Goal: Task Accomplishment & Management: Use online tool/utility

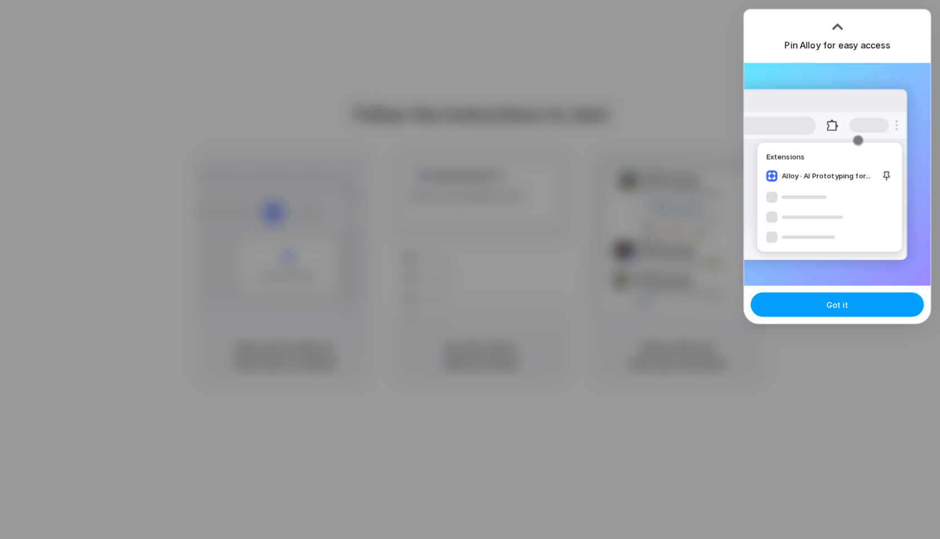
click at [837, 304] on span "Got it" at bounding box center [838, 305] width 22 height 12
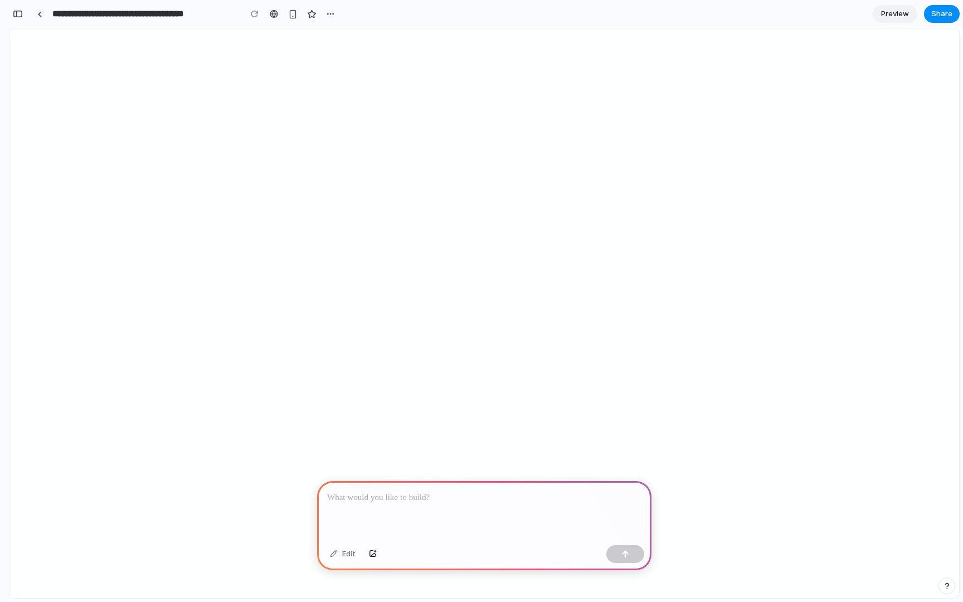
click at [383, 499] on p at bounding box center [484, 497] width 314 height 13
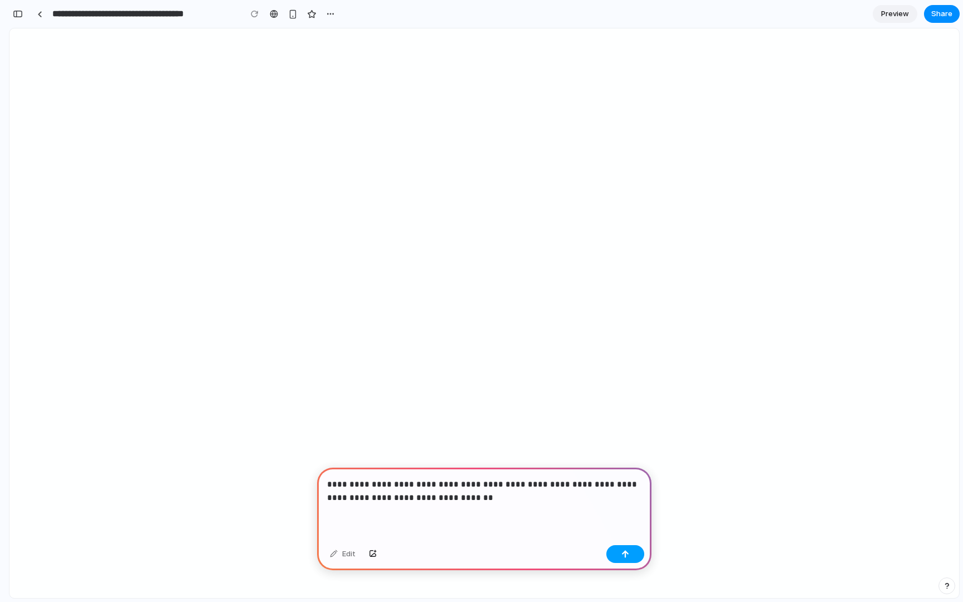
click at [628, 554] on div "button" at bounding box center [625, 554] width 8 height 8
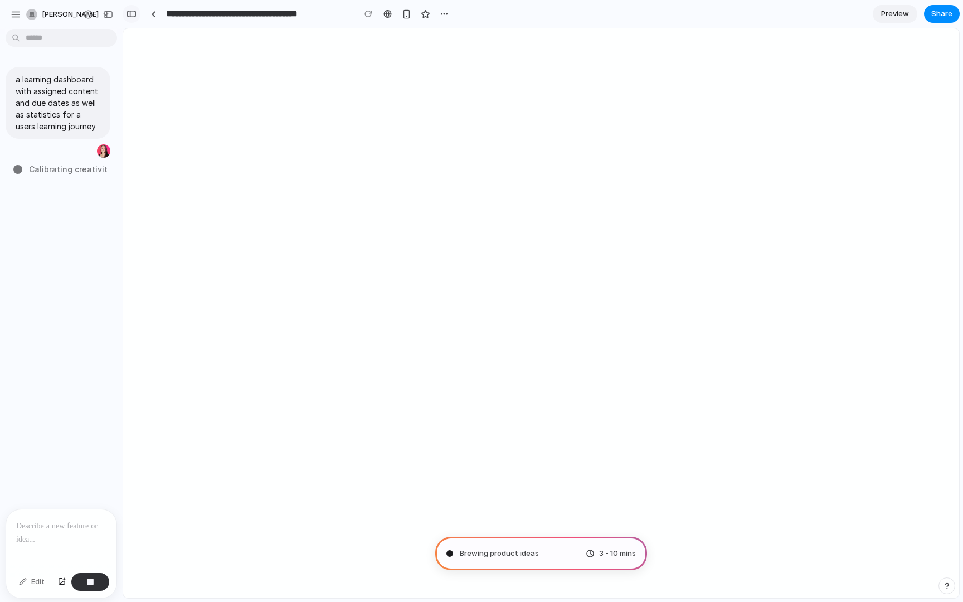
click at [134, 15] on div "button" at bounding box center [131, 14] width 10 height 8
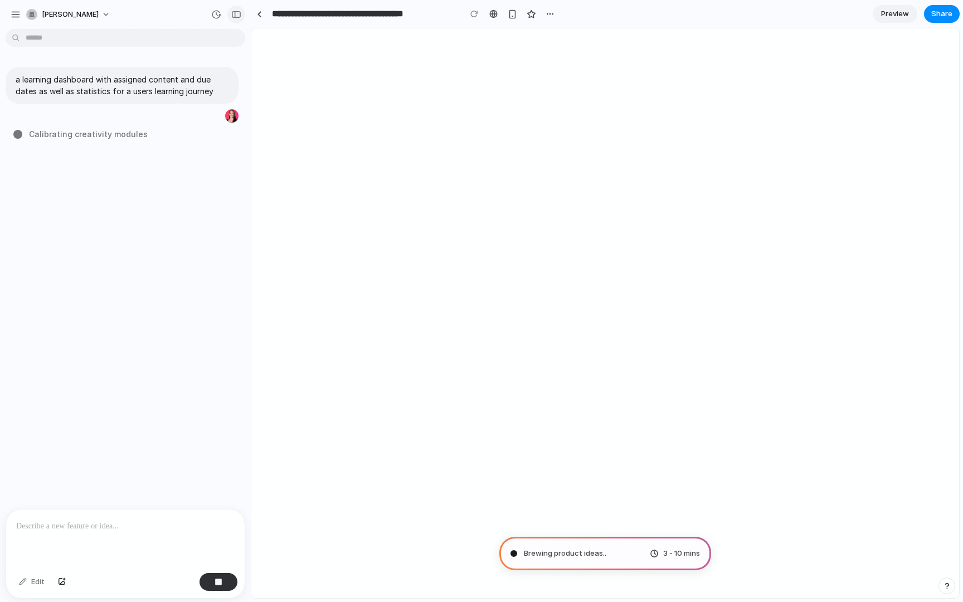
click at [238, 16] on div "button" at bounding box center [236, 15] width 10 height 8
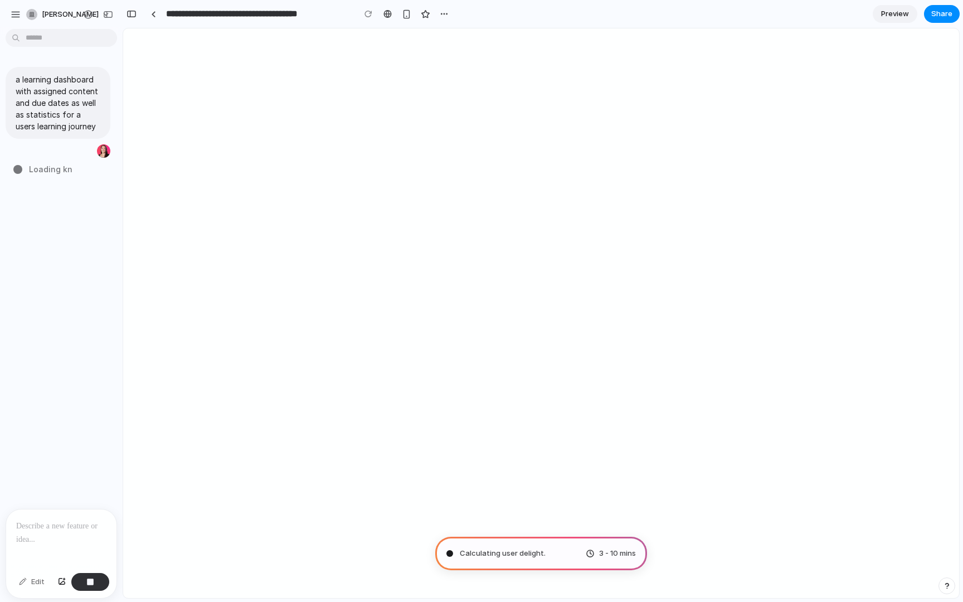
type input "**********"
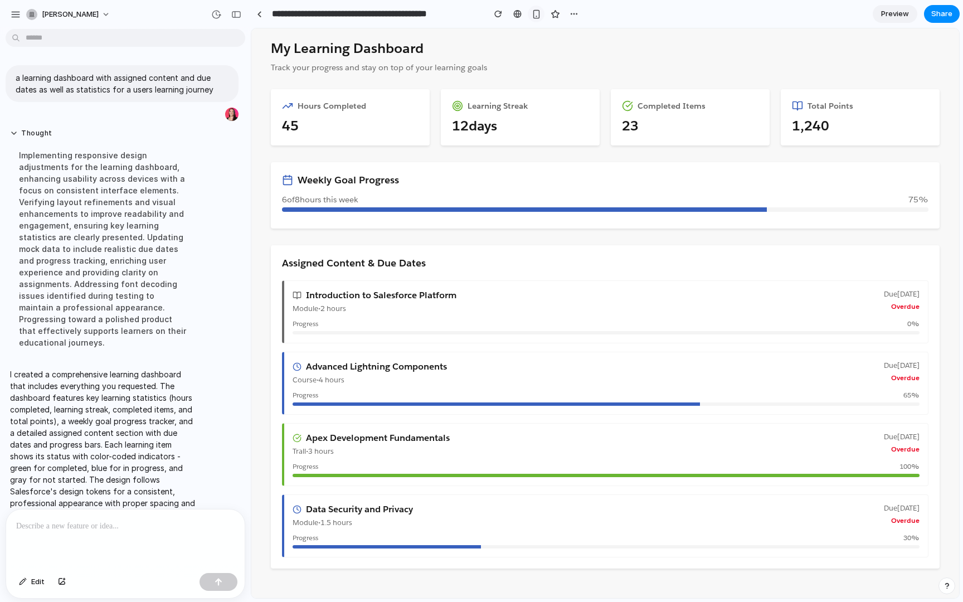
click at [536, 16] on div "button" at bounding box center [535, 13] width 9 height 9
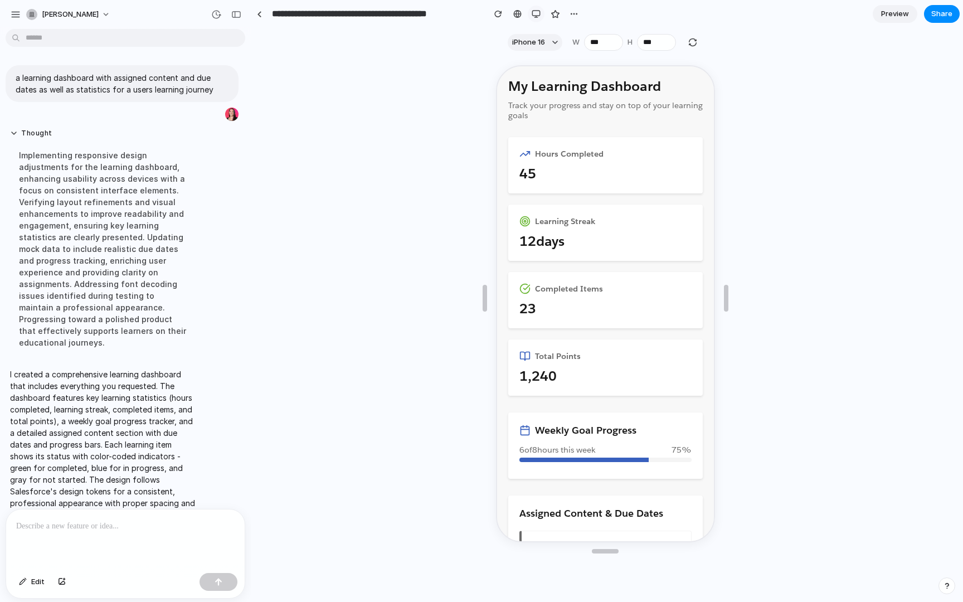
click at [536, 14] on div "button" at bounding box center [535, 13] width 9 height 9
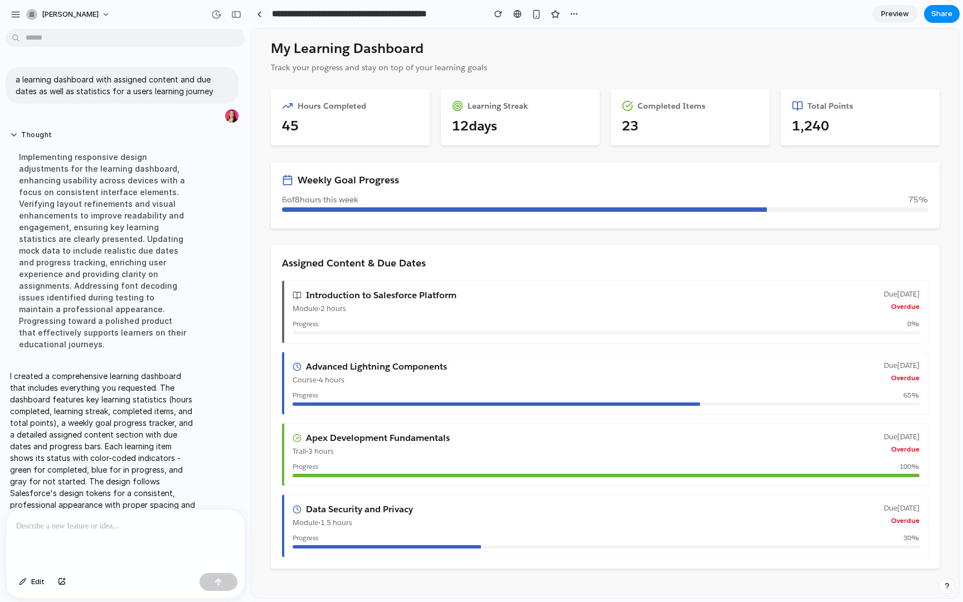
scroll to position [2, 0]
click at [125, 521] on p at bounding box center [125, 525] width 218 height 13
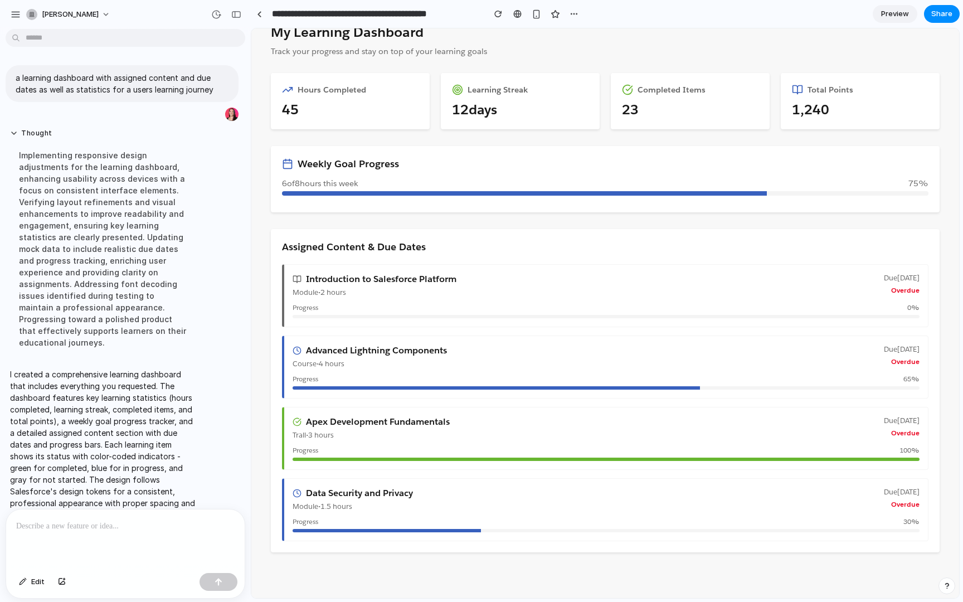
scroll to position [0, 0]
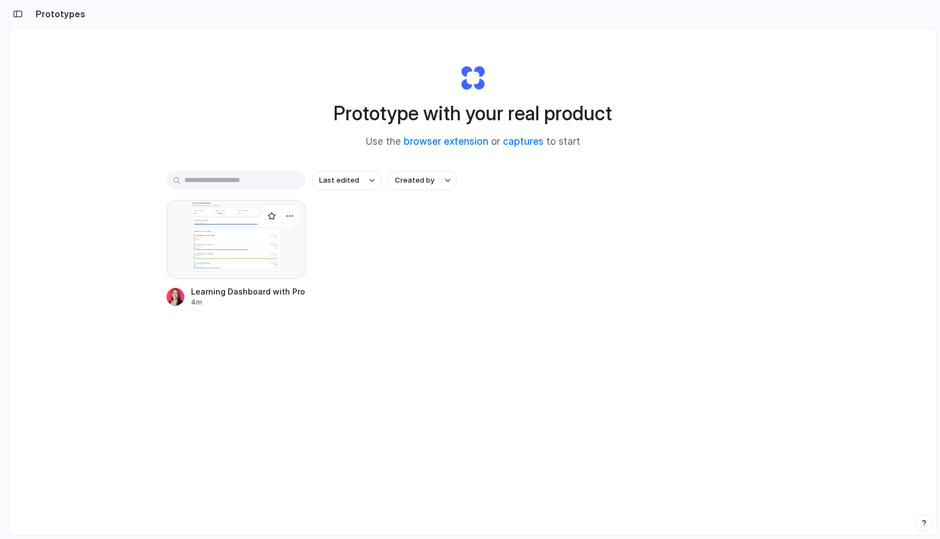
click at [246, 255] on div at bounding box center [236, 239] width 139 height 79
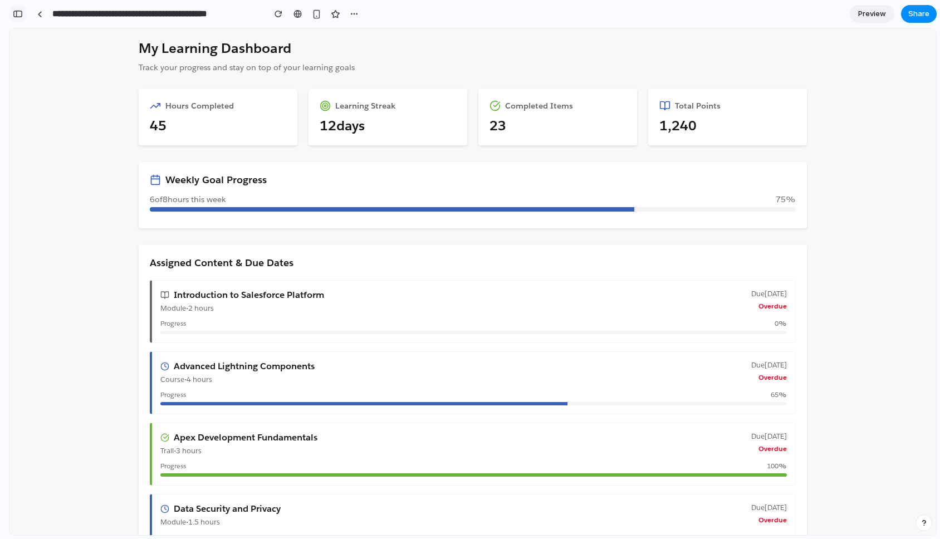
click at [22, 14] on div "button" at bounding box center [18, 14] width 10 height 8
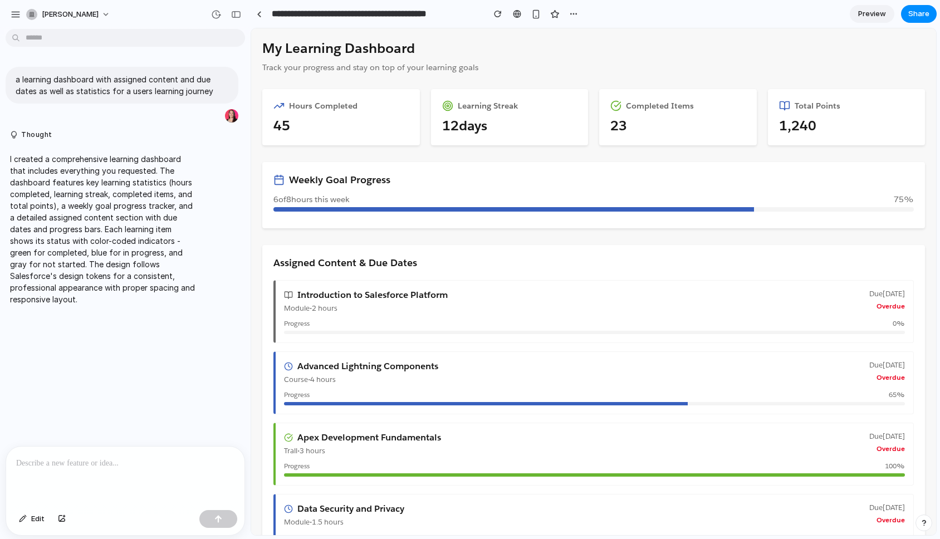
click at [79, 470] on p at bounding box center [125, 463] width 218 height 13
click at [34, 519] on span "Edit" at bounding box center [37, 519] width 13 height 11
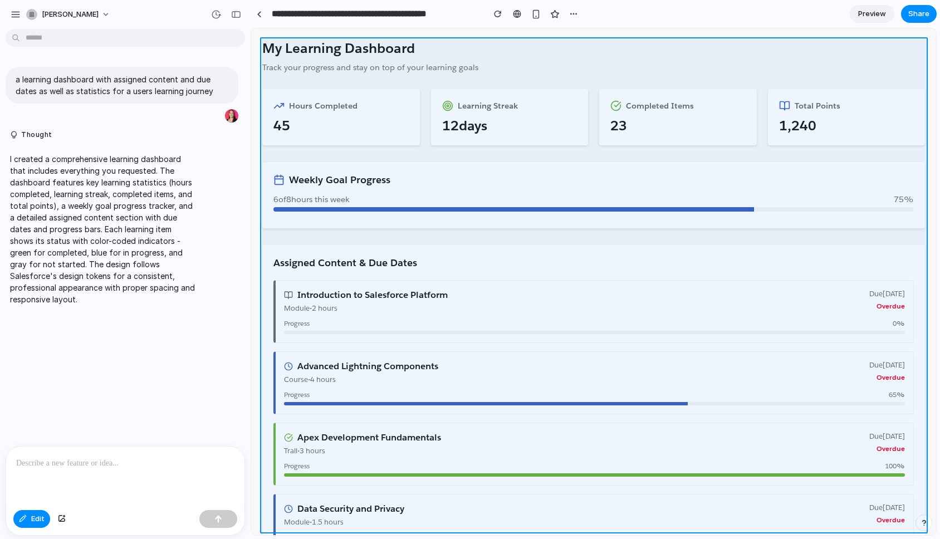
click at [402, 155] on div at bounding box center [594, 282] width 685 height 506
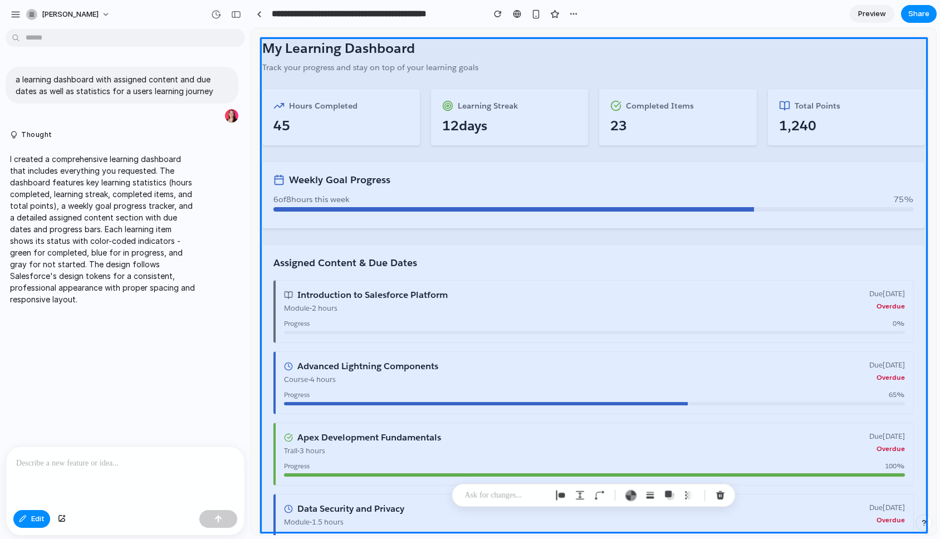
click at [136, 384] on div "a learning dashboard with assigned content and due dates as well as statistics …" at bounding box center [122, 239] width 244 height 413
click at [38, 519] on span "Edit" at bounding box center [37, 519] width 13 height 11
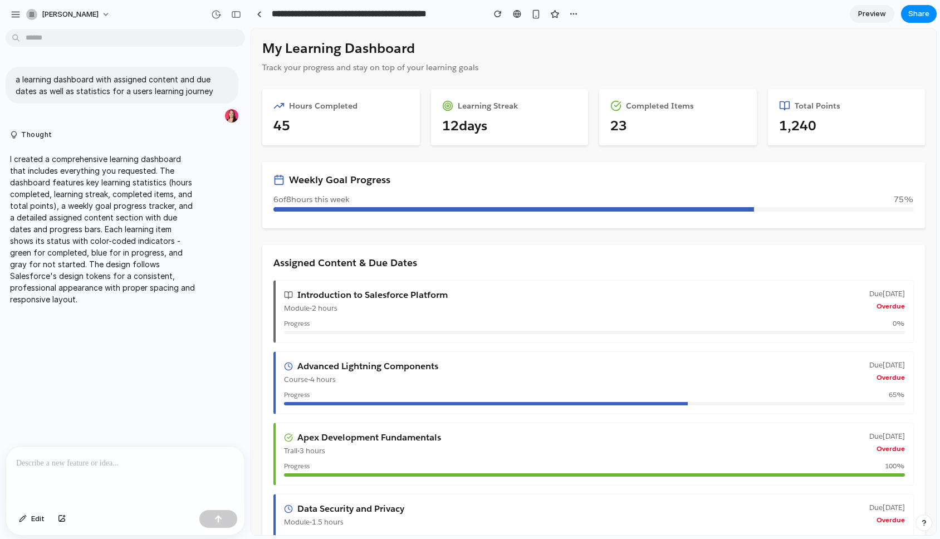
click at [71, 465] on p at bounding box center [125, 463] width 218 height 13
click at [520, 12] on div at bounding box center [517, 13] width 8 height 9
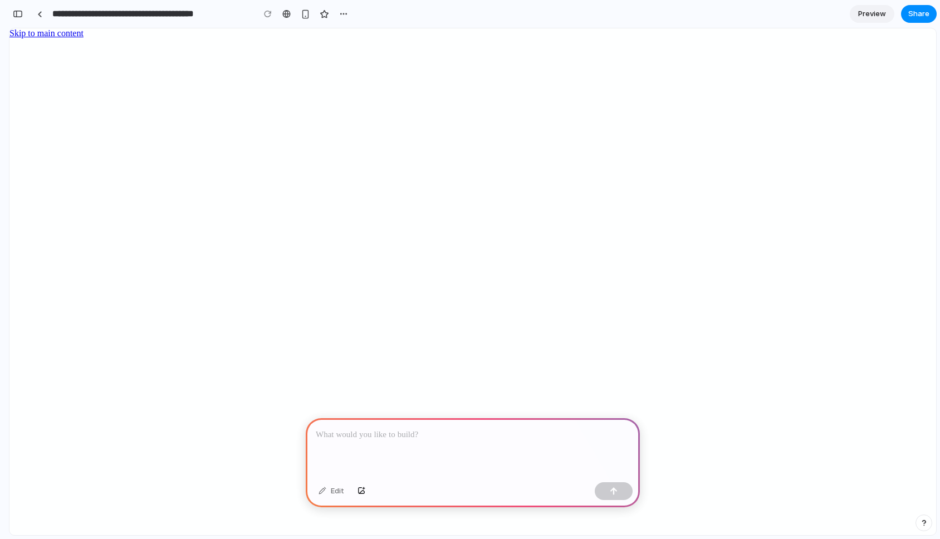
click at [399, 441] on div at bounding box center [473, 448] width 334 height 60
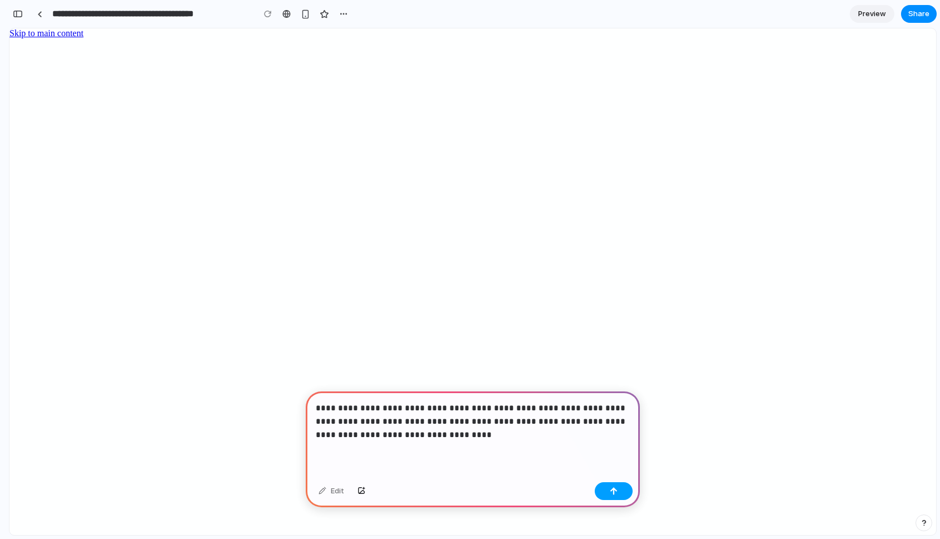
click at [621, 491] on button "button" at bounding box center [614, 491] width 38 height 18
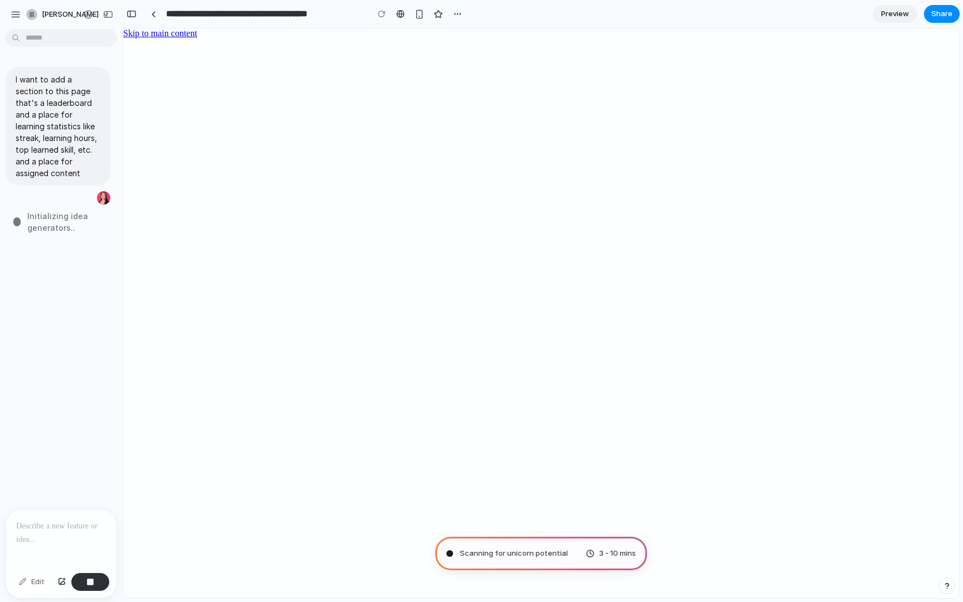
type input "**********"
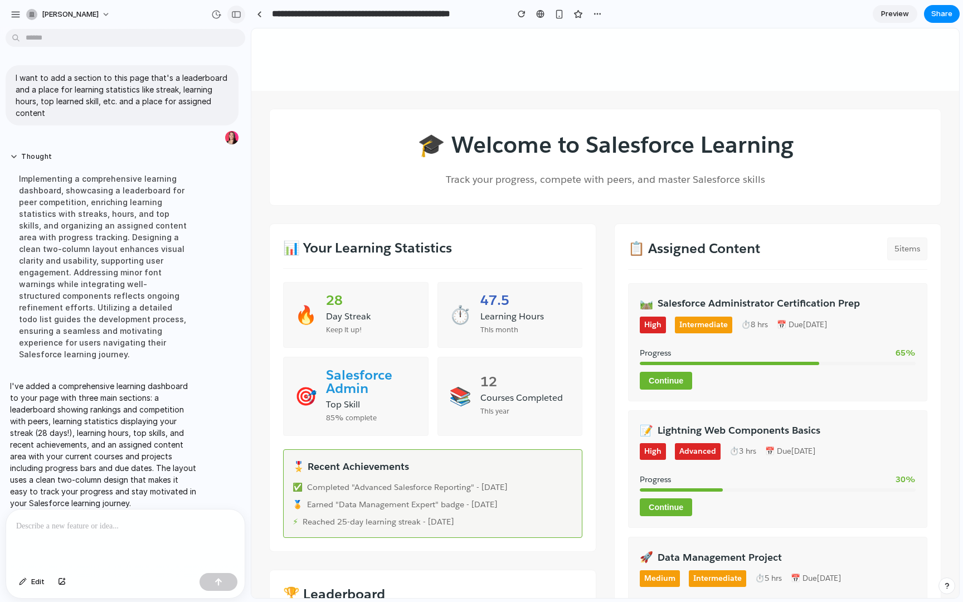
click at [236, 11] on div "button" at bounding box center [236, 15] width 10 height 8
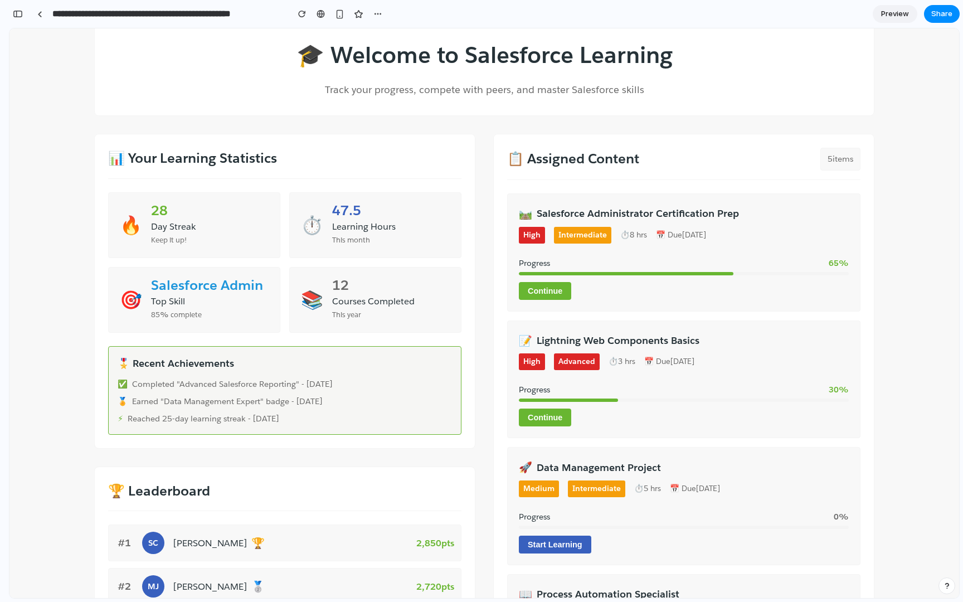
scroll to position [119, 0]
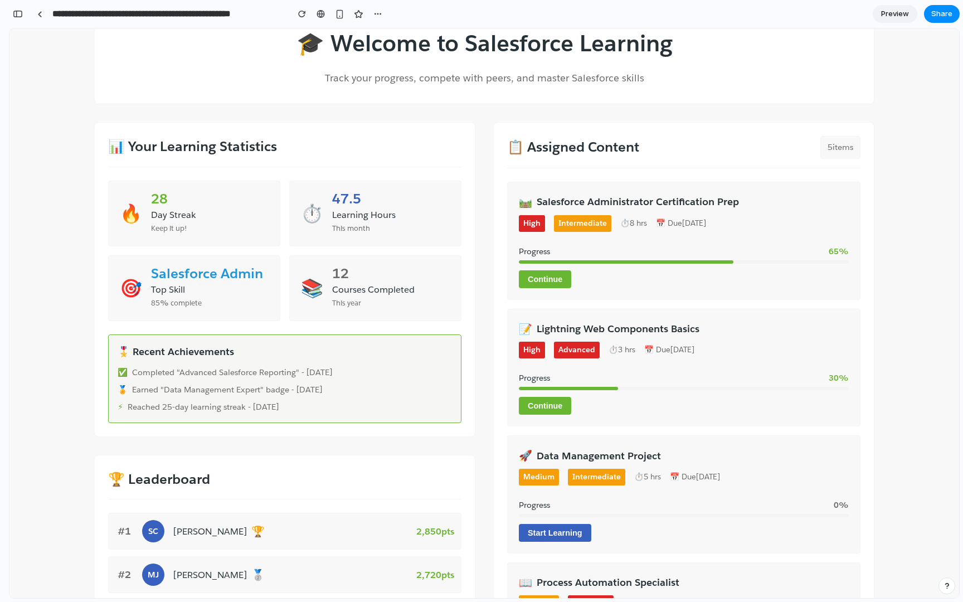
click at [553, 406] on button "Continue" at bounding box center [545, 406] width 52 height 18
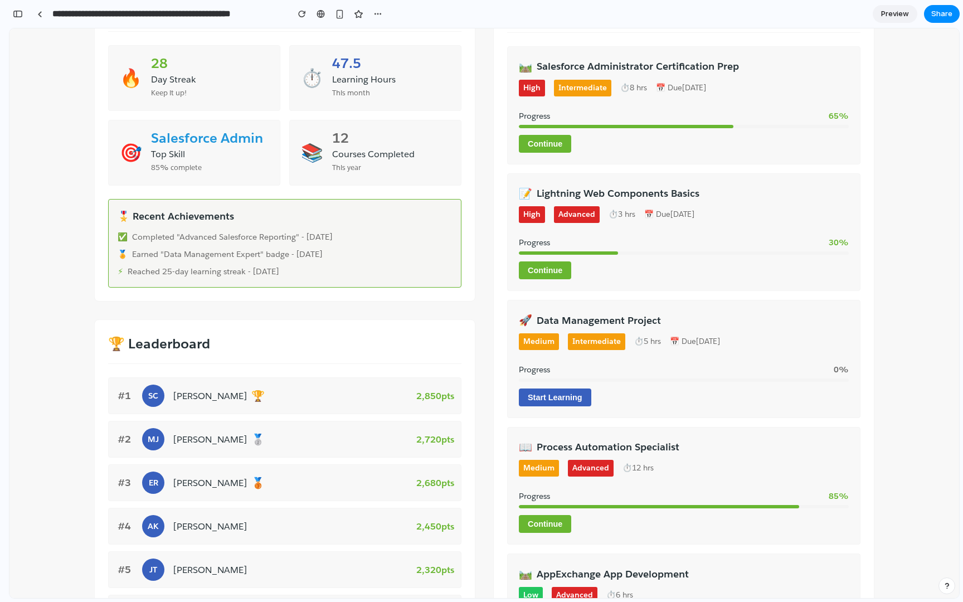
scroll to position [0, 0]
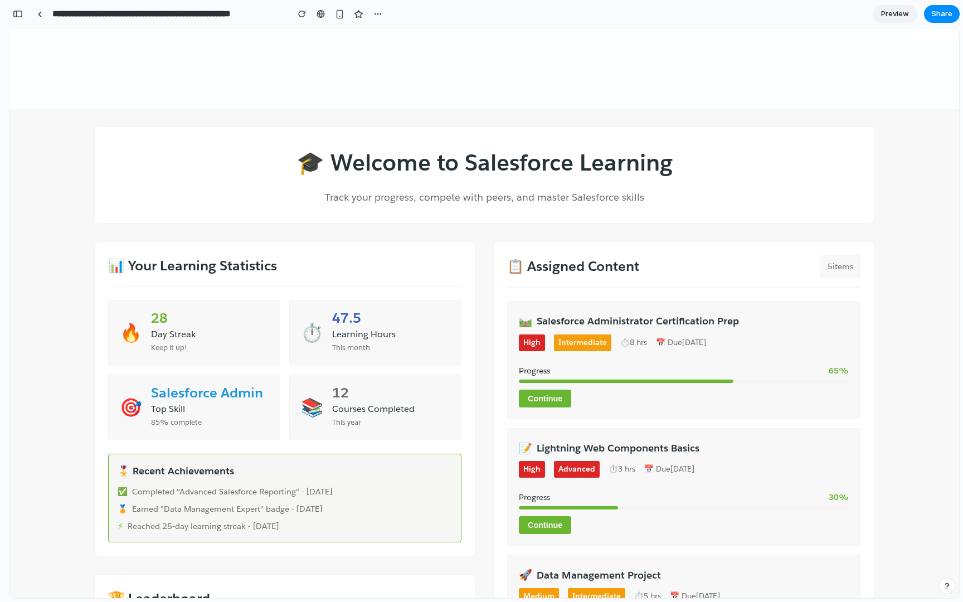
click at [533, 344] on span "High" at bounding box center [532, 342] width 26 height 17
click at [583, 344] on span "Intermediate" at bounding box center [582, 342] width 57 height 17
click at [578, 394] on div "Continue" at bounding box center [684, 398] width 330 height 18
click at [837, 266] on div "5 items" at bounding box center [840, 266] width 40 height 23
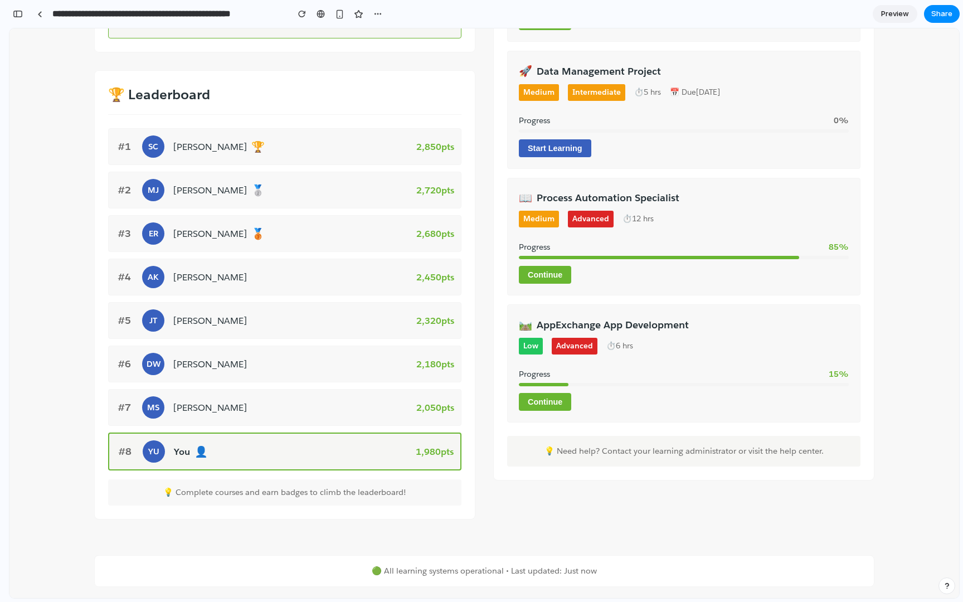
scroll to position [511, 0]
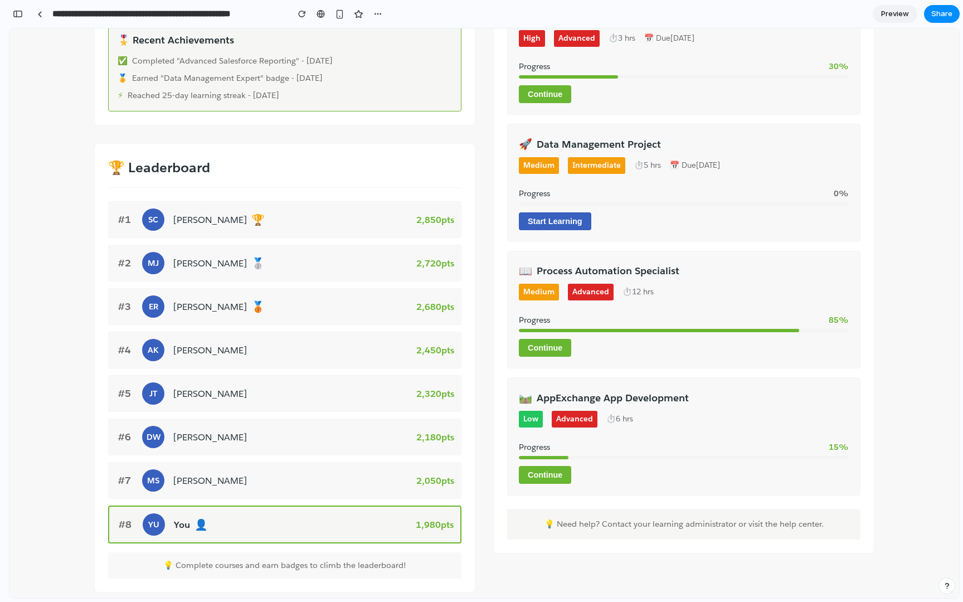
click at [291, 308] on div "Emily Rodriguez 🥉" at bounding box center [290, 306] width 234 height 17
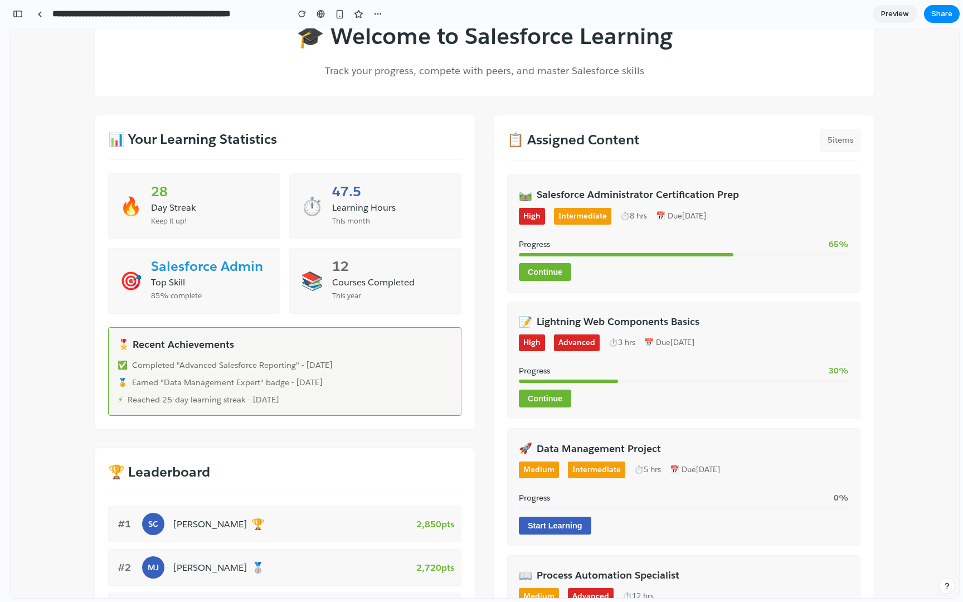
scroll to position [0, 0]
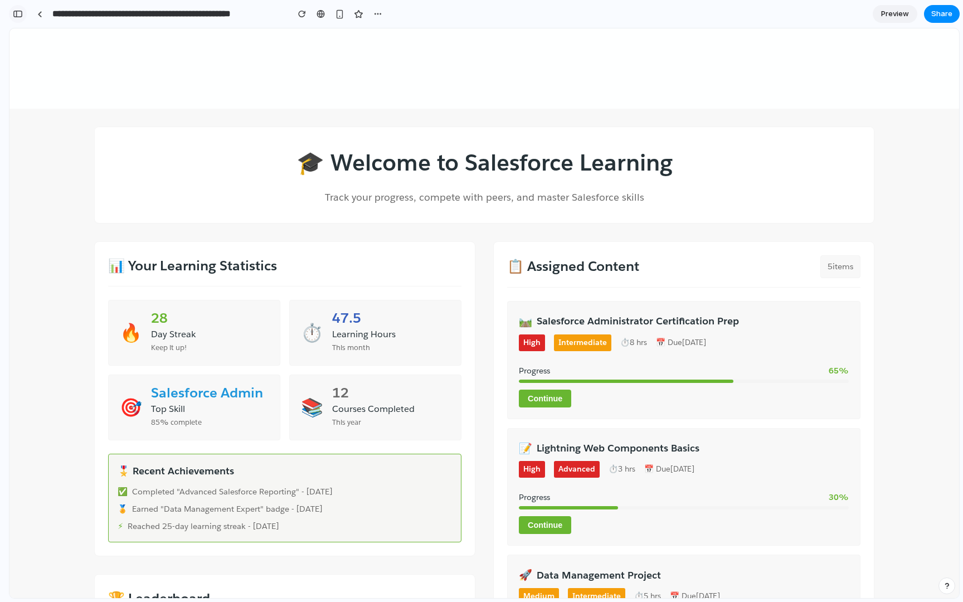
click at [19, 13] on div "button" at bounding box center [18, 14] width 10 height 8
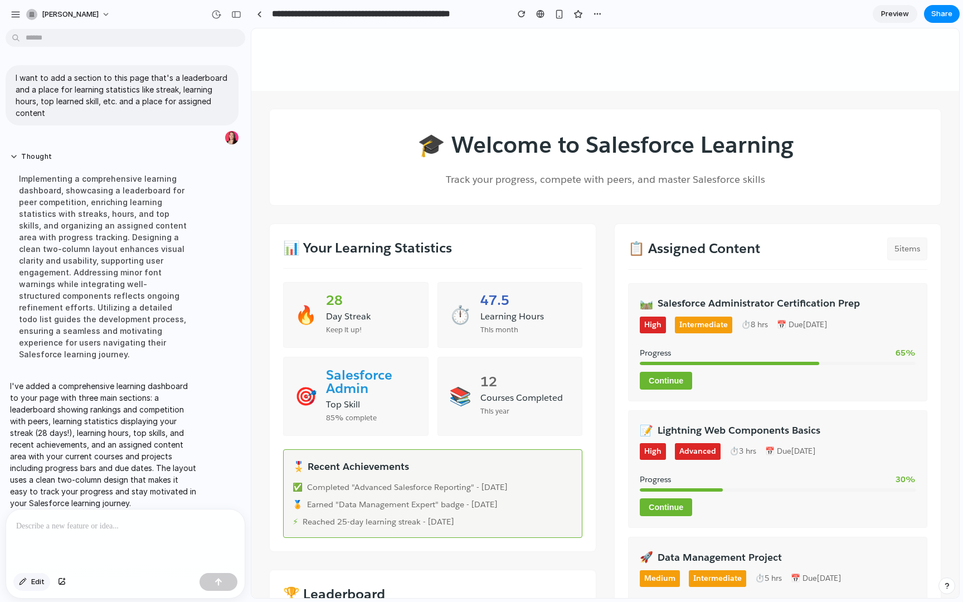
click at [36, 539] on span "Edit" at bounding box center [37, 581] width 13 height 11
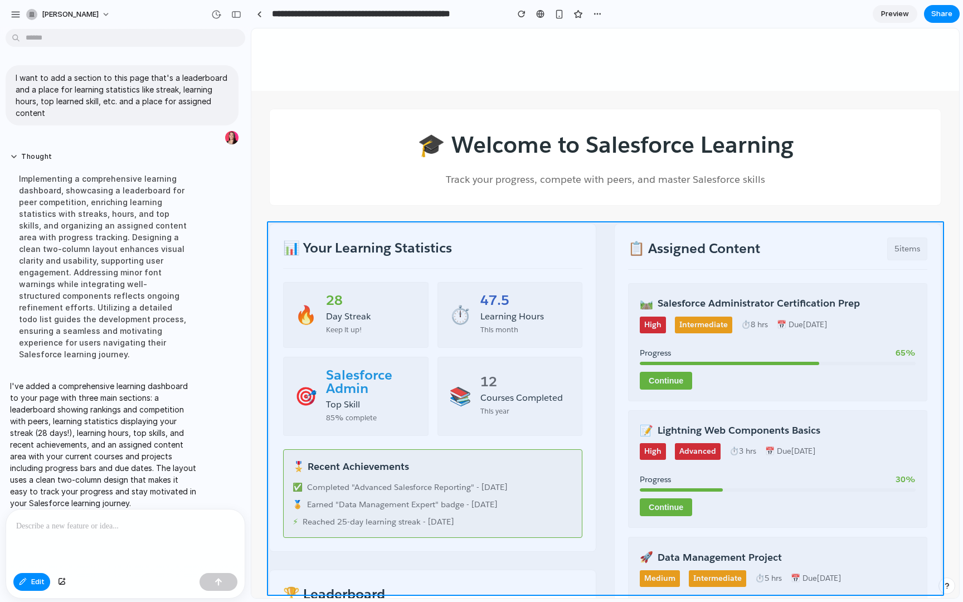
click at [610, 409] on div at bounding box center [605, 313] width 707 height 569
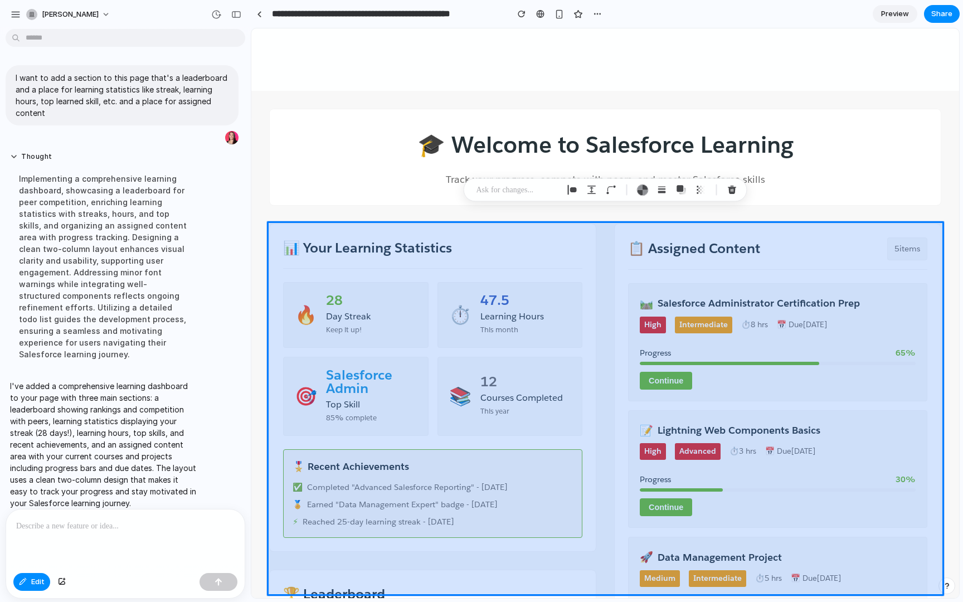
click at [711, 399] on div at bounding box center [605, 313] width 707 height 569
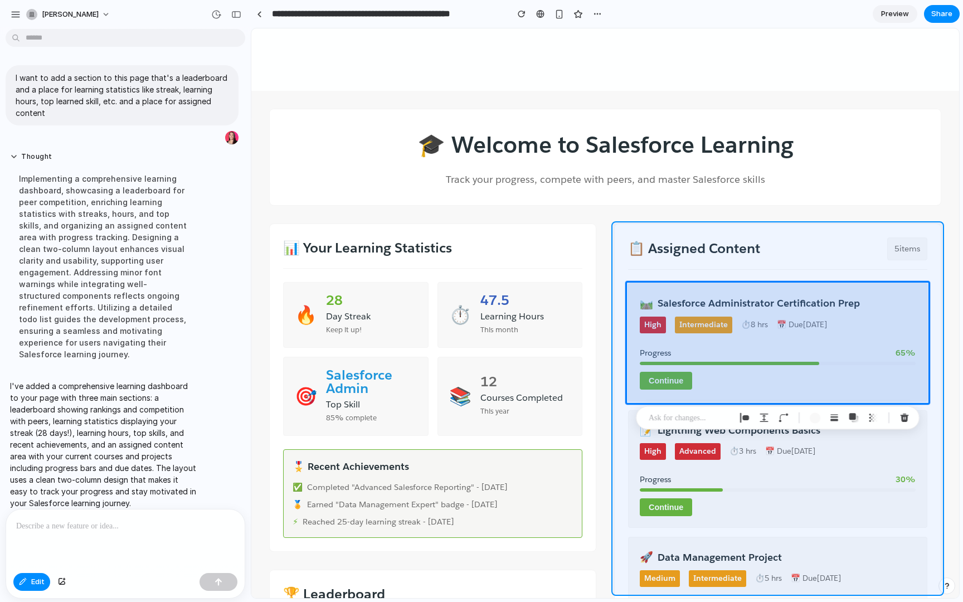
click at [788, 228] on div at bounding box center [605, 313] width 707 height 569
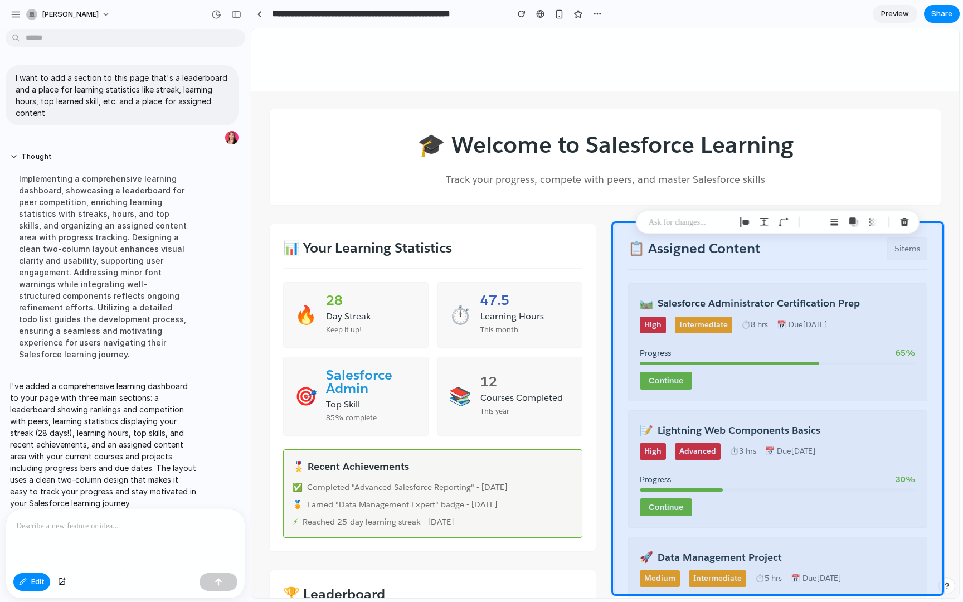
click at [691, 218] on p at bounding box center [689, 222] width 82 height 13
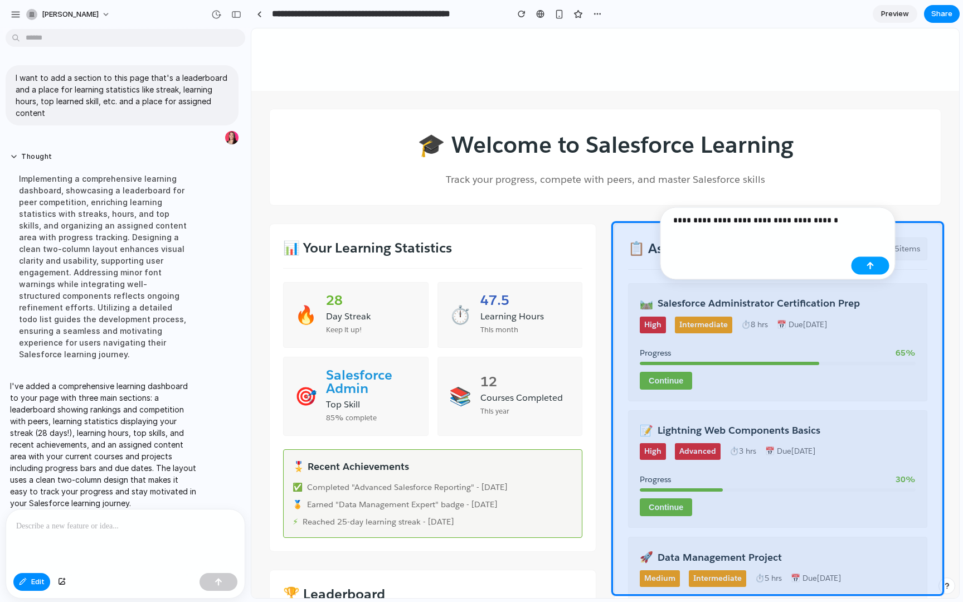
click at [873, 272] on button "button" at bounding box center [870, 266] width 38 height 18
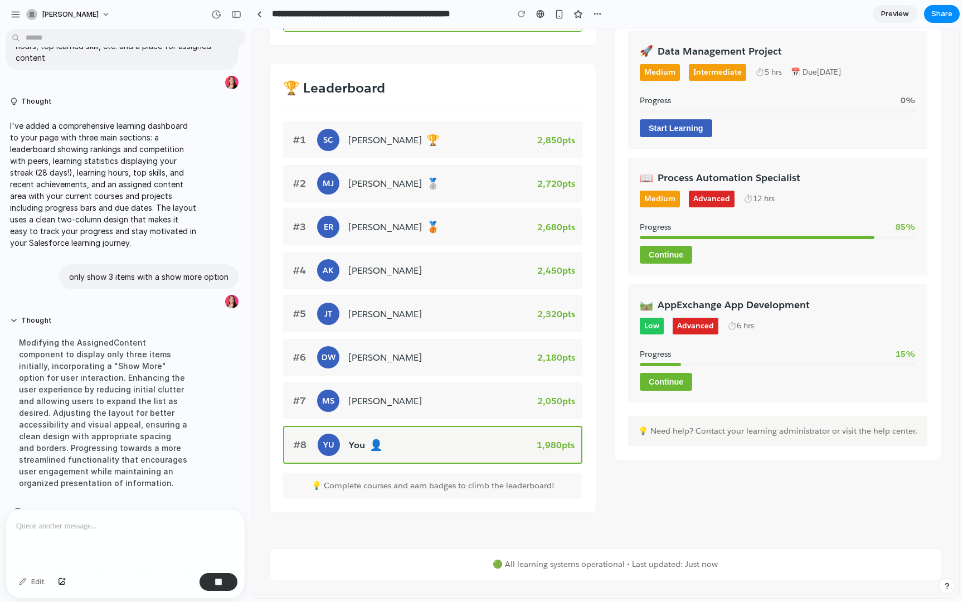
scroll to position [80, 0]
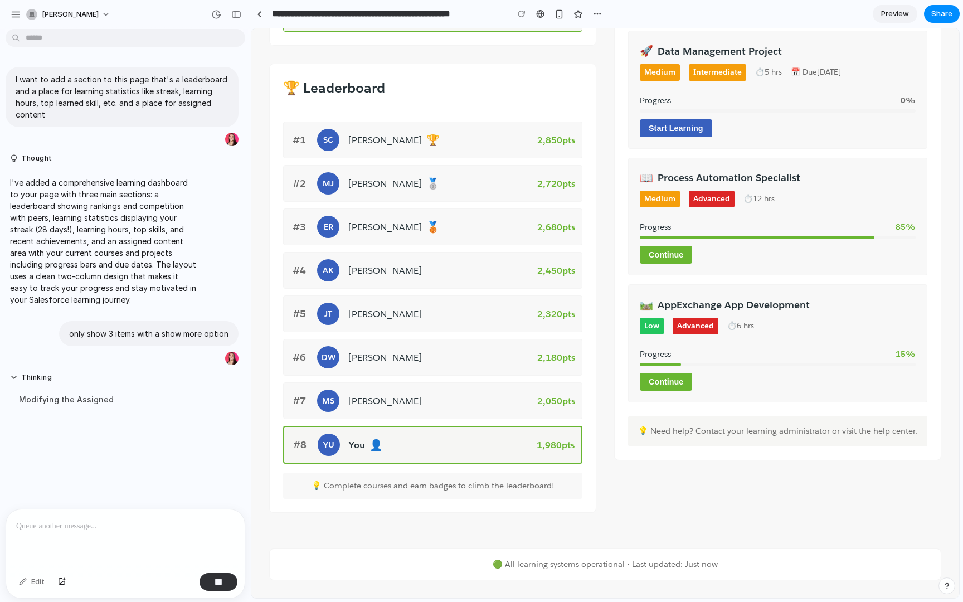
click at [408, 401] on div "Maria Santos" at bounding box center [438, 401] width 180 height 14
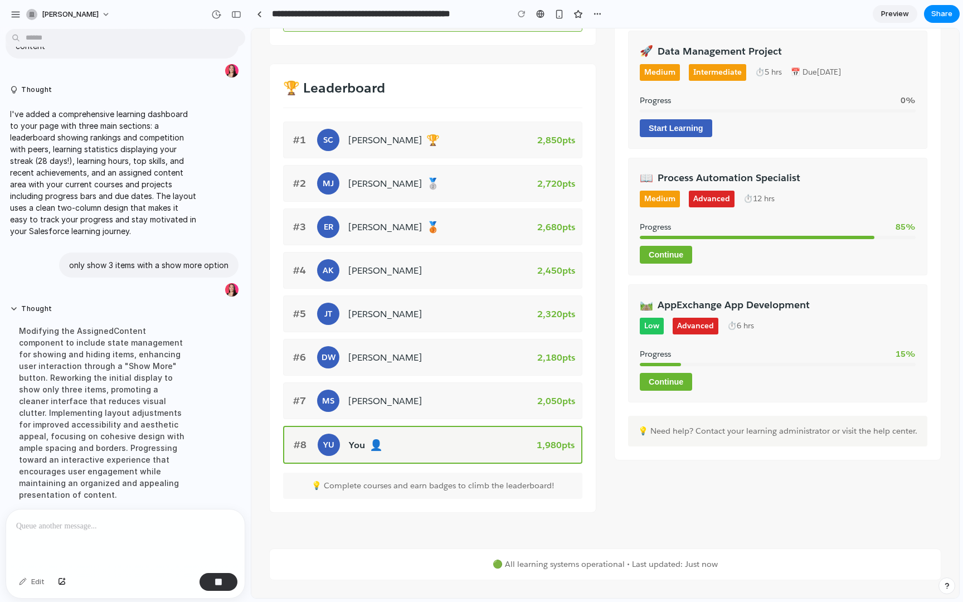
scroll to position [91, 0]
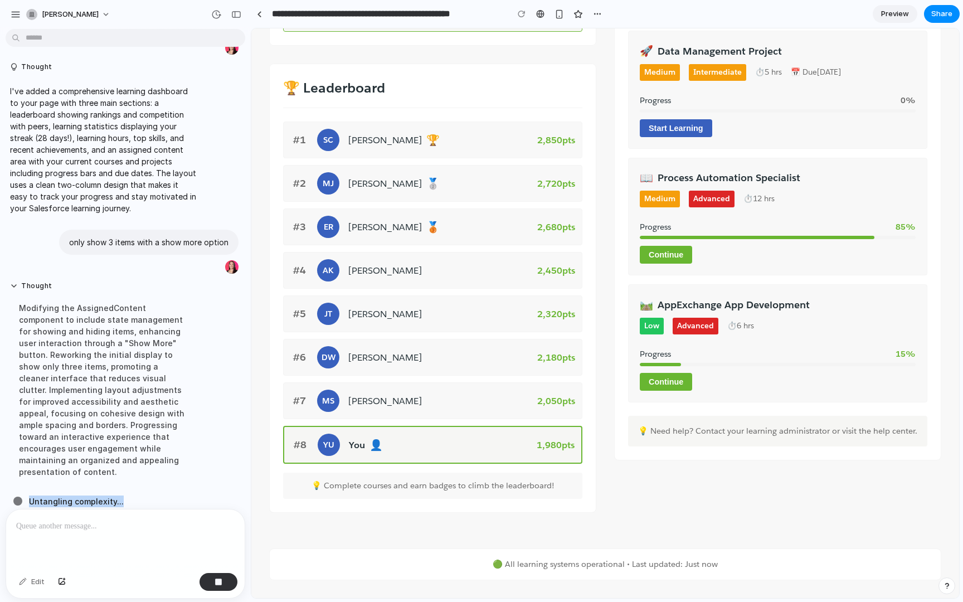
drag, startPoint x: 30, startPoint y: 489, endPoint x: 136, endPoint y: 486, distance: 107.0
click at [136, 495] on div "Untangling complexity ..." at bounding box center [128, 501] width 231 height 12
click at [158, 495] on div "Untangling complexity" at bounding box center [128, 501] width 231 height 12
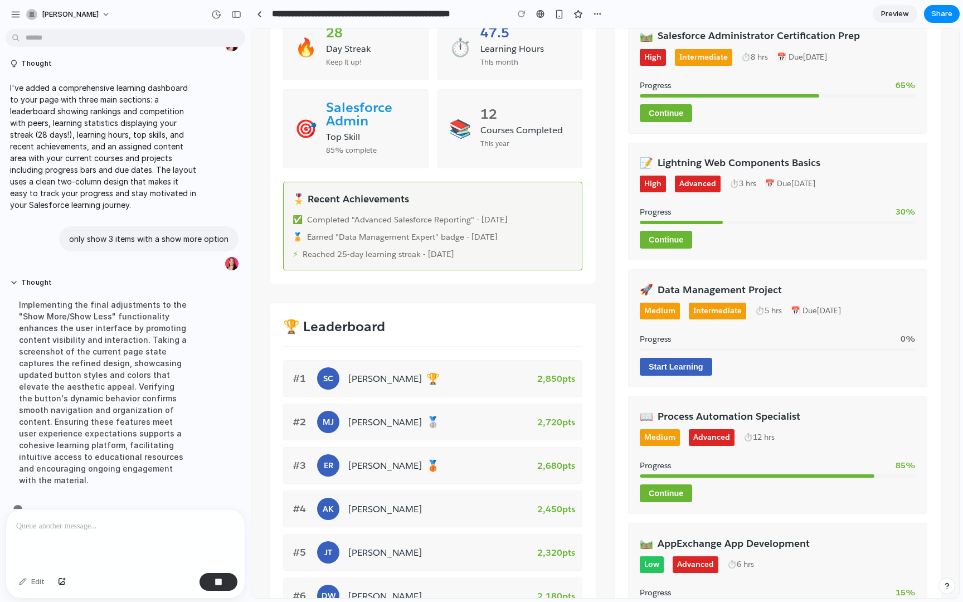
scroll to position [115, 0]
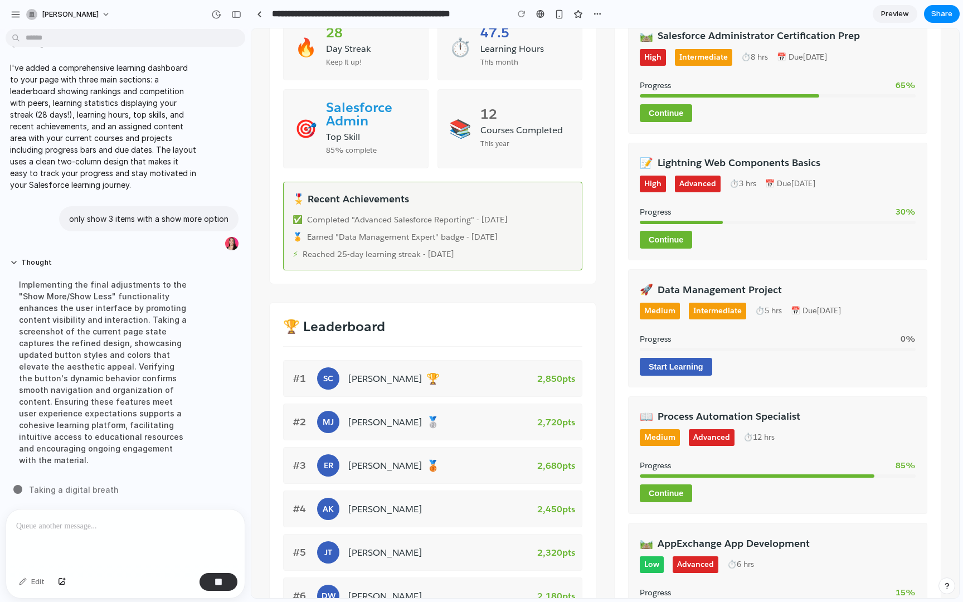
drag, startPoint x: 30, startPoint y: 489, endPoint x: 126, endPoint y: 489, distance: 96.9
click at [126, 489] on div "Taking a digital breath" at bounding box center [128, 490] width 231 height 12
click at [140, 485] on div "Taking a digital breath ." at bounding box center [128, 490] width 231 height 12
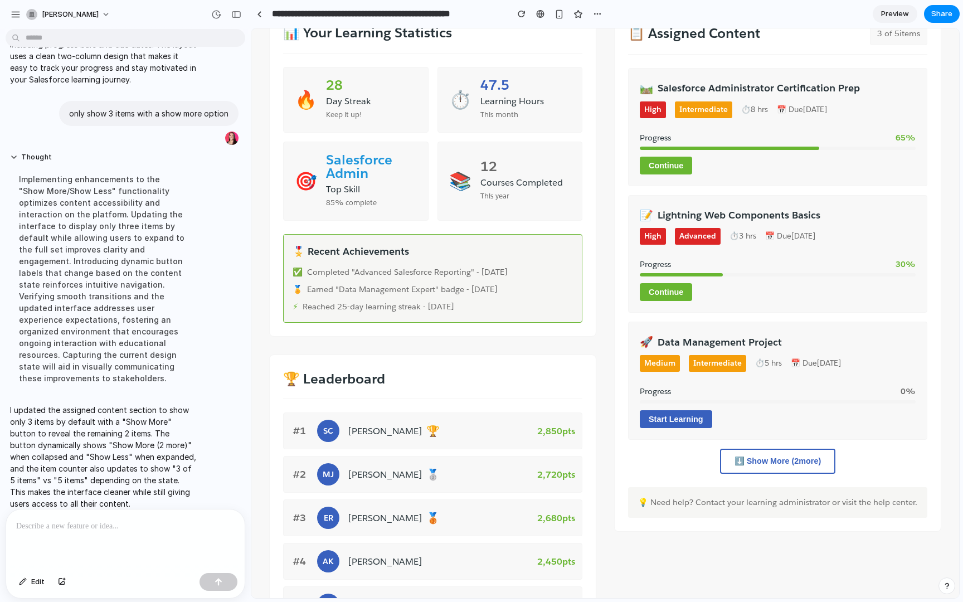
scroll to position [216, 0]
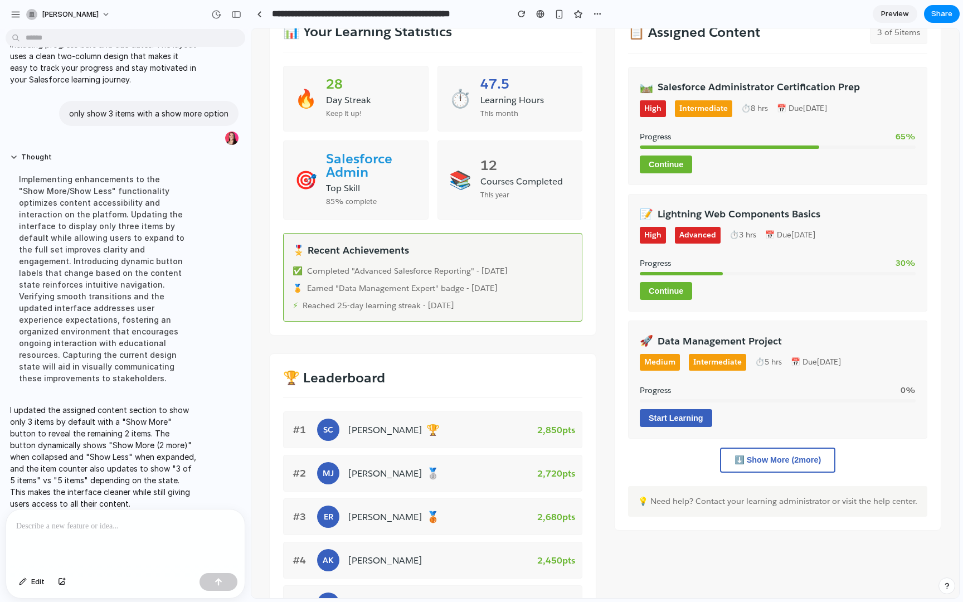
click at [791, 462] on button "⬇️ Show More ( 2 more)" at bounding box center [778, 459] width 116 height 25
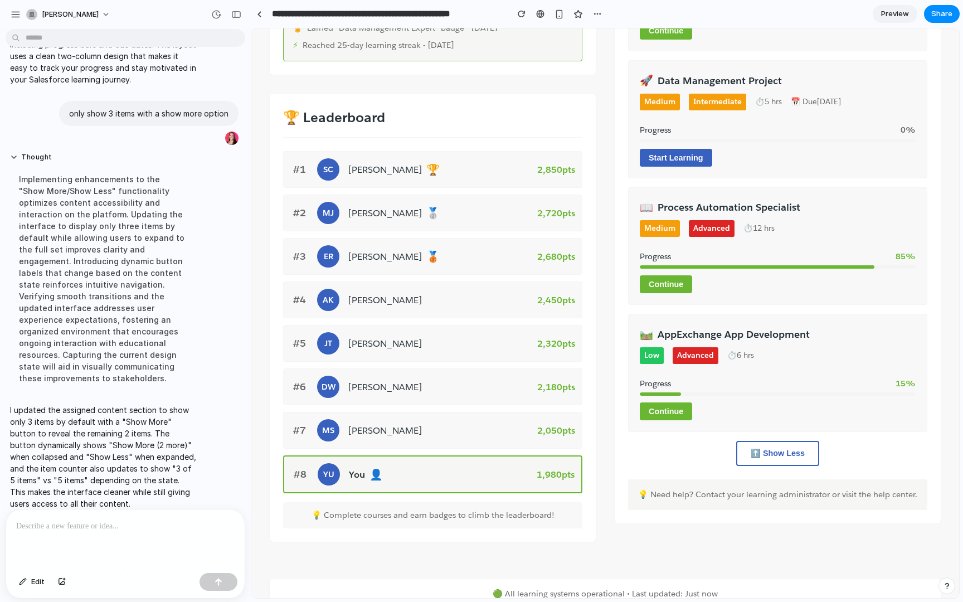
scroll to position [506, 0]
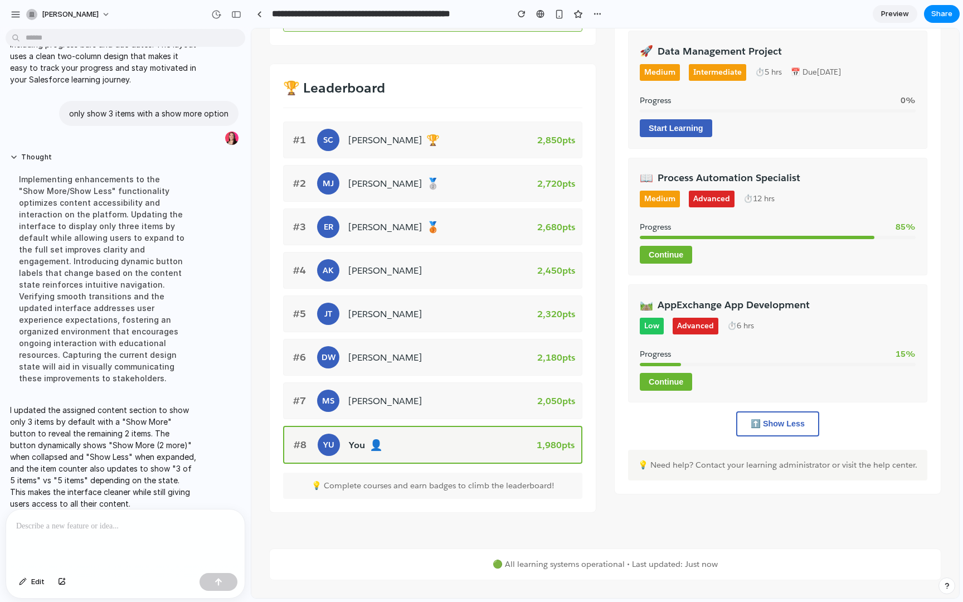
click at [777, 423] on button "⬆️ Show Less" at bounding box center [777, 423] width 83 height 25
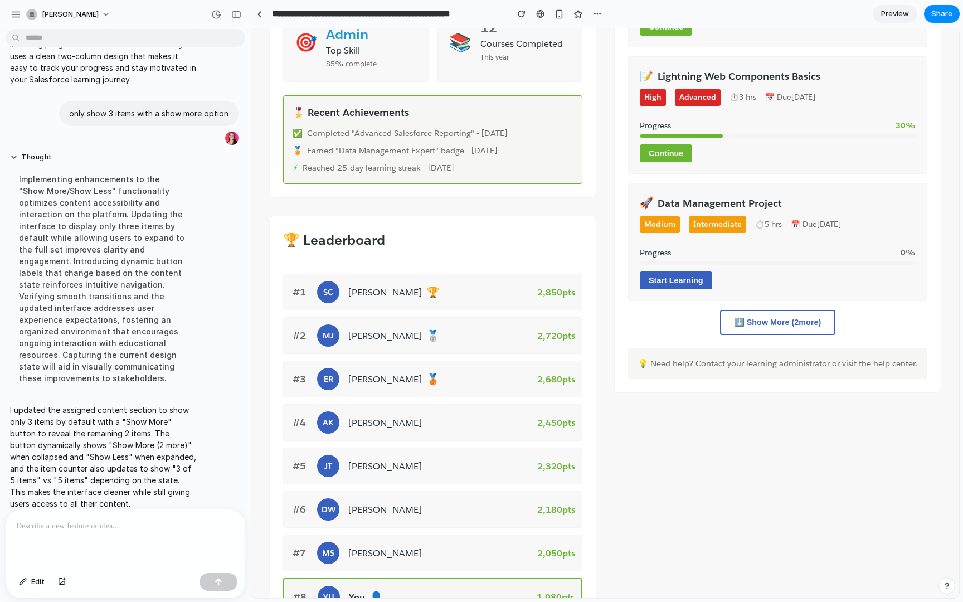
scroll to position [350, 0]
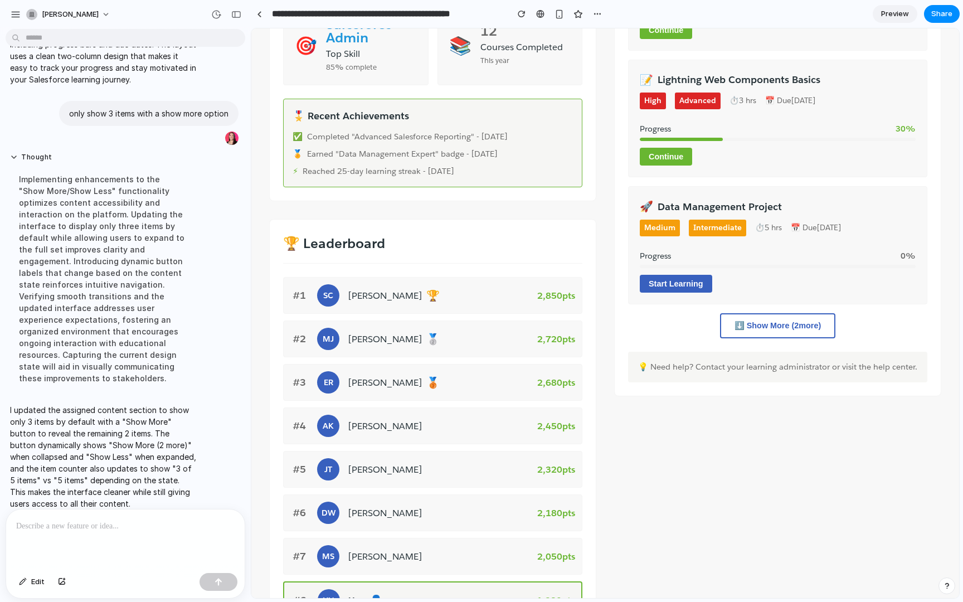
click at [792, 329] on button "⬇️ Show More ( 2 more)" at bounding box center [778, 325] width 116 height 25
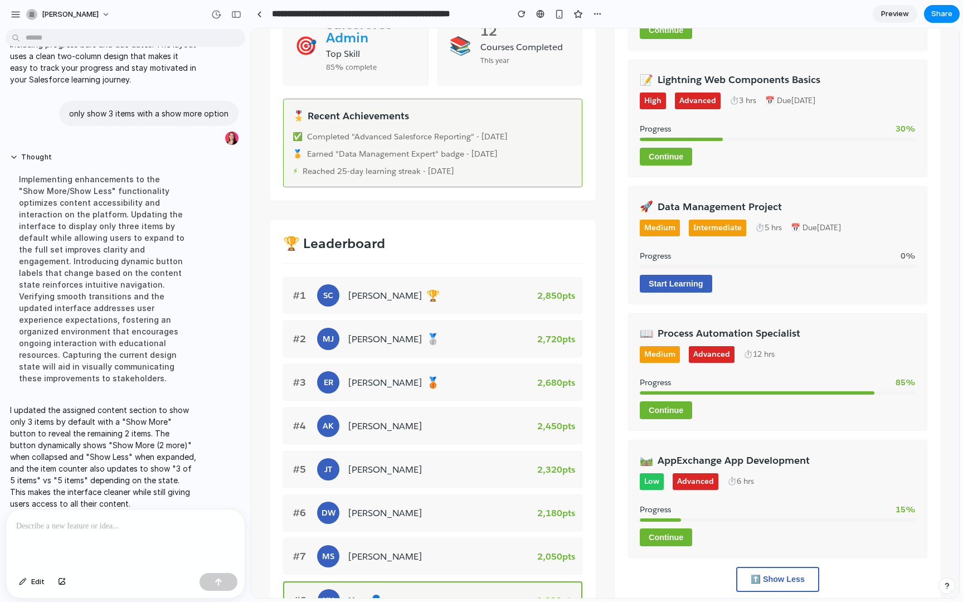
scroll to position [452, 0]
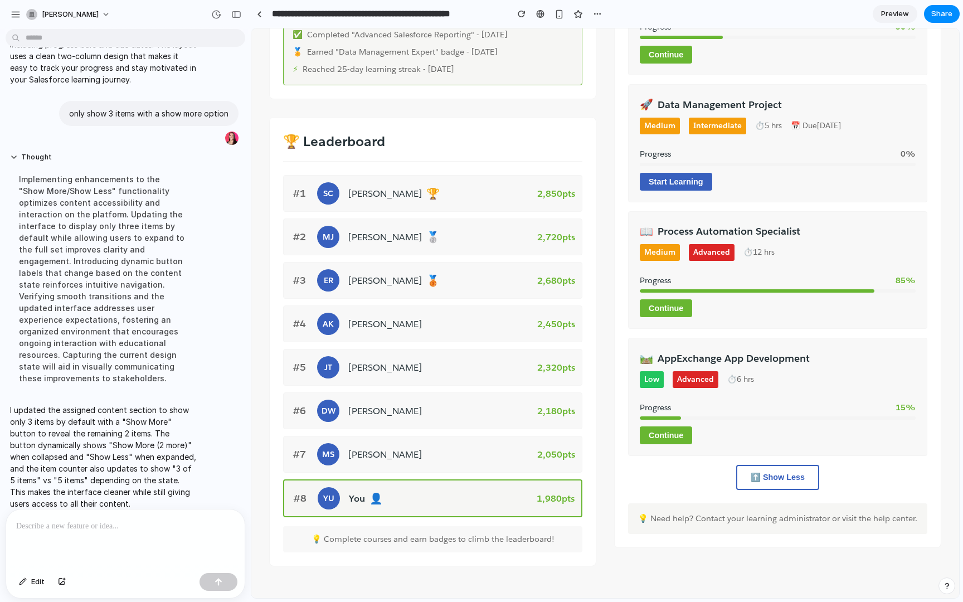
click at [790, 482] on button "⬆️ Show Less" at bounding box center [777, 477] width 83 height 25
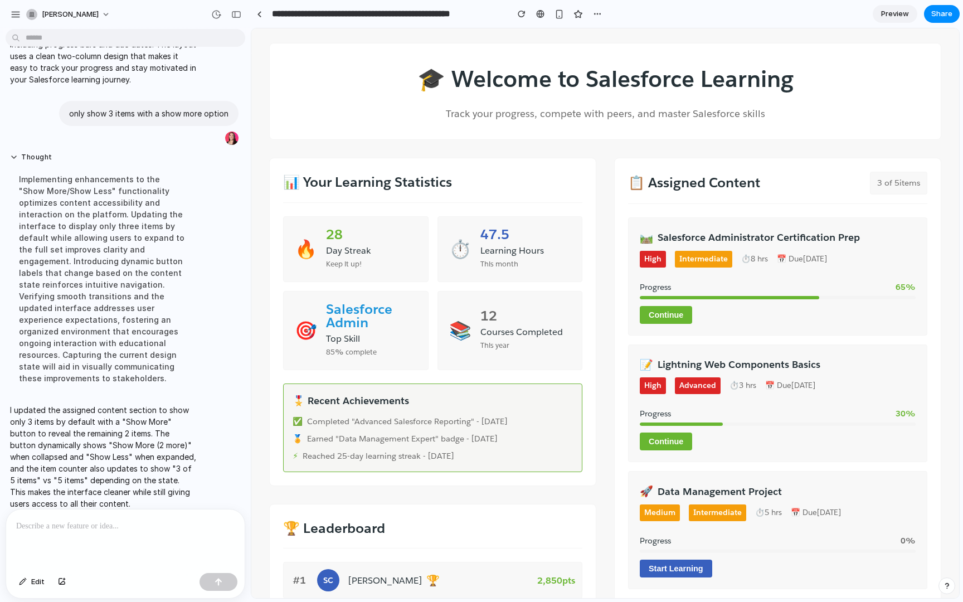
scroll to position [34, 0]
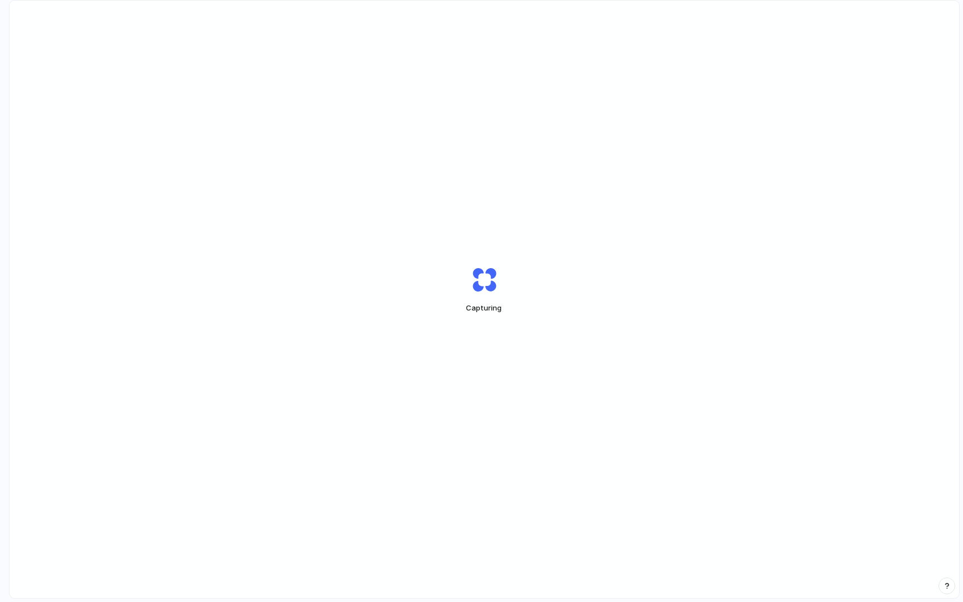
scroll to position [27, 0]
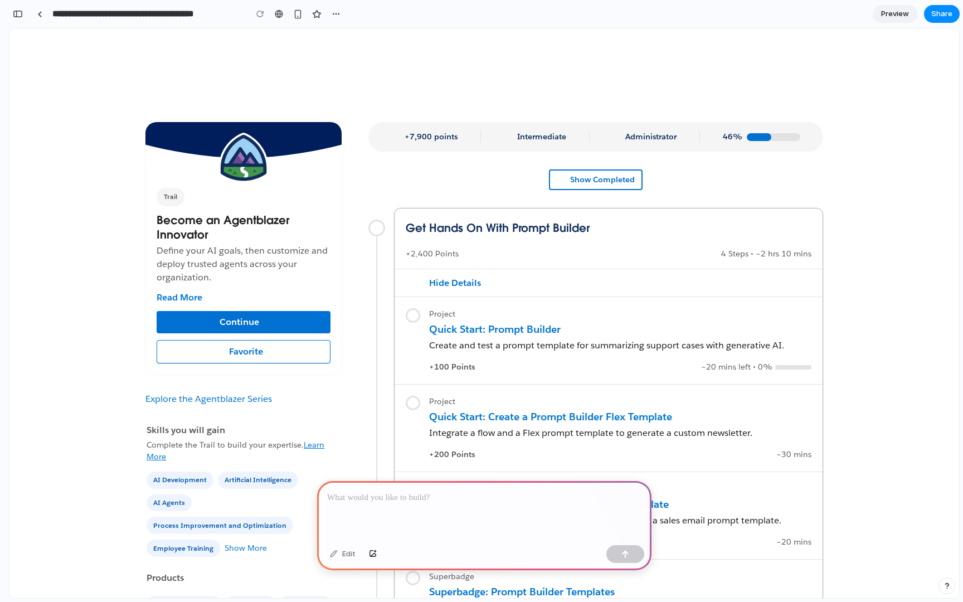
click at [573, 306] on div "Project Quick Start: Prompt Builder Create and test a prompt template for summa…" at bounding box center [608, 340] width 428 height 87
click at [418, 186] on div "Show Completed Hide Completed" at bounding box center [595, 188] width 455 height 38
click at [427, 497] on p at bounding box center [484, 497] width 314 height 13
click at [432, 100] on div at bounding box center [483, 68] width 949 height 80
click at [37, 14] on link at bounding box center [39, 14] width 17 height 17
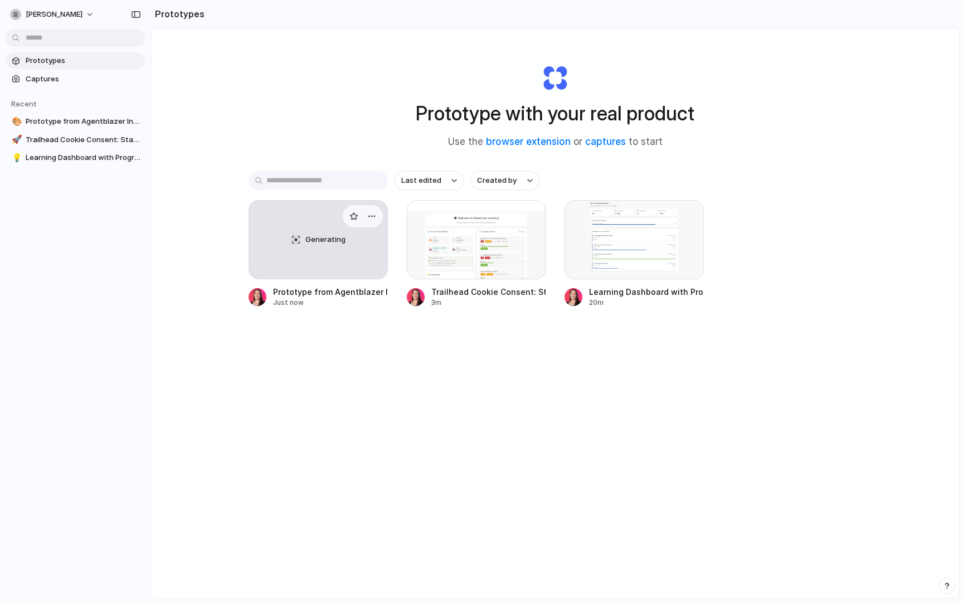
click at [340, 247] on div "Generating" at bounding box center [318, 240] width 138 height 78
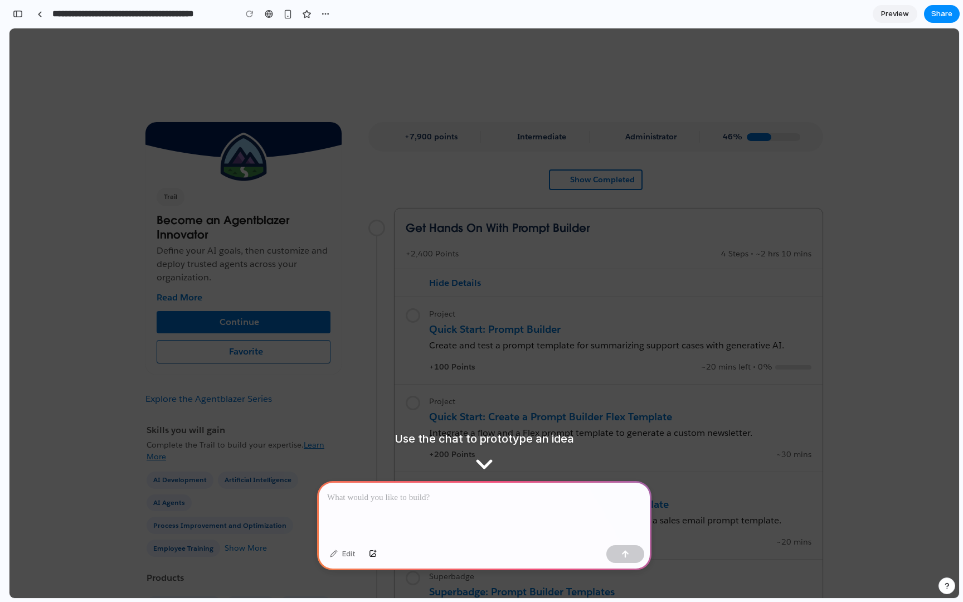
click at [427, 431] on div "Project Quick Start: Create a Prompt Builder Flex Template Integrate a flow and…" at bounding box center [608, 427] width 428 height 87
click at [457, 506] on div at bounding box center [484, 511] width 334 height 60
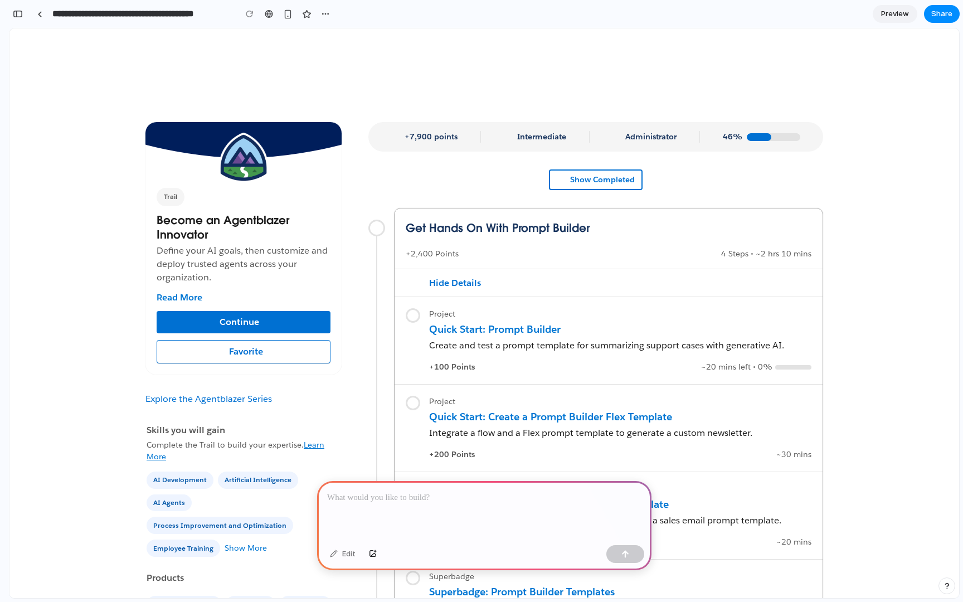
click at [480, 361] on div "+100 Points ~20 mins left • 0%" at bounding box center [620, 367] width 382 height 12
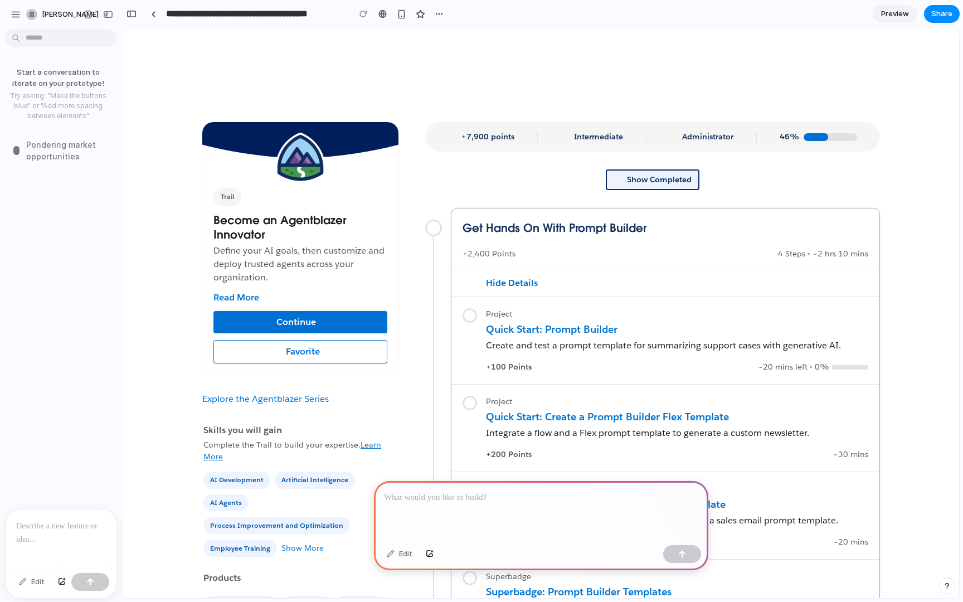
click at [656, 182] on button "Show Completed" at bounding box center [653, 179] width 94 height 21
click at [680, 84] on div at bounding box center [541, 68] width 836 height 80
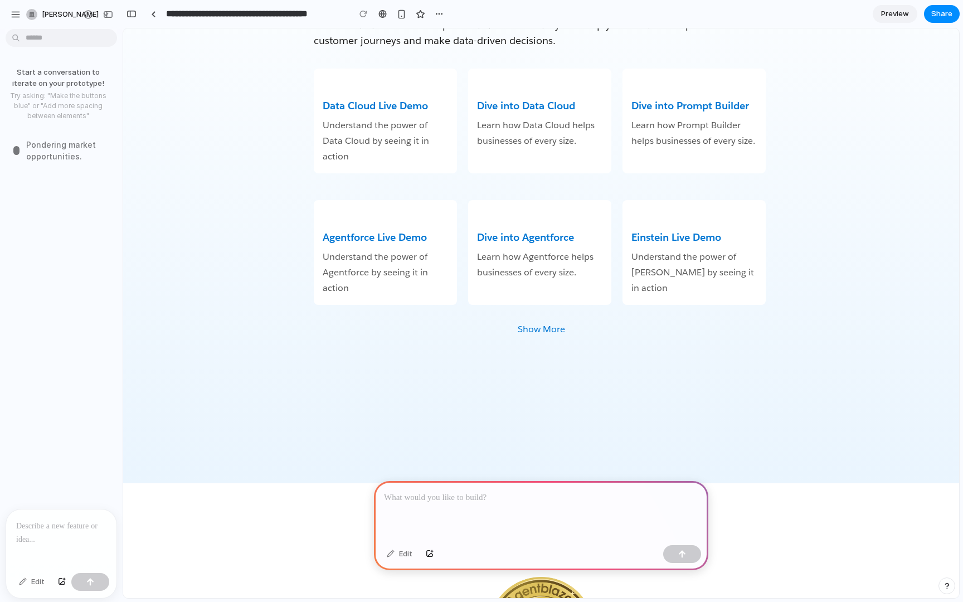
scroll to position [2323, 0]
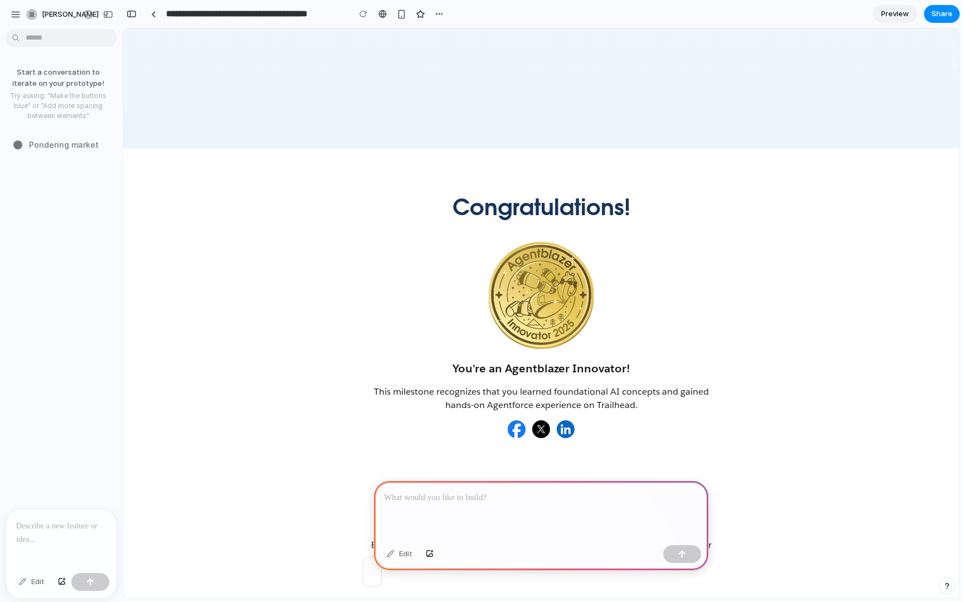
click at [369, 575] on tds-content-summary at bounding box center [372, 571] width 19 height 31
click at [538, 499] on p at bounding box center [541, 497] width 314 height 13
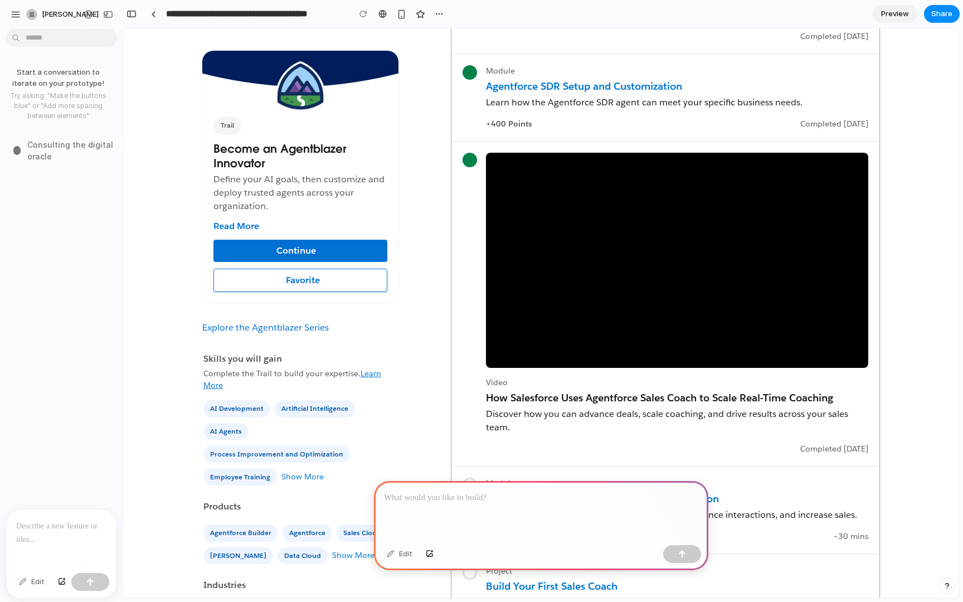
scroll to position [920, 0]
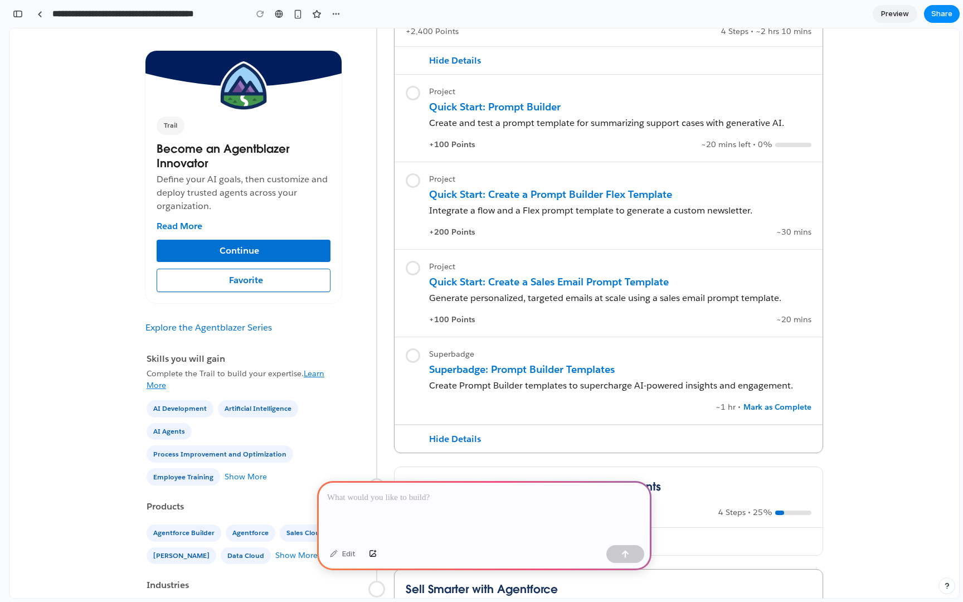
scroll to position [233, 0]
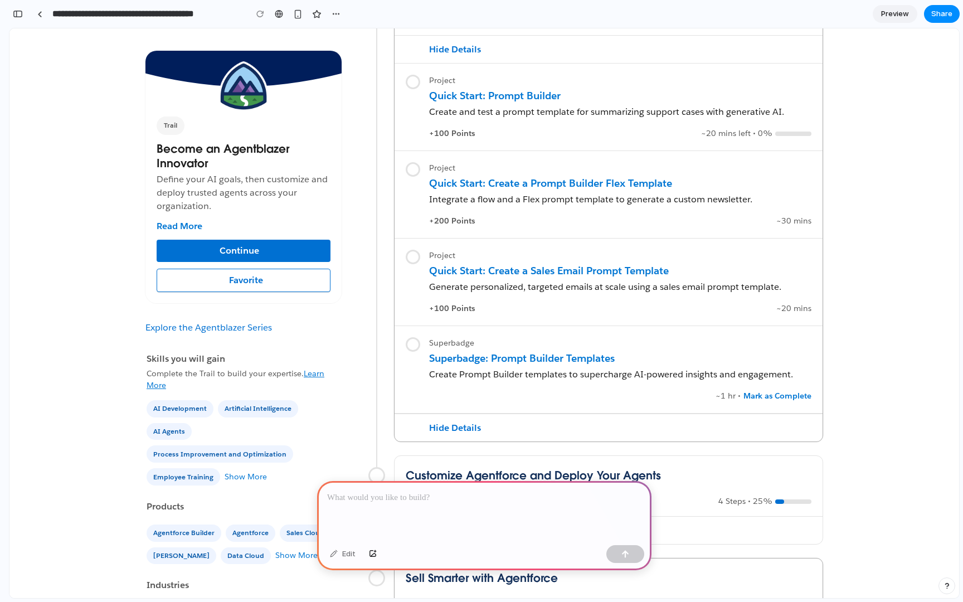
click at [383, 494] on p at bounding box center [484, 497] width 314 height 13
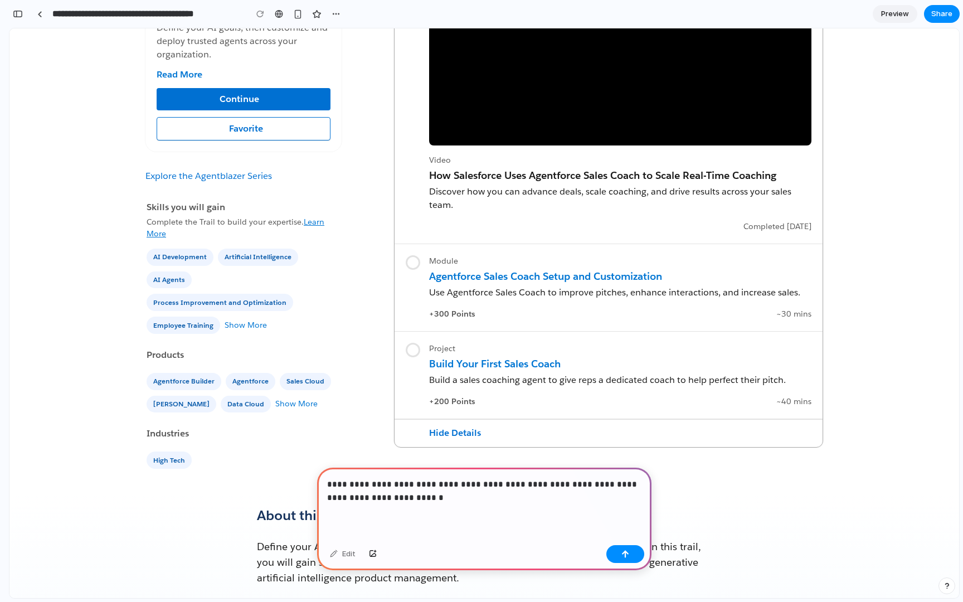
scroll to position [1563, 0]
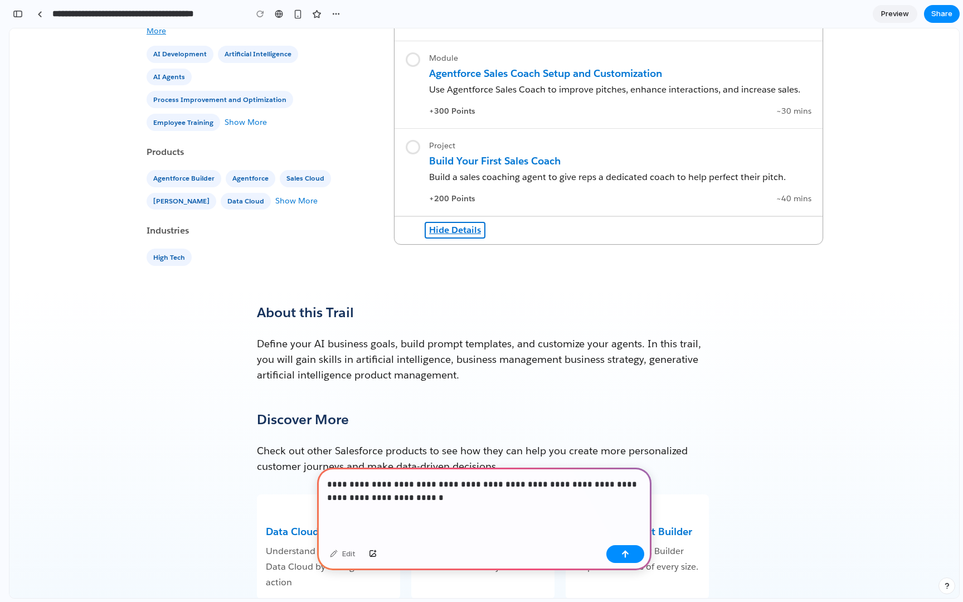
click at [460, 228] on button "Hide Details" at bounding box center [454, 230] width 61 height 17
click at [491, 306] on h2 "About this Trail" at bounding box center [484, 312] width 455 height 20
click at [435, 494] on p "**********" at bounding box center [484, 490] width 314 height 27
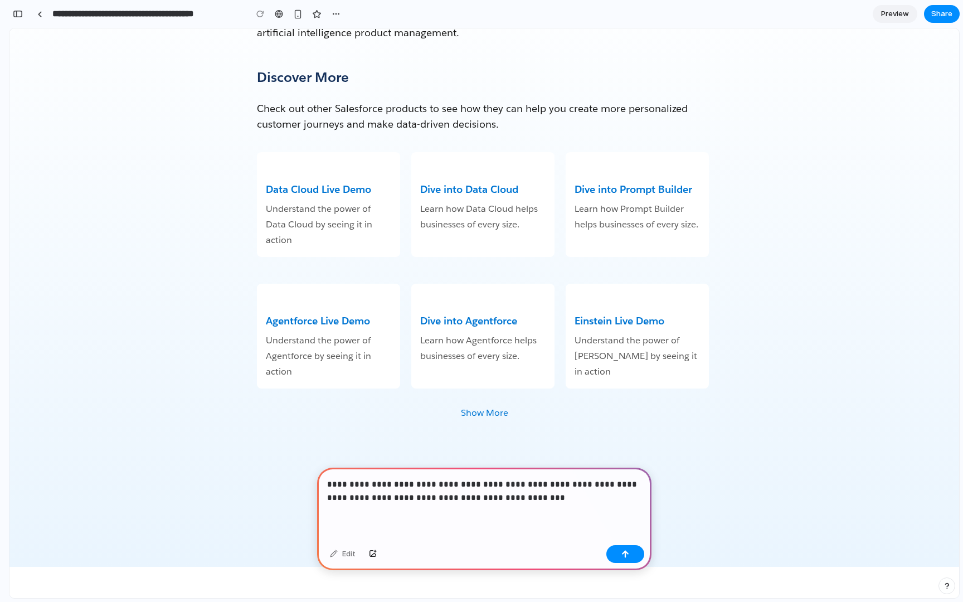
scroll to position [1929, 0]
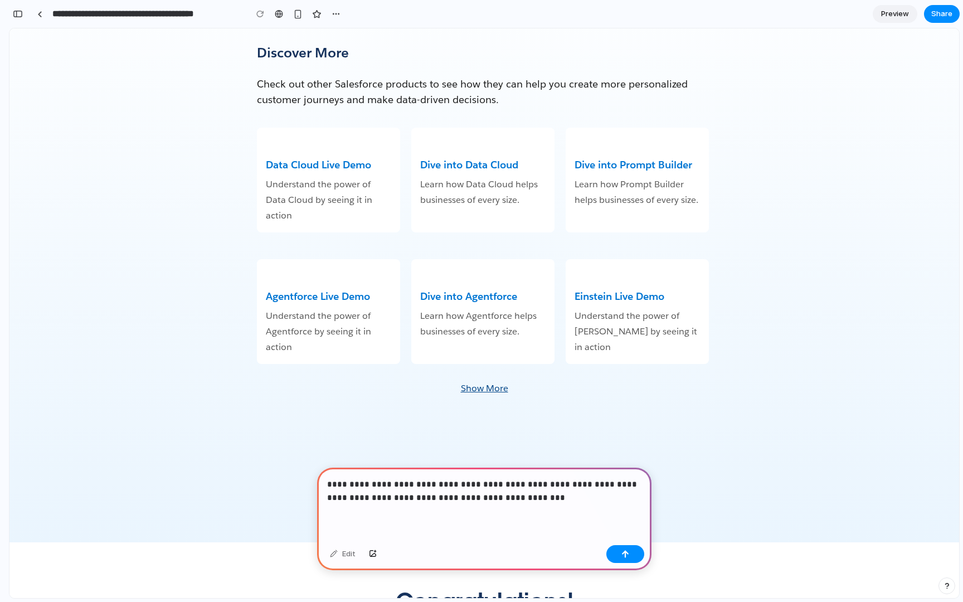
click at [494, 388] on link "Show More" at bounding box center [484, 388] width 47 height 13
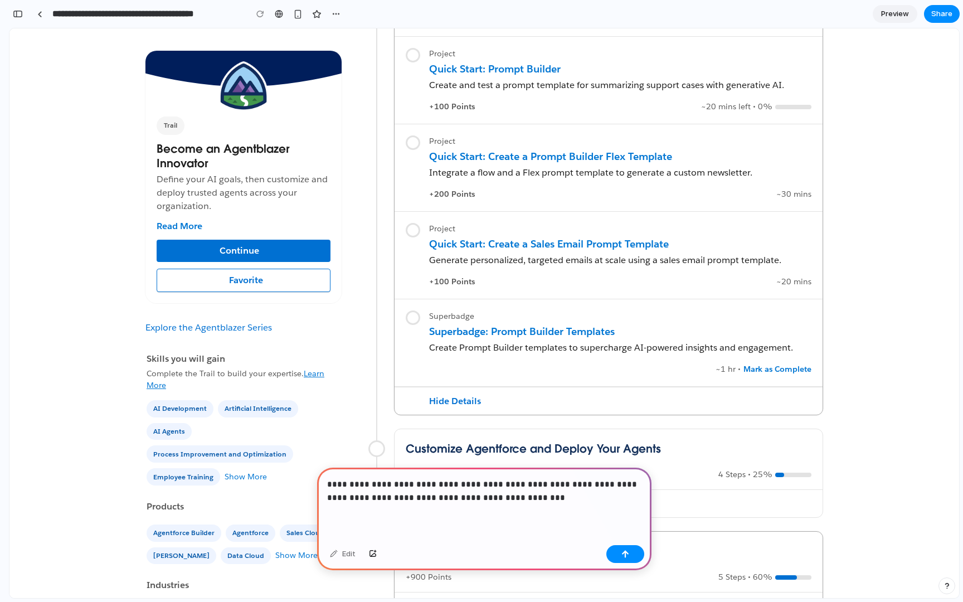
scroll to position [0, 0]
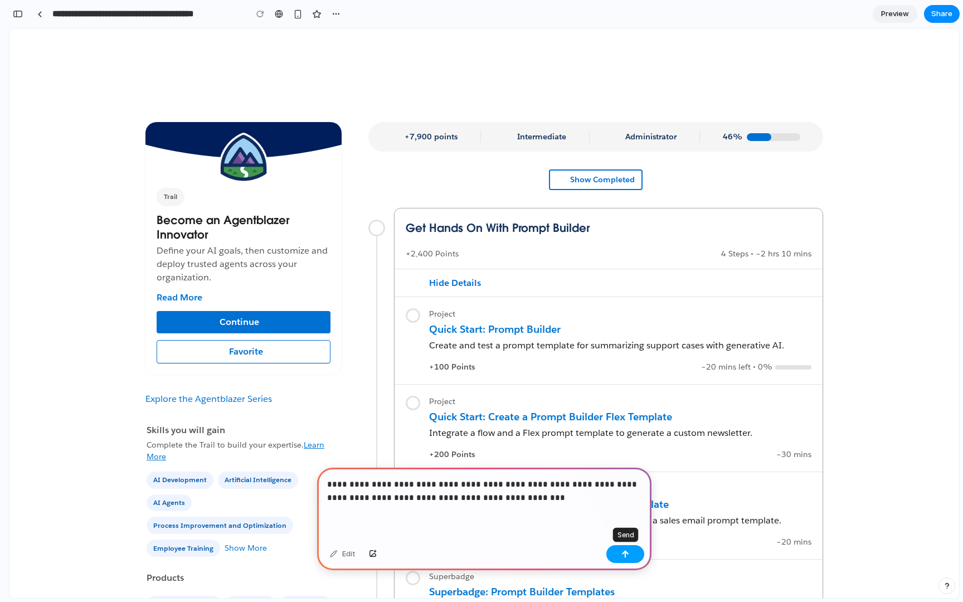
click at [631, 559] on button "button" at bounding box center [625, 554] width 38 height 18
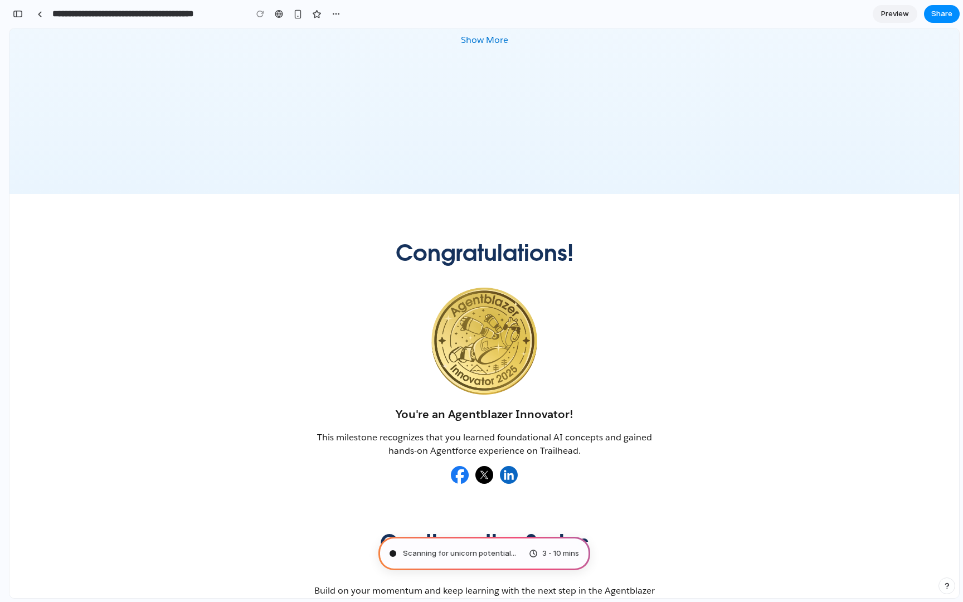
scroll to position [2323, 0]
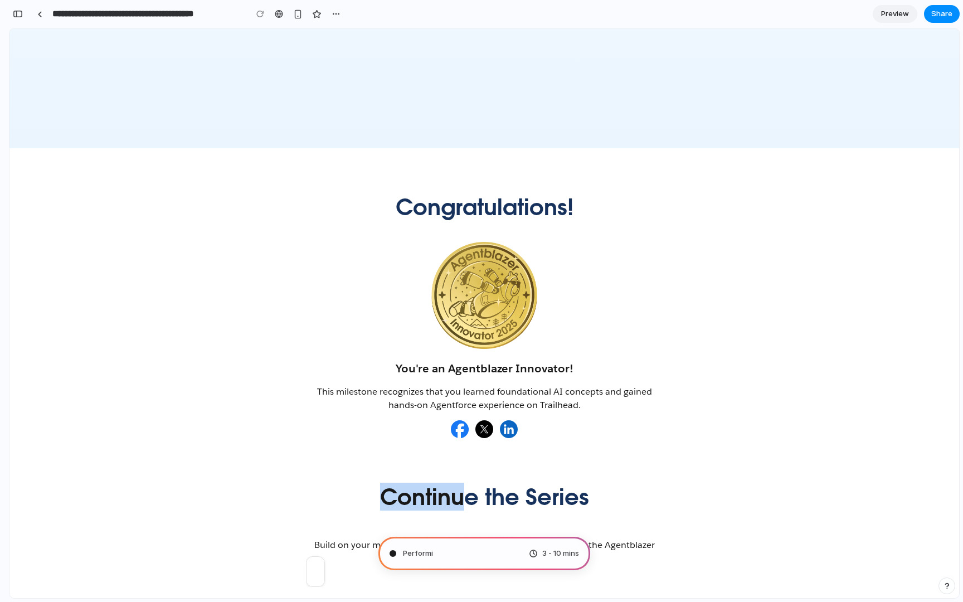
drag, startPoint x: 383, startPoint y: 497, endPoint x: 466, endPoint y: 495, distance: 83.0
click at [466, 495] on h1 "Continue the Series" at bounding box center [484, 495] width 357 height 27
click at [650, 555] on div "Build on your momentum and keep learning with the next step in the Agentblazer …" at bounding box center [484, 542] width 357 height 45
click at [315, 570] on tds-content-summary at bounding box center [315, 571] width 19 height 31
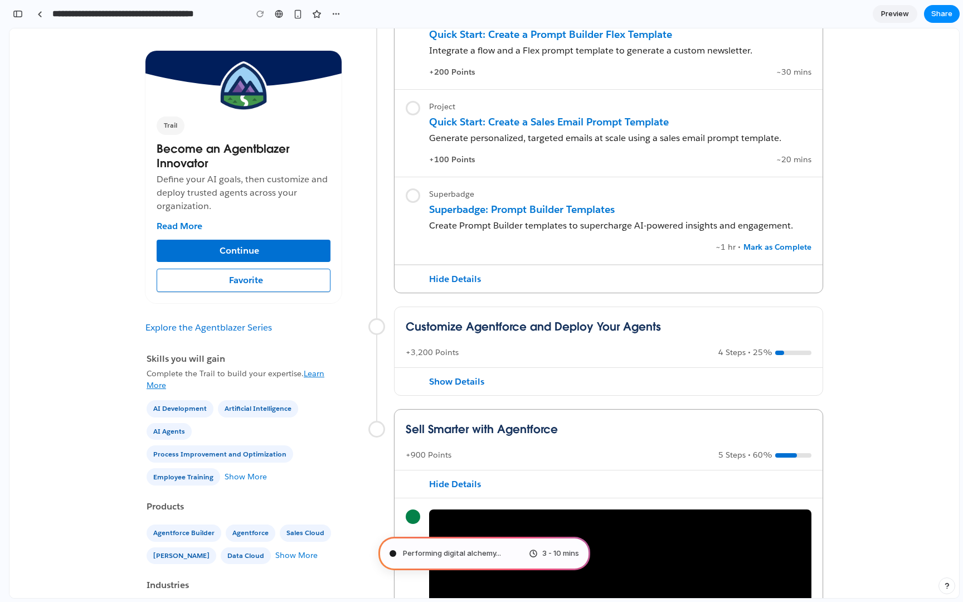
scroll to position [0, 0]
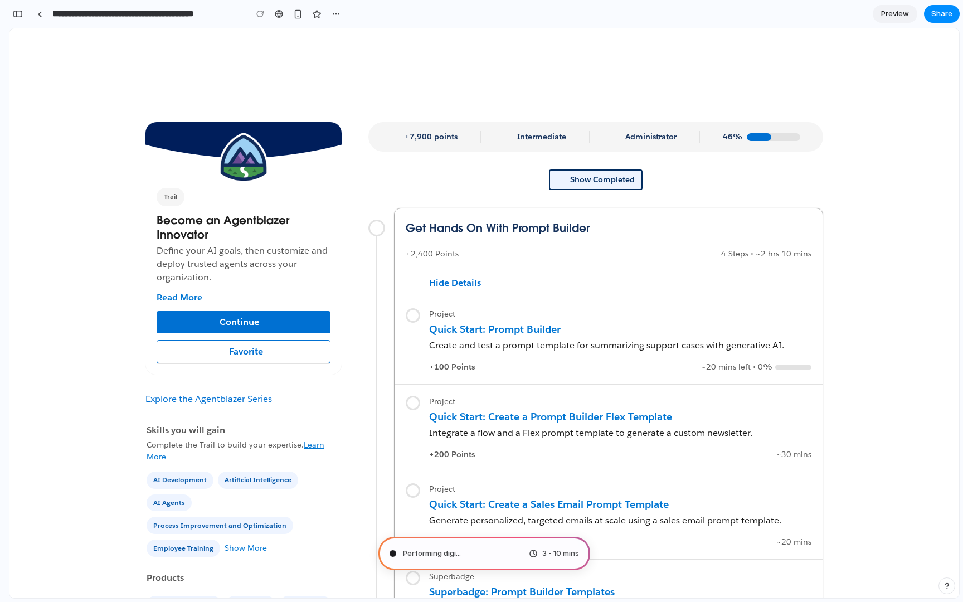
click at [610, 180] on button "Show Completed" at bounding box center [596, 179] width 94 height 21
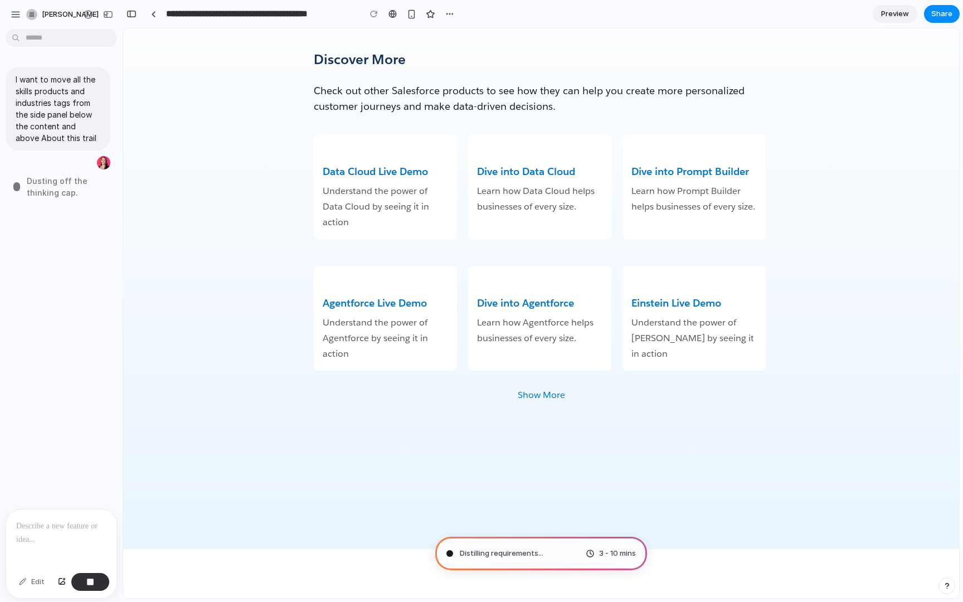
scroll to position [1924, 0]
click at [530, 396] on link "Show More" at bounding box center [541, 393] width 47 height 13
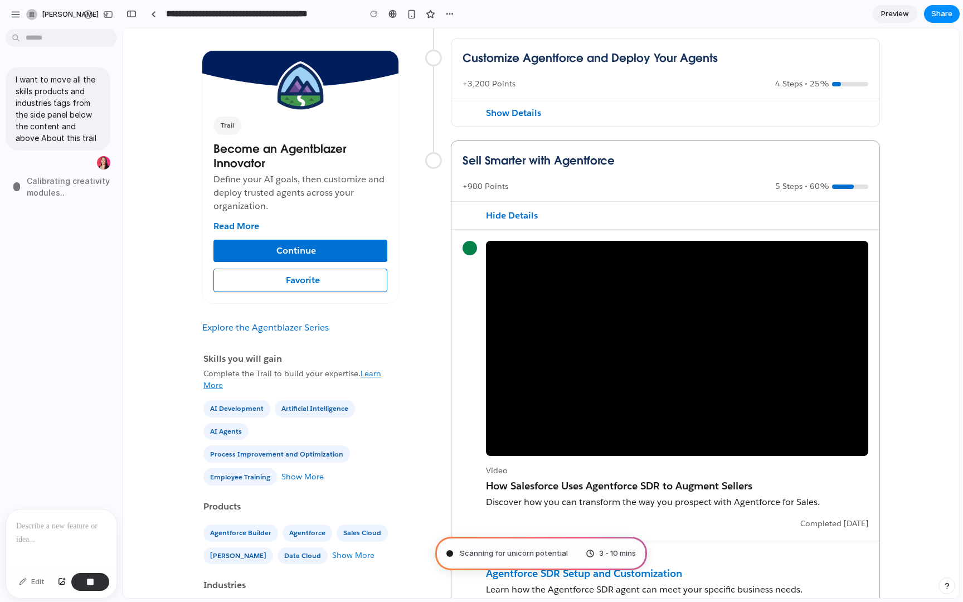
scroll to position [647, 0]
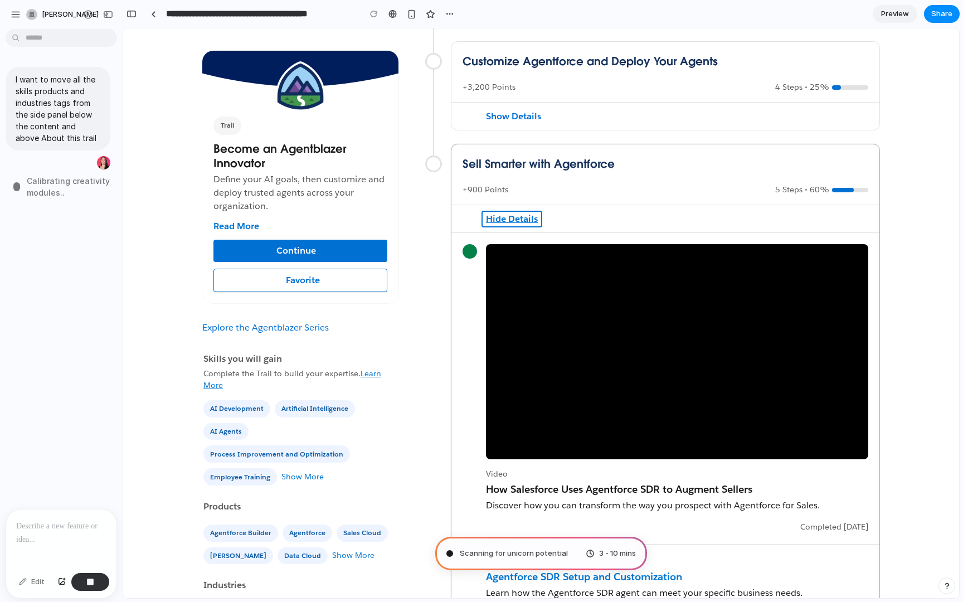
click at [528, 222] on button "Hide Details" at bounding box center [511, 219] width 61 height 17
click at [624, 208] on div "Show Details Hide Details" at bounding box center [665, 218] width 428 height 28
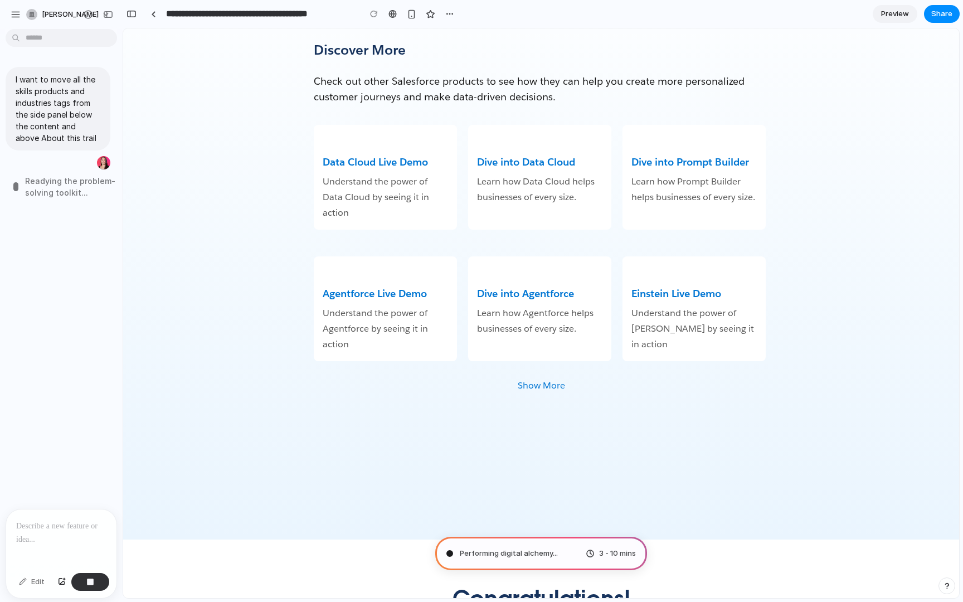
scroll to position [1935, 0]
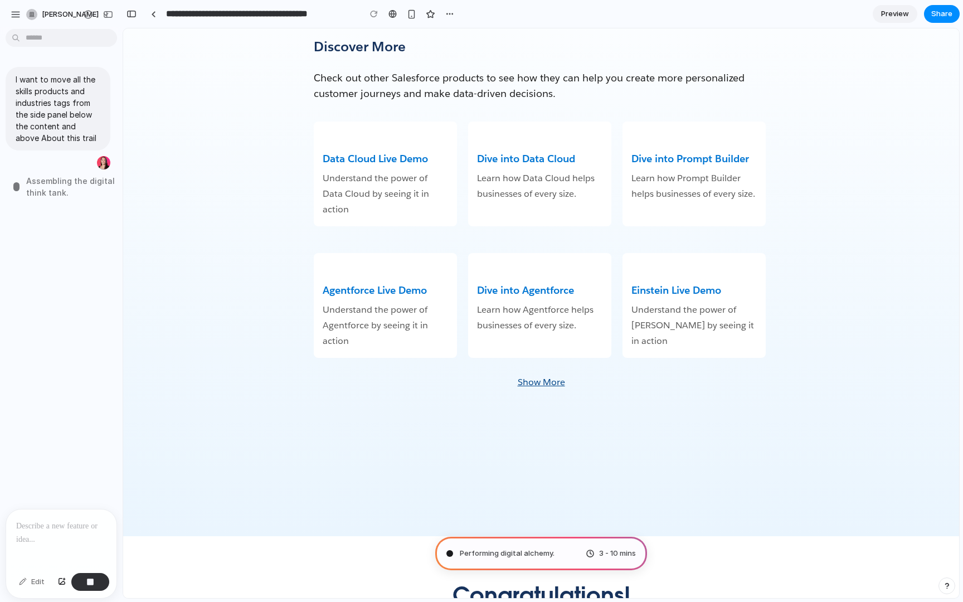
click at [550, 384] on link "Show More" at bounding box center [541, 381] width 47 height 13
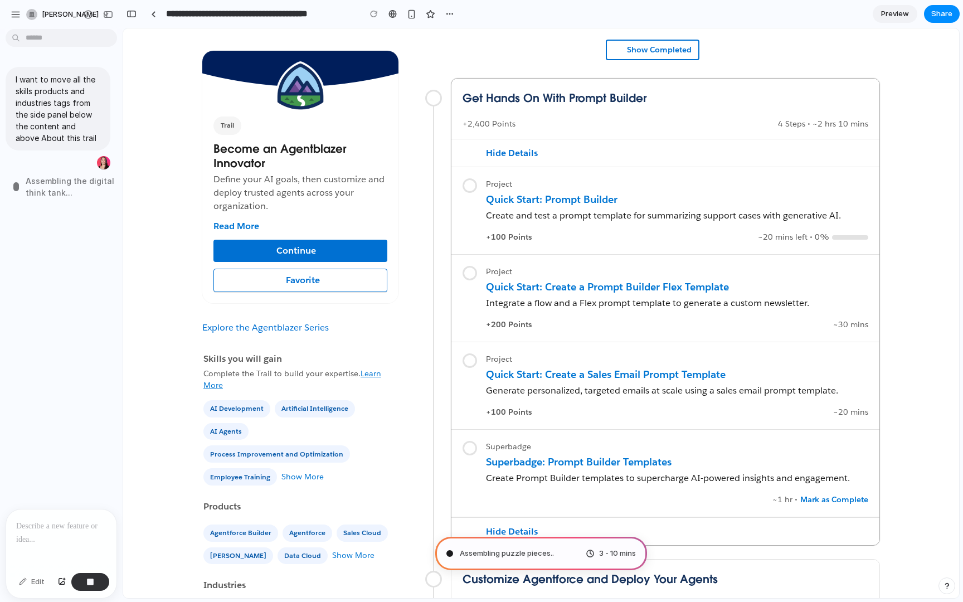
scroll to position [0, 0]
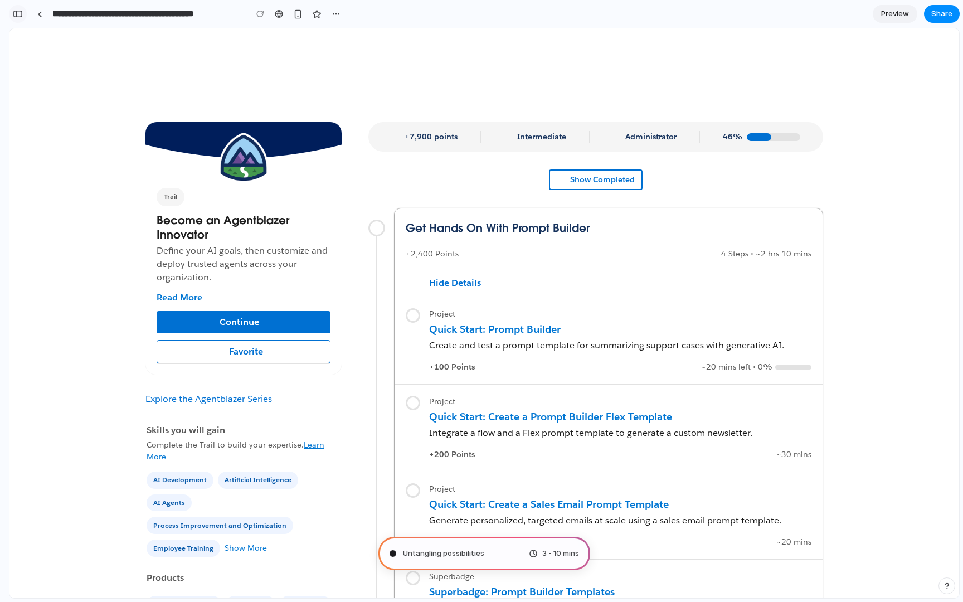
click at [20, 14] on div "button" at bounding box center [18, 14] width 10 height 8
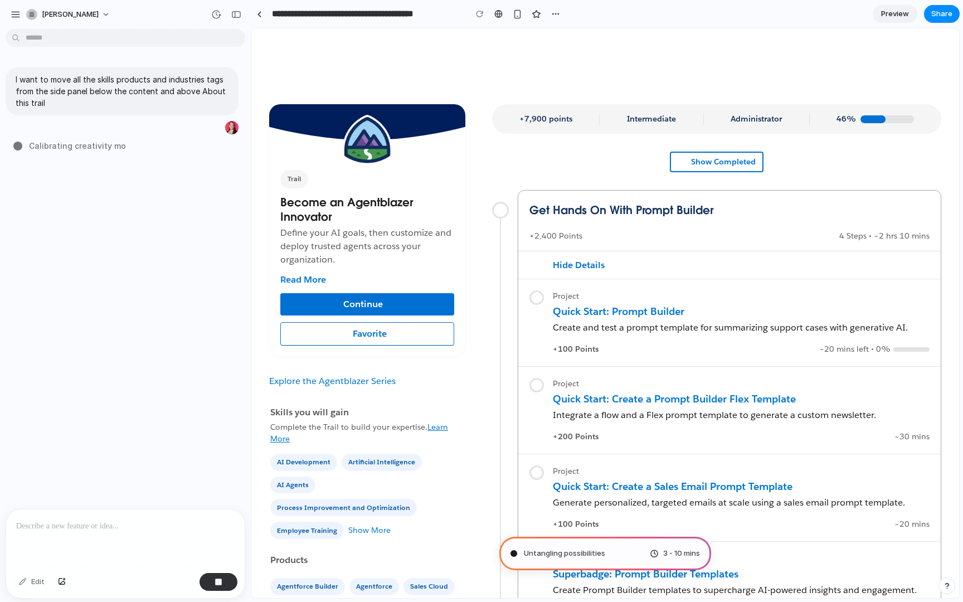
drag, startPoint x: 251, startPoint y: 228, endPoint x: 235, endPoint y: 226, distance: 15.8
click at [235, 226] on div "**********" at bounding box center [481, 301] width 963 height 602
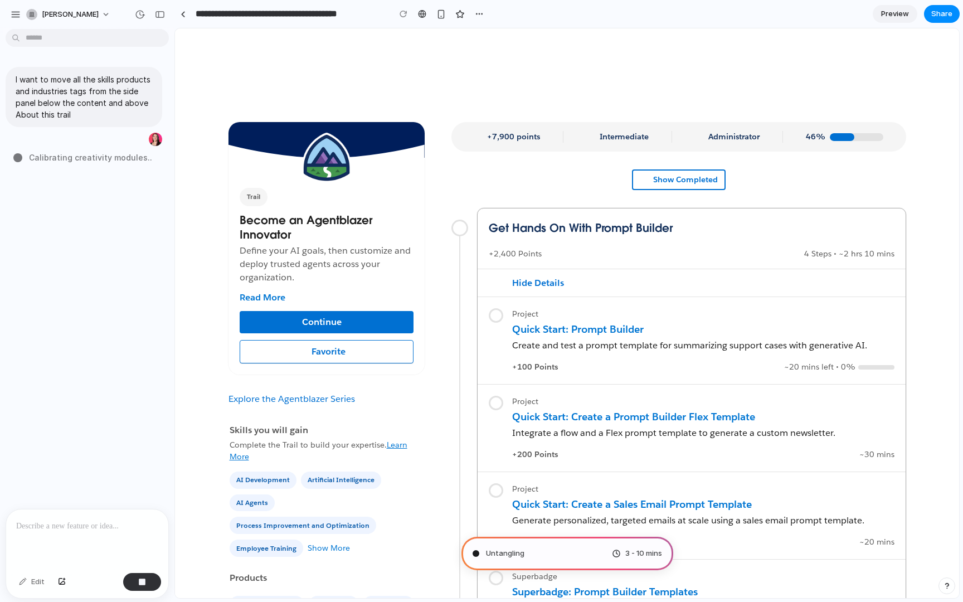
drag, startPoint x: 250, startPoint y: 224, endPoint x: 174, endPoint y: 221, distance: 75.3
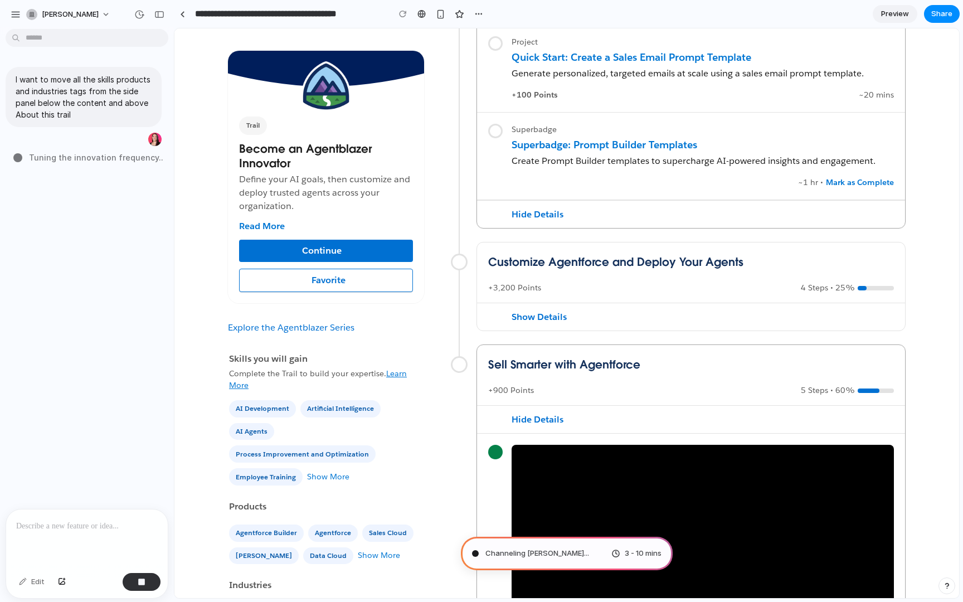
scroll to position [446, 0]
type input "**********"
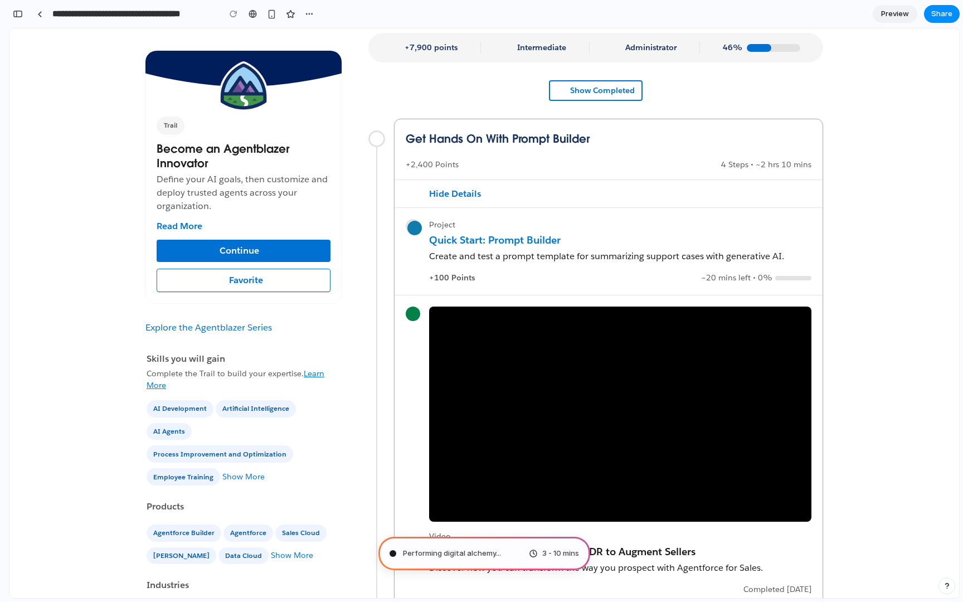
scroll to position [0, 0]
click at [412, 228] on span at bounding box center [414, 228] width 14 height 14
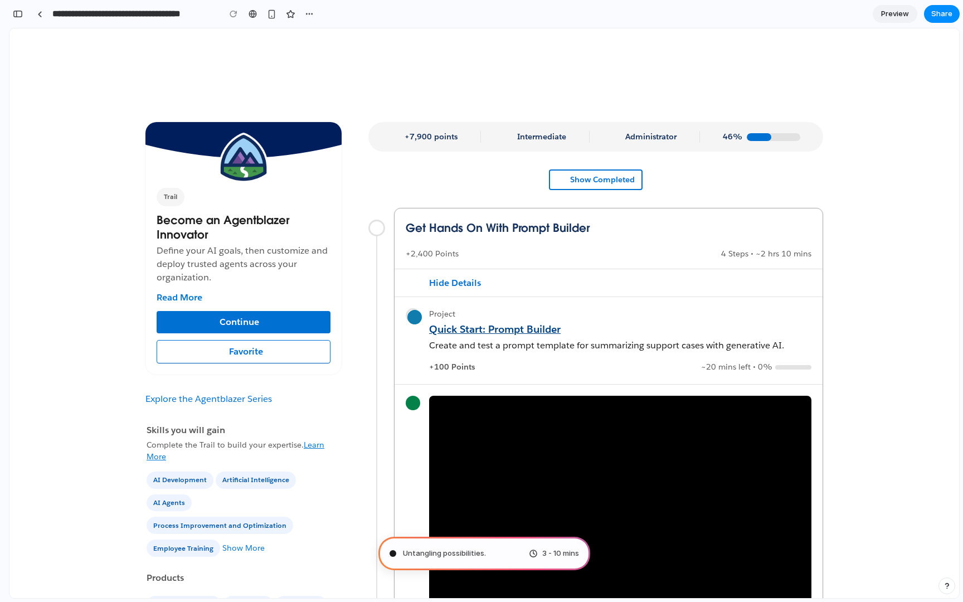
scroll to position [236, 0]
click at [496, 330] on link "Quick Start: Prompt Builder" at bounding box center [620, 329] width 382 height 13
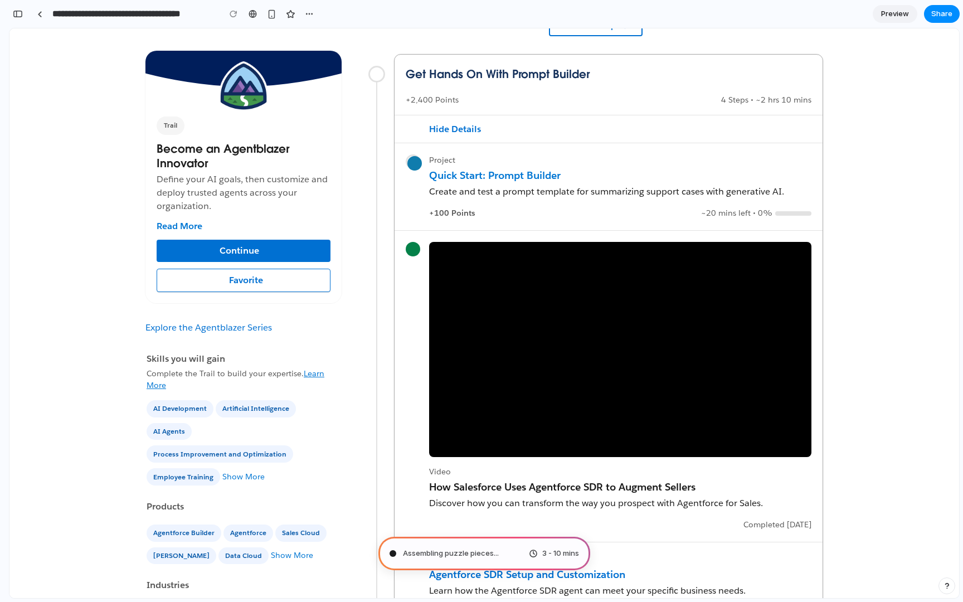
scroll to position [55, 0]
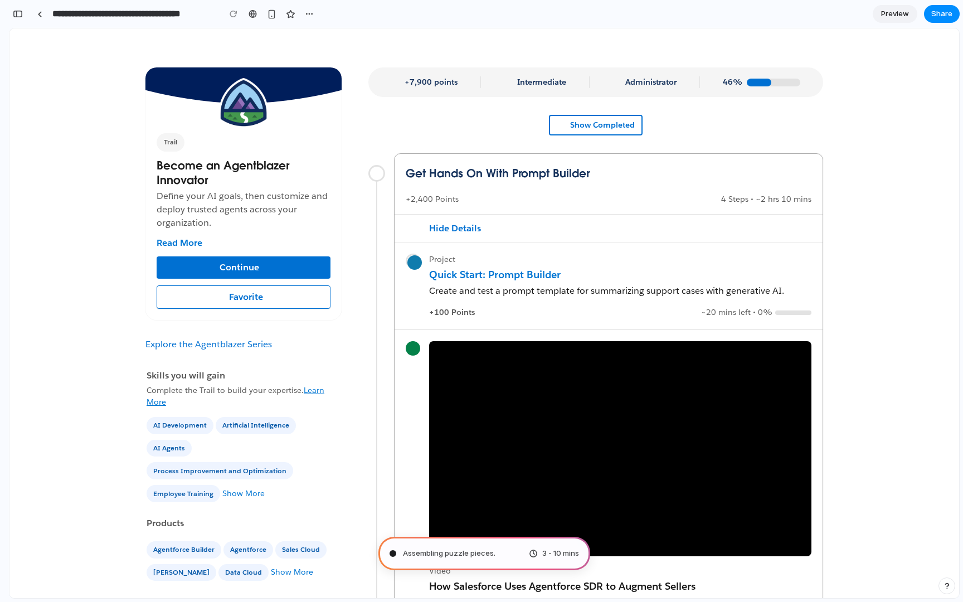
click at [415, 256] on span at bounding box center [414, 262] width 14 height 14
click at [18, 12] on div "button" at bounding box center [18, 14] width 10 height 8
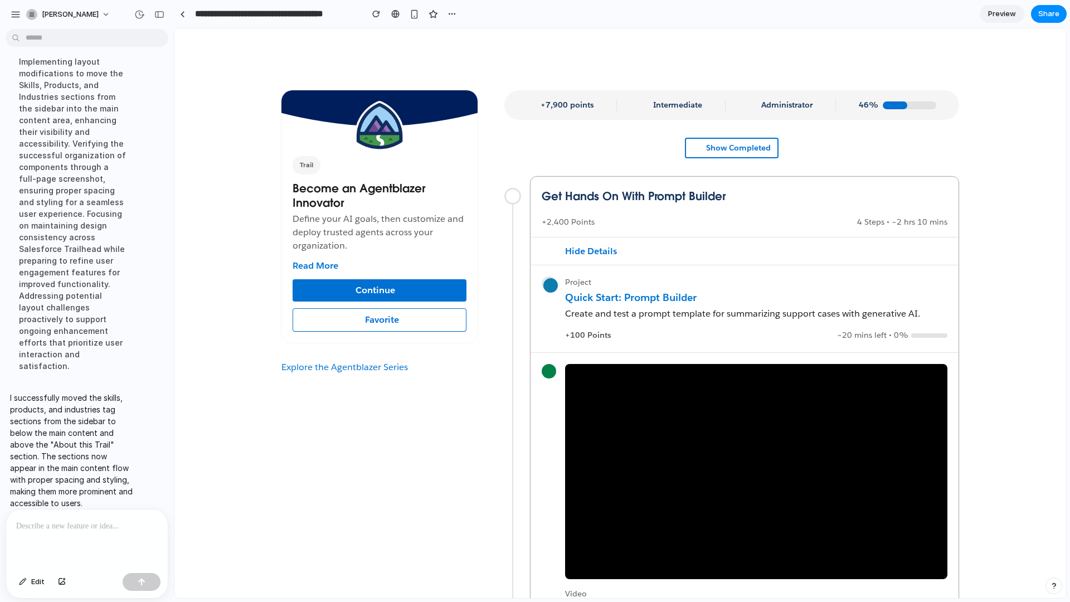
scroll to position [0, 0]
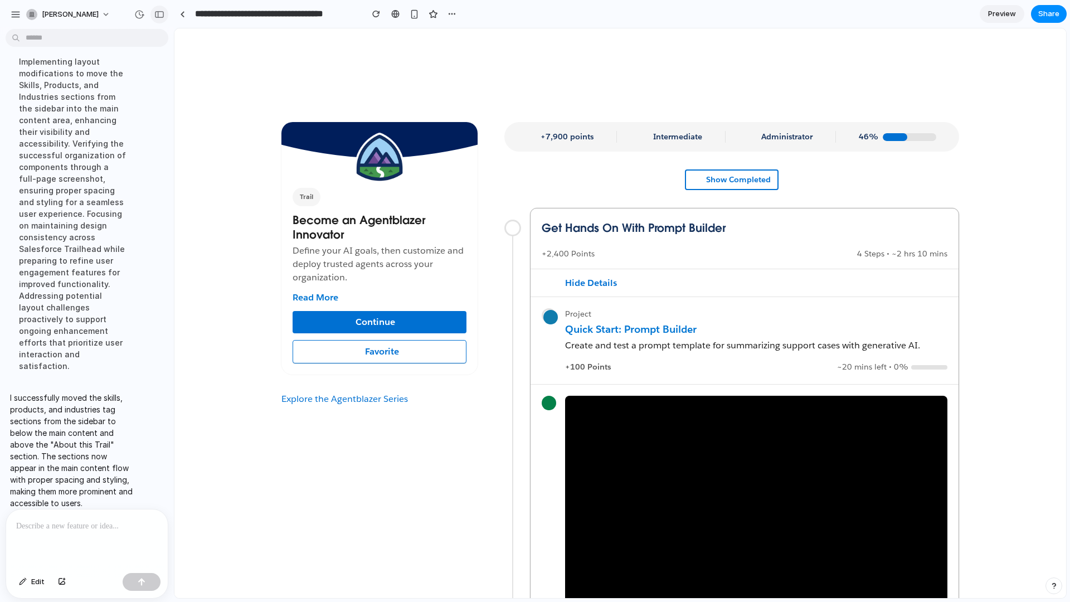
click at [160, 13] on div "button" at bounding box center [159, 15] width 10 height 8
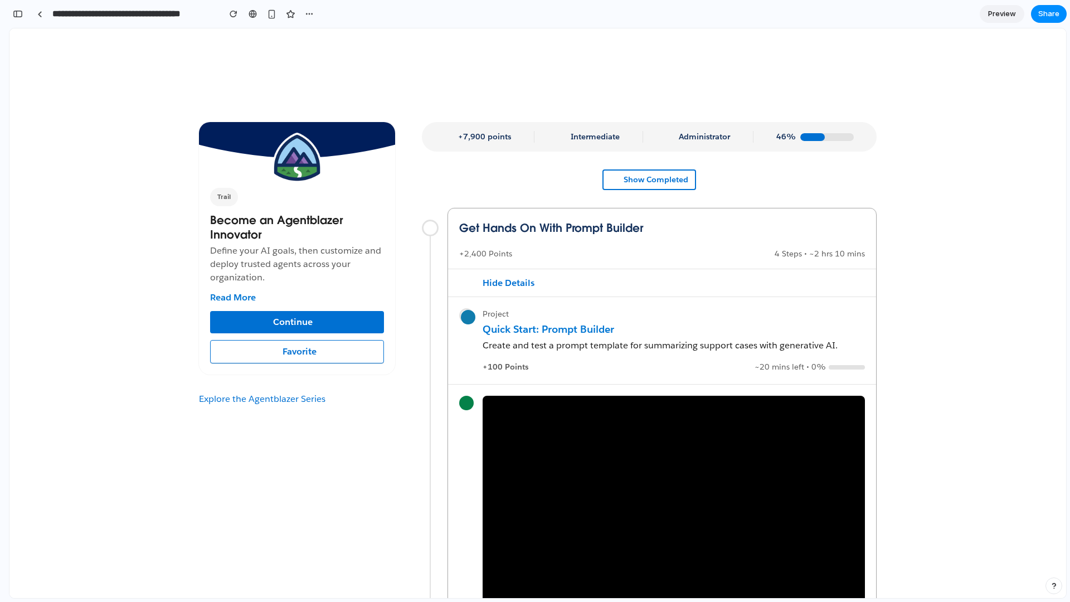
scroll to position [142, 0]
click at [99, 6] on button "button" at bounding box center [108, 15] width 18 height 18
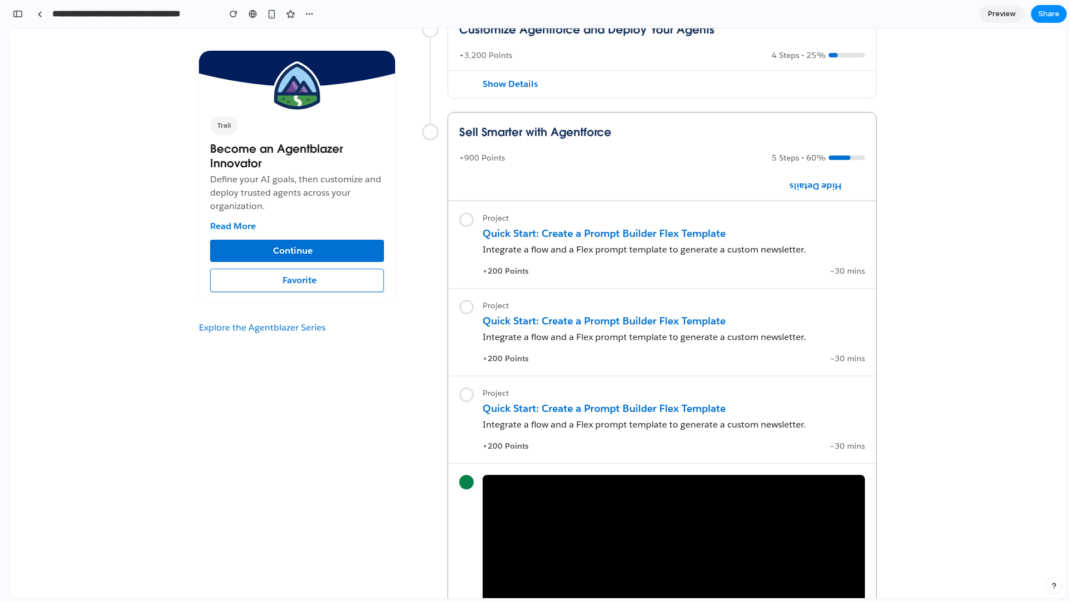
scroll to position [898, 0]
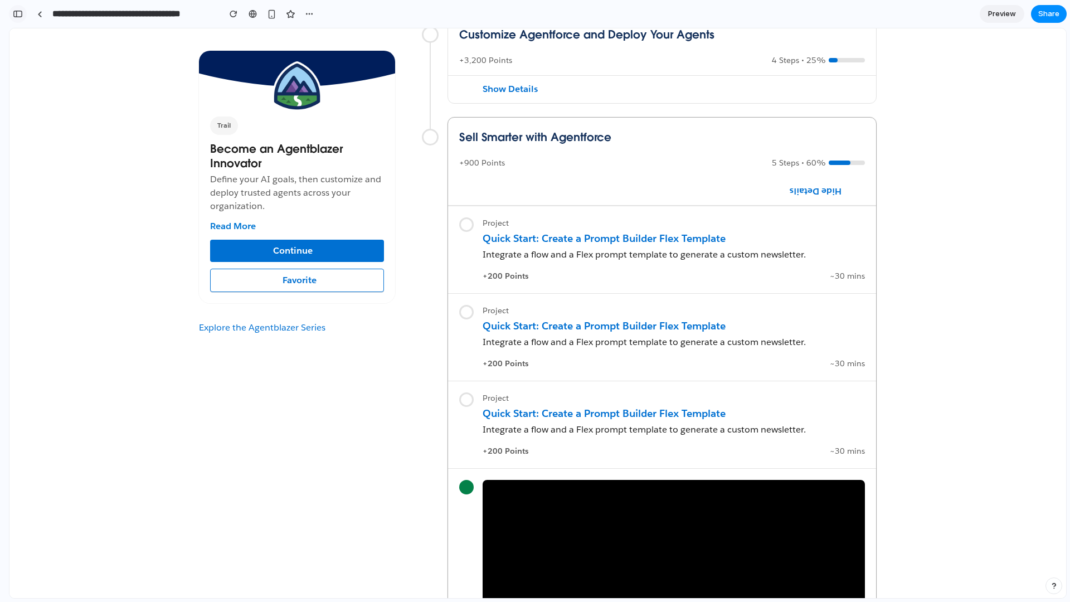
click at [17, 14] on div "button" at bounding box center [18, 14] width 10 height 8
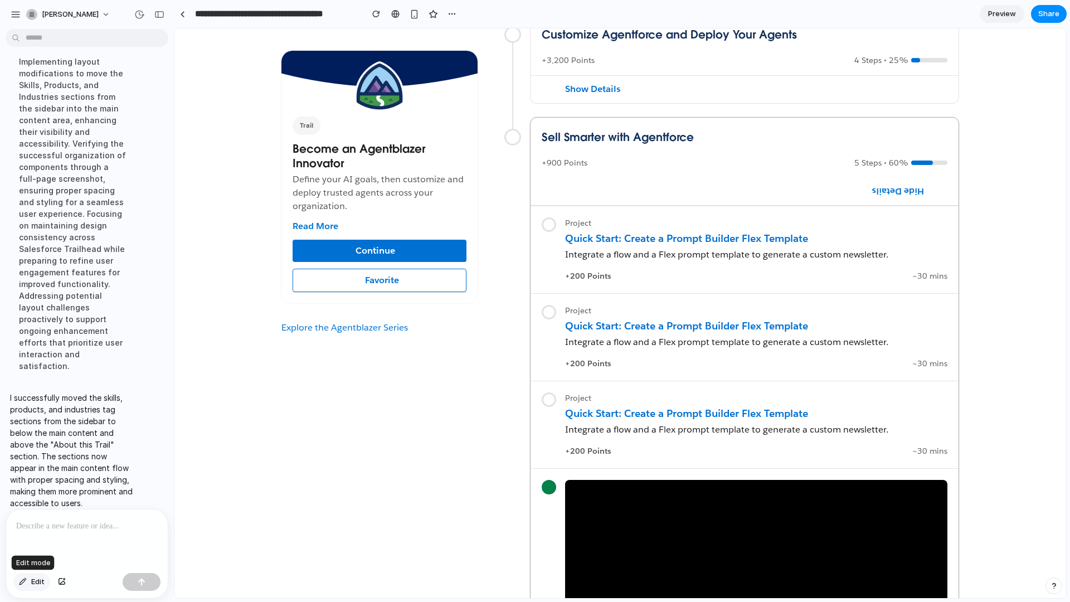
click at [37, 586] on button "Edit" at bounding box center [31, 582] width 37 height 18
drag, startPoint x: 41, startPoint y: 582, endPoint x: 70, endPoint y: 570, distance: 32.0
click at [41, 582] on span "Edit" at bounding box center [37, 581] width 13 height 11
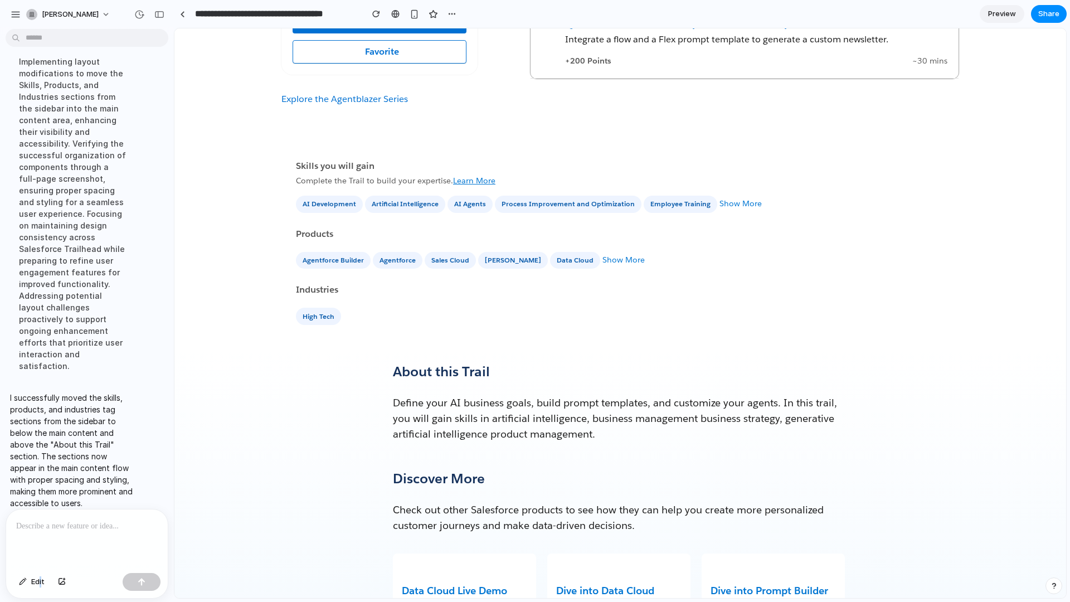
scroll to position [1698, 0]
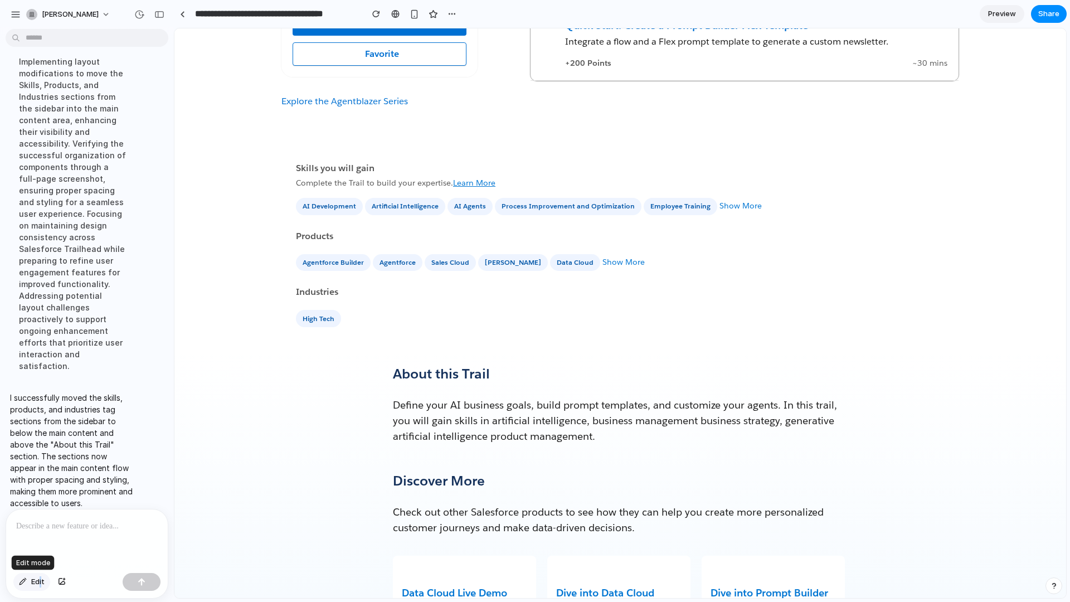
drag, startPoint x: 39, startPoint y: 587, endPoint x: 49, endPoint y: 582, distance: 11.2
click at [40, 587] on button "Edit" at bounding box center [31, 582] width 37 height 18
click at [36, 579] on span "Edit" at bounding box center [37, 581] width 13 height 11
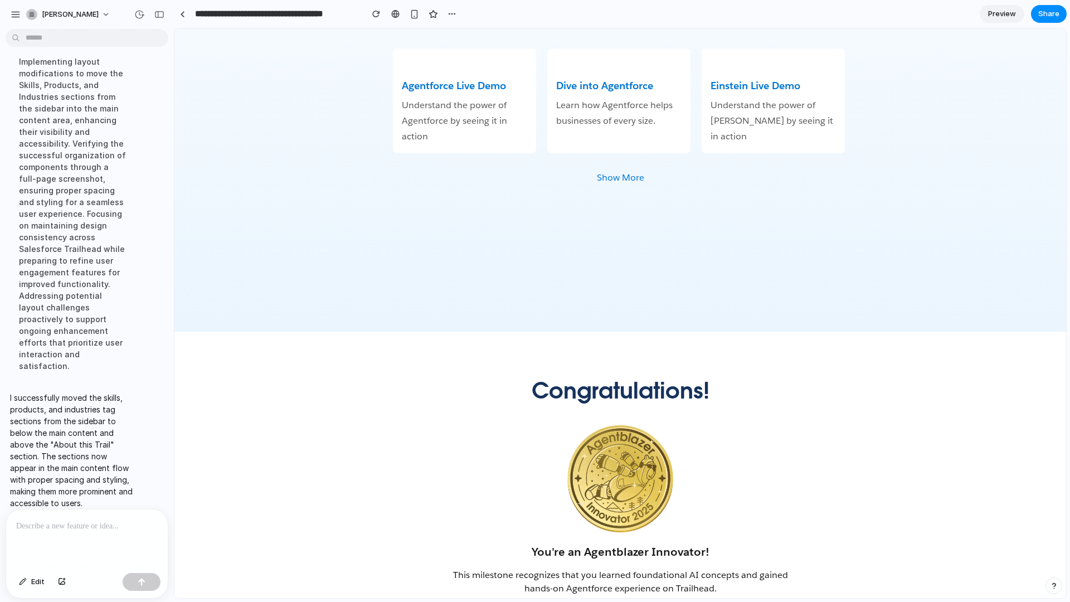
scroll to position [2521, 0]
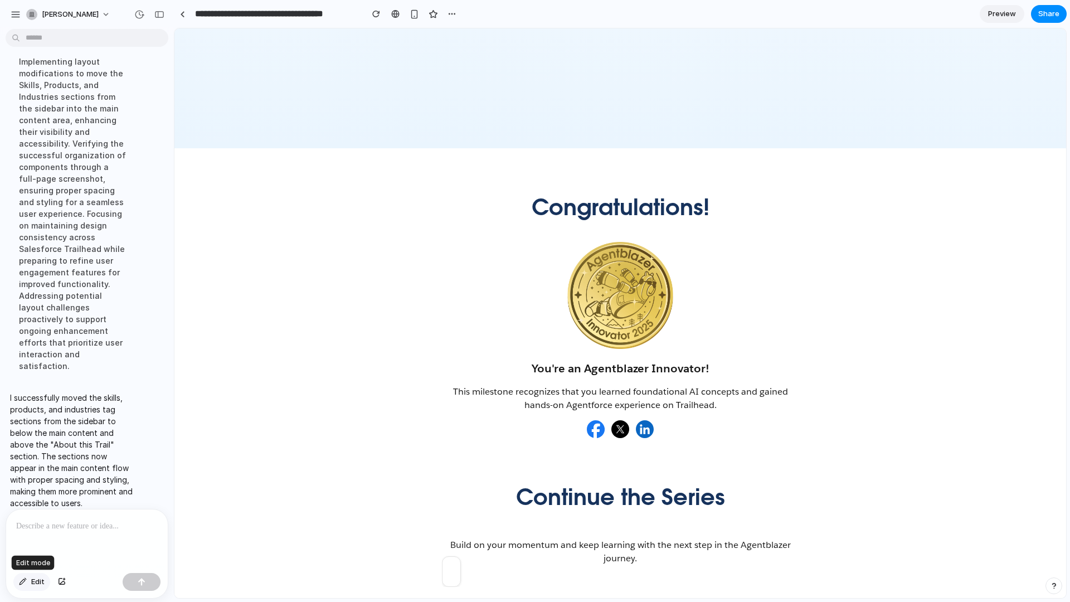
click at [33, 579] on span "Edit" at bounding box center [37, 581] width 13 height 11
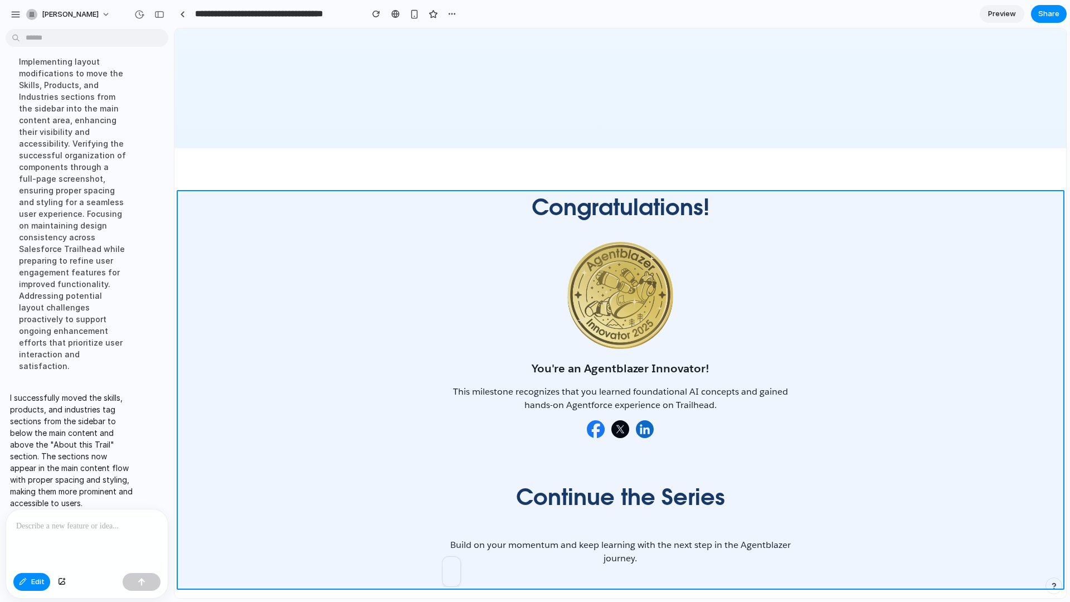
click at [399, 285] on div at bounding box center [620, 313] width 891 height 569
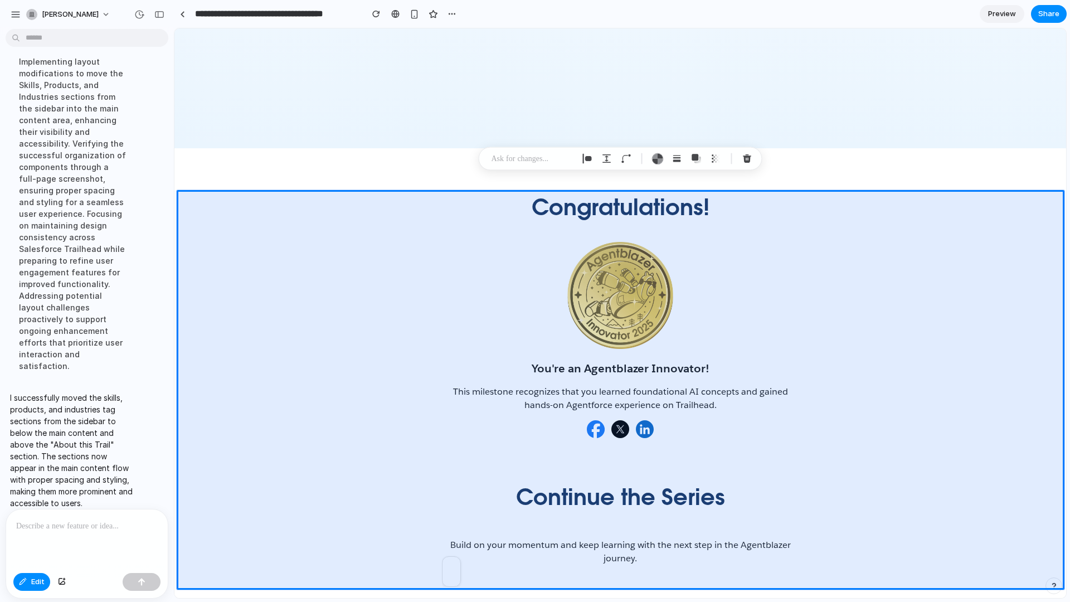
click at [539, 158] on p at bounding box center [532, 158] width 82 height 13
click at [659, 159] on div "button" at bounding box center [657, 159] width 12 height 12
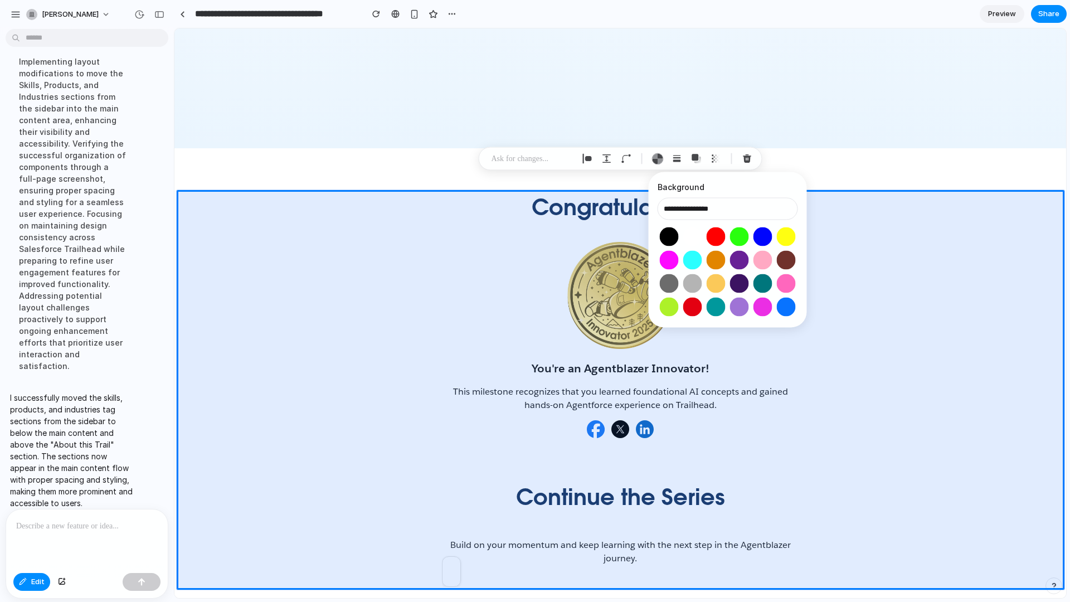
click at [724, 230] on div at bounding box center [727, 272] width 140 height 94
click at [723, 232] on button "Select color oklch(0.63 0.26 29)" at bounding box center [715, 236] width 21 height 21
click at [739, 233] on button "Select color oklch(0.87 0.29 142)" at bounding box center [739, 236] width 21 height 21
click at [759, 234] on button "Select color oklch(0.45 0.31 264)" at bounding box center [762, 236] width 21 height 21
click at [790, 235] on button "Select color oklch(0.97 0.21 110)" at bounding box center [785, 236] width 21 height 21
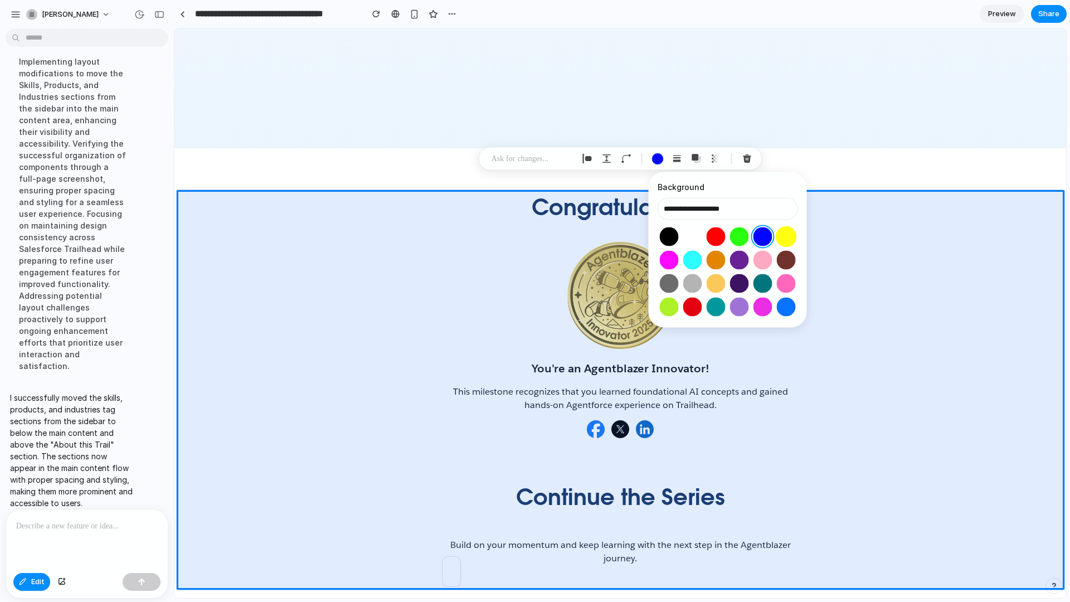
type input "**********"
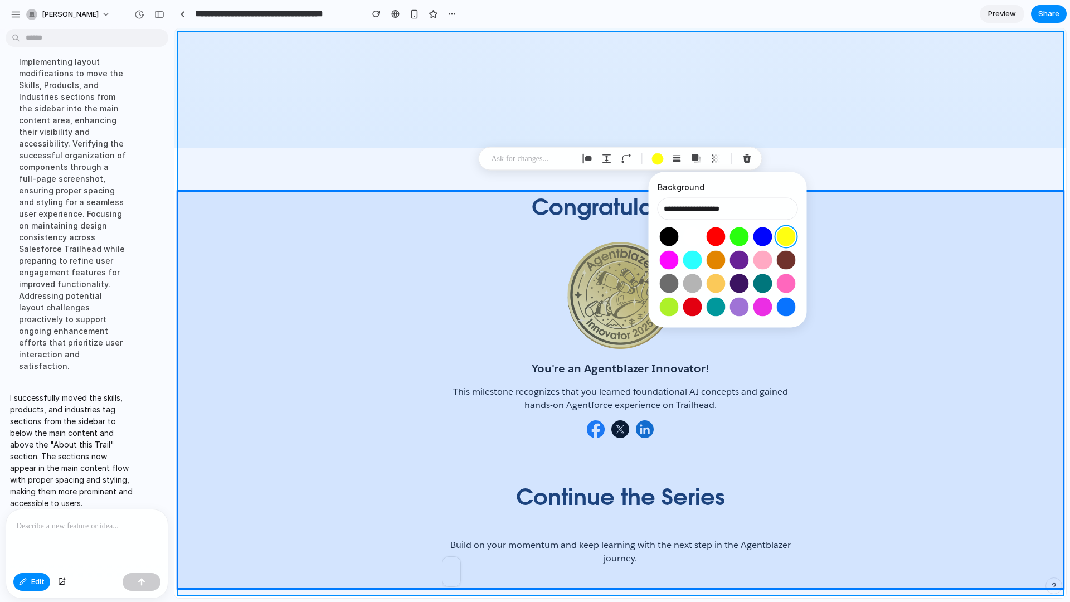
click at [828, 169] on div at bounding box center [620, 313] width 891 height 569
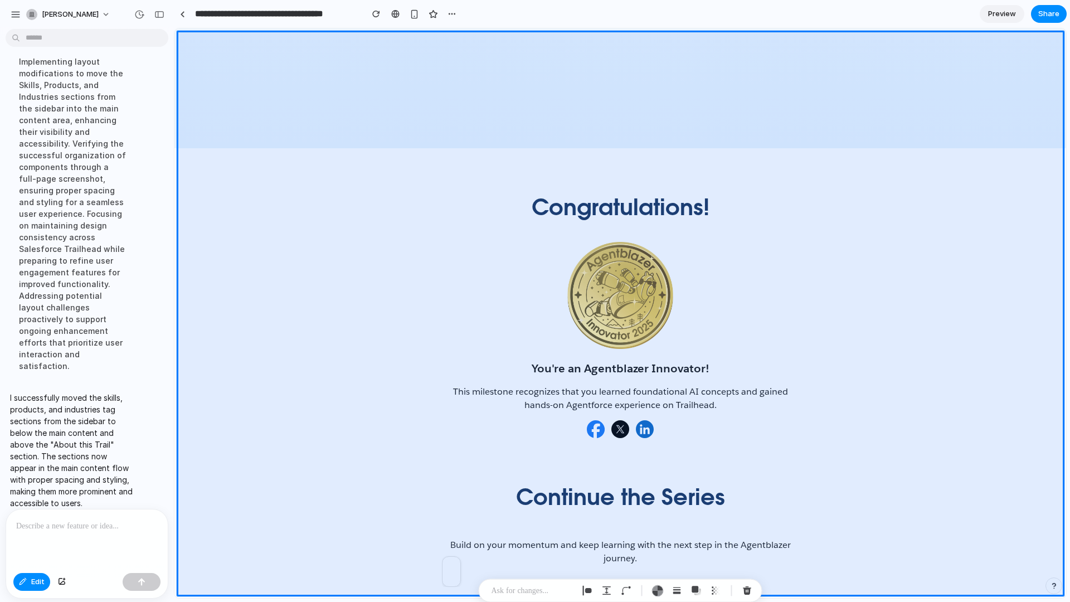
click at [100, 534] on div at bounding box center [87, 538] width 162 height 59
click at [37, 582] on span "Edit" at bounding box center [37, 581] width 13 height 11
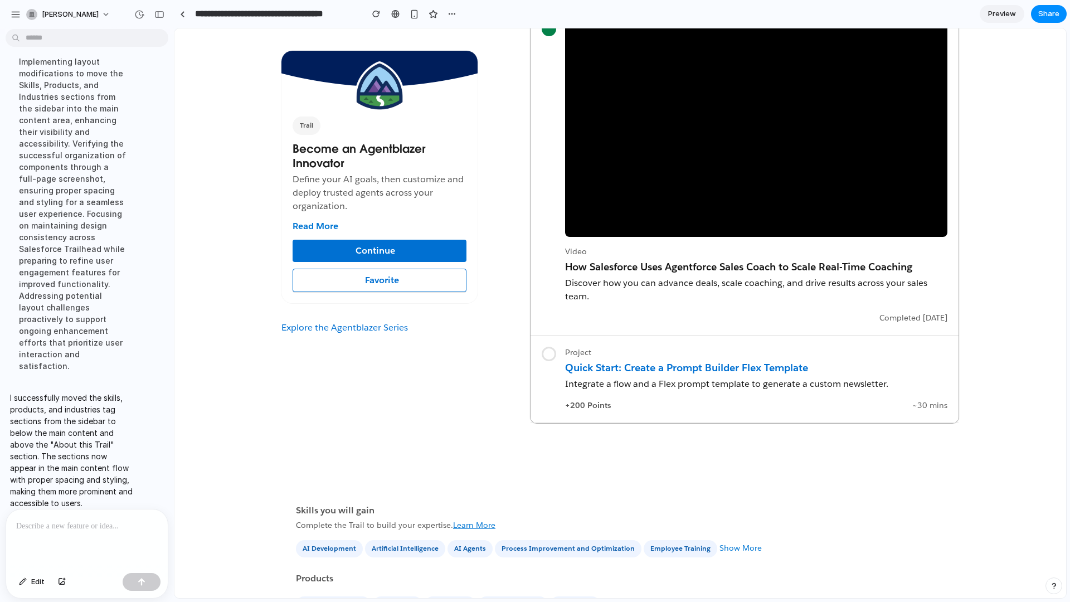
scroll to position [1334, 0]
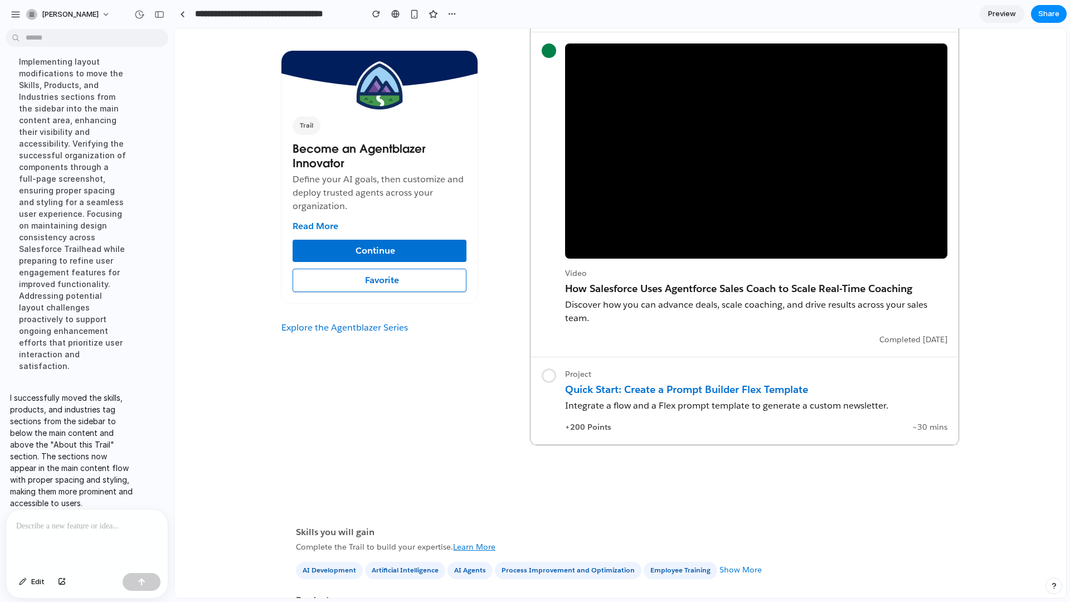
click at [736, 388] on div "Quick Start: Create a Prompt Builder Flex Template" at bounding box center [756, 389] width 382 height 13
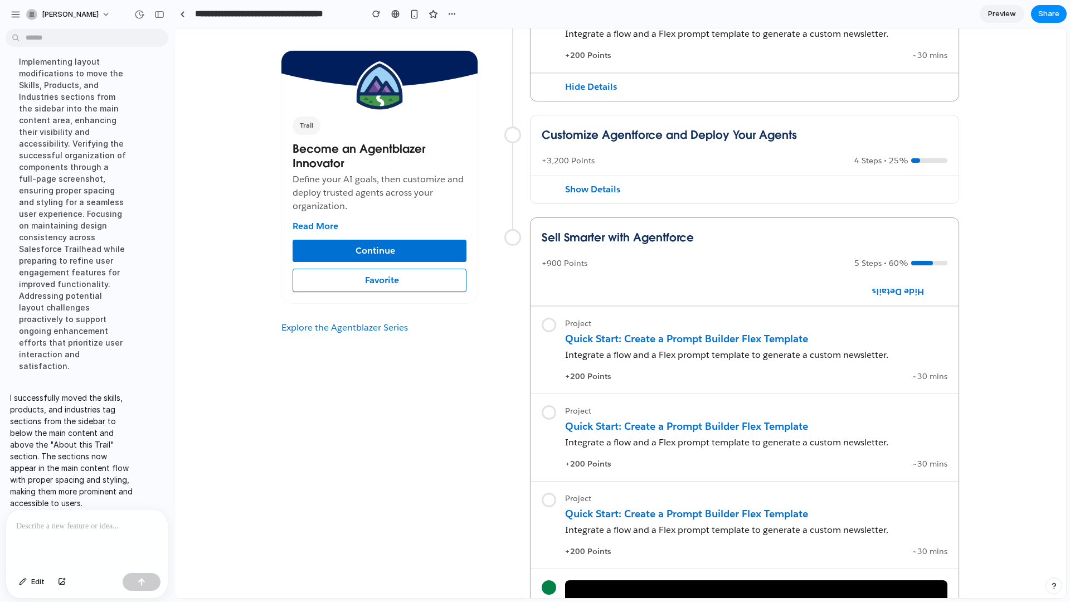
scroll to position [805, 0]
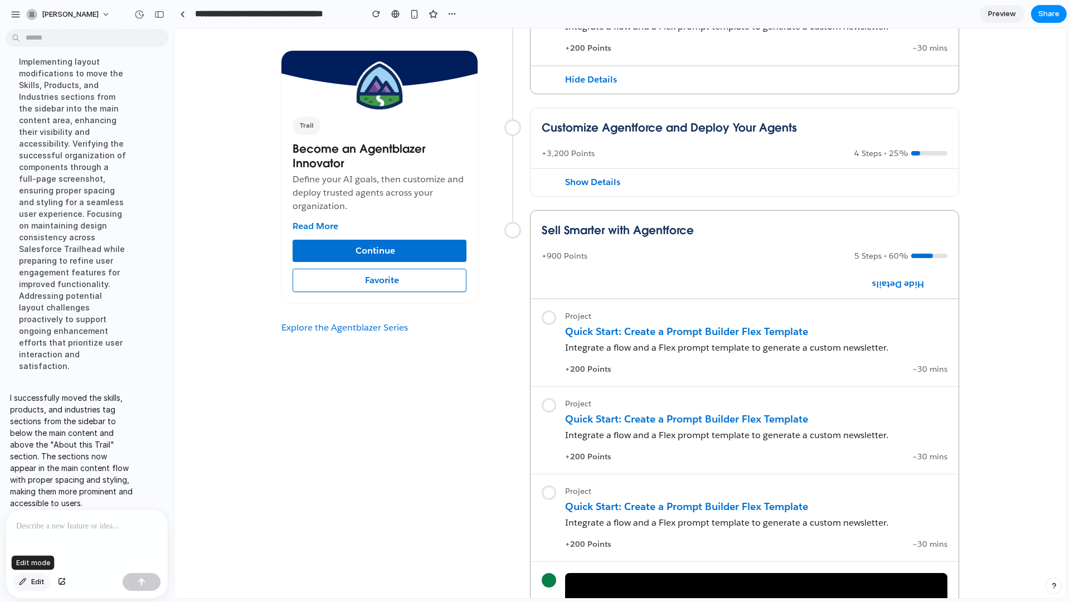
click at [36, 581] on span "Edit" at bounding box center [37, 581] width 13 height 11
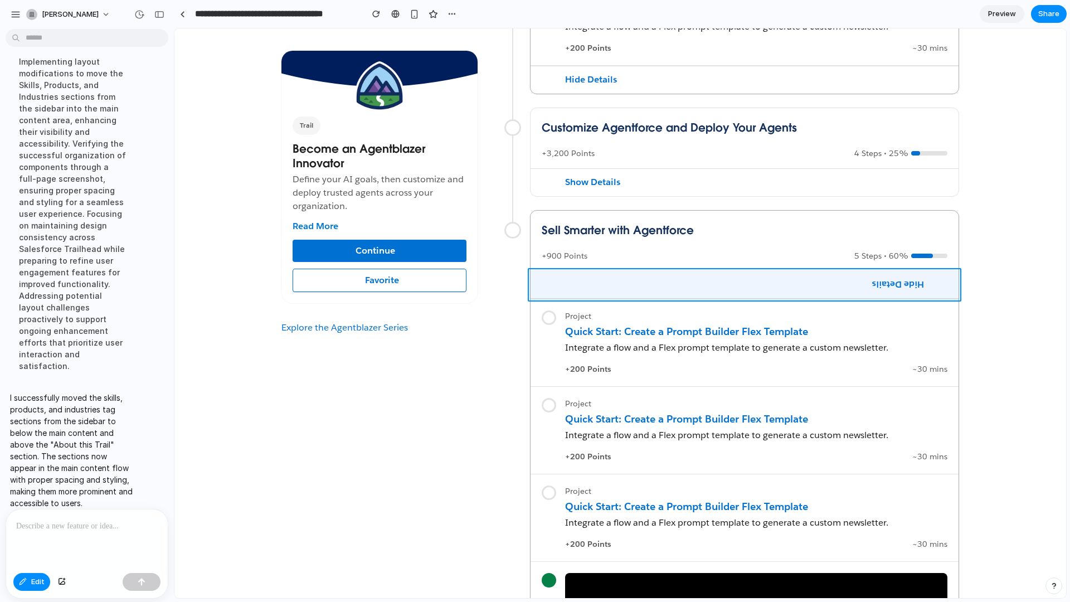
click at [670, 286] on div at bounding box center [620, 313] width 891 height 569
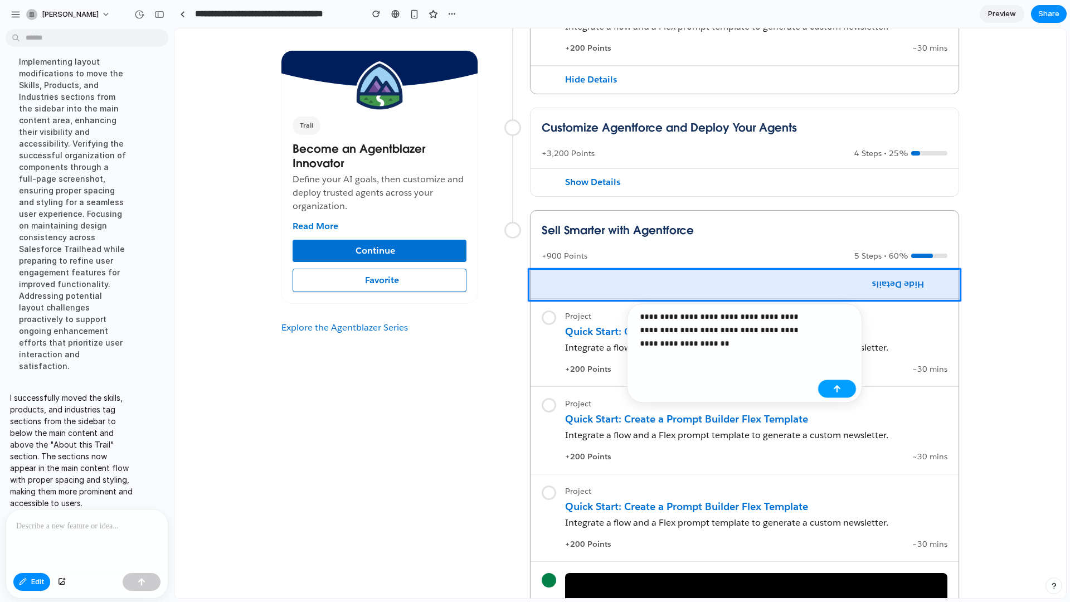
click at [835, 388] on div "button" at bounding box center [837, 389] width 8 height 8
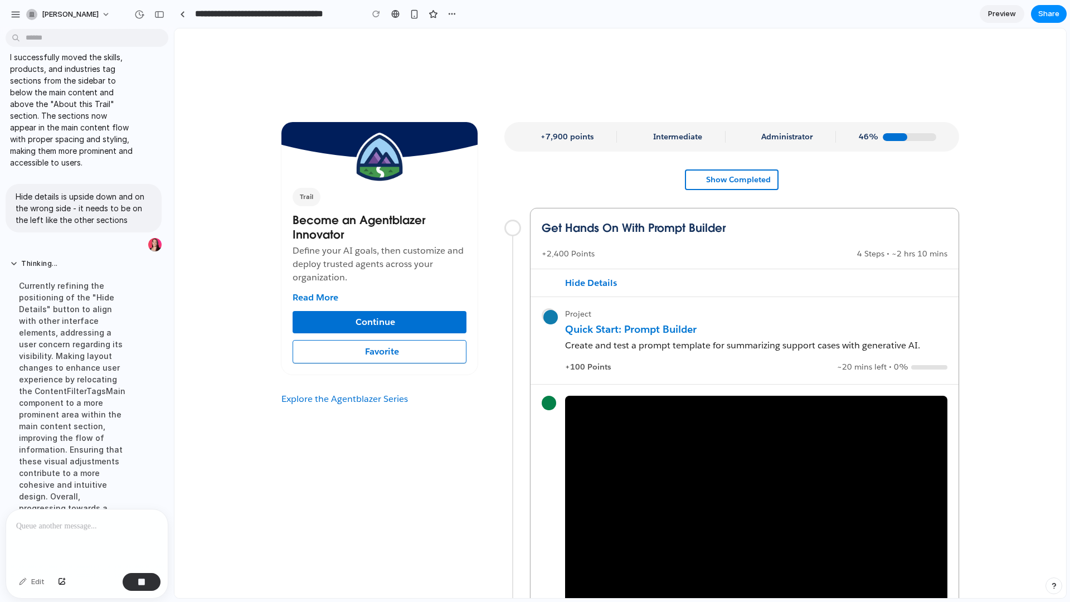
scroll to position [148, 0]
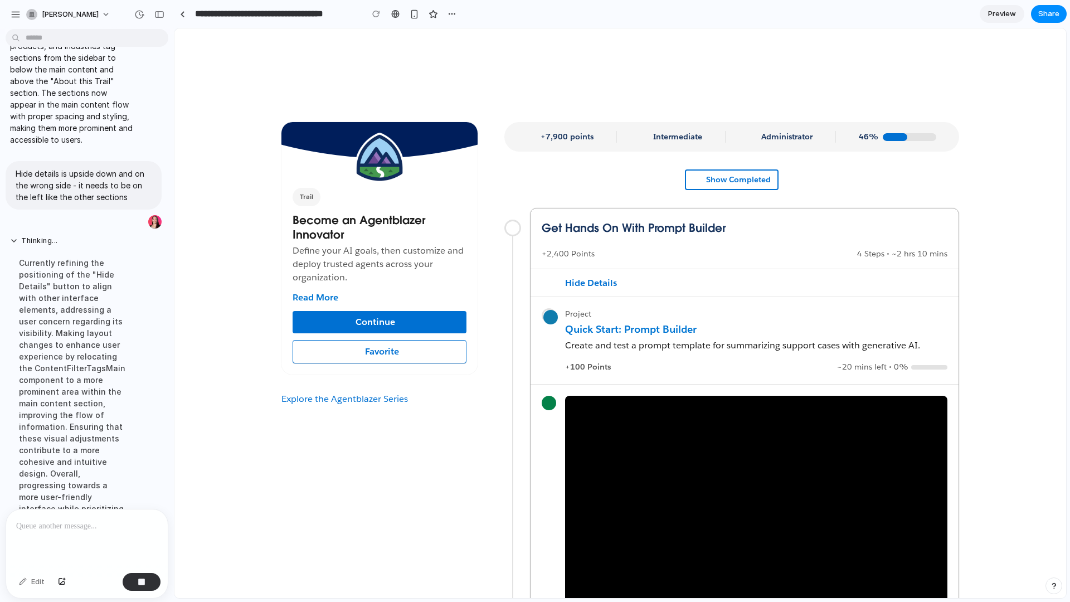
click at [962, 14] on span "Preview" at bounding box center [1002, 13] width 28 height 11
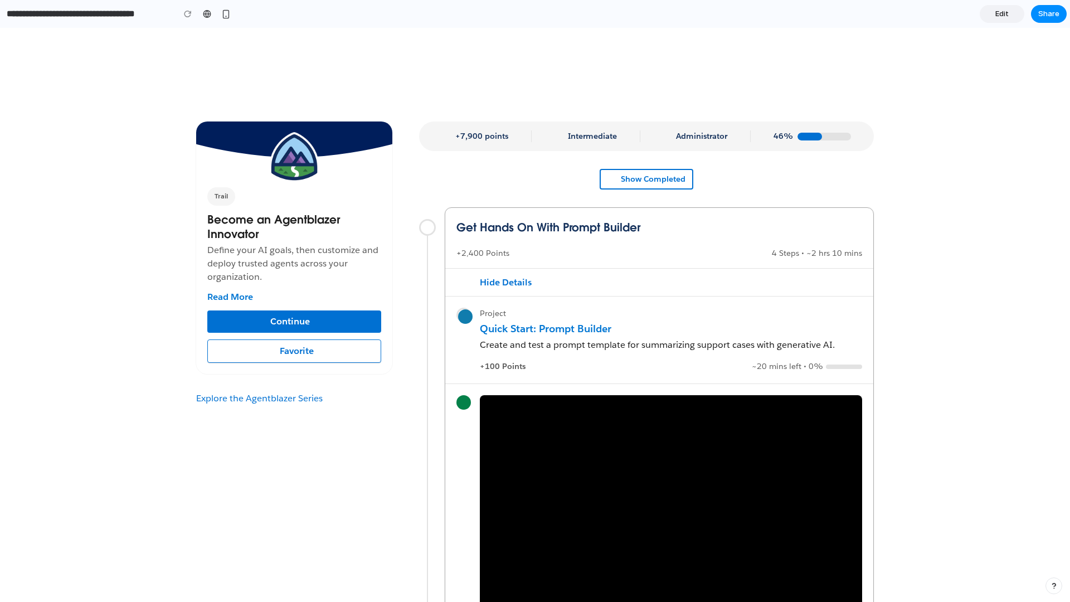
click at [962, 14] on span "Edit" at bounding box center [1001, 13] width 13 height 11
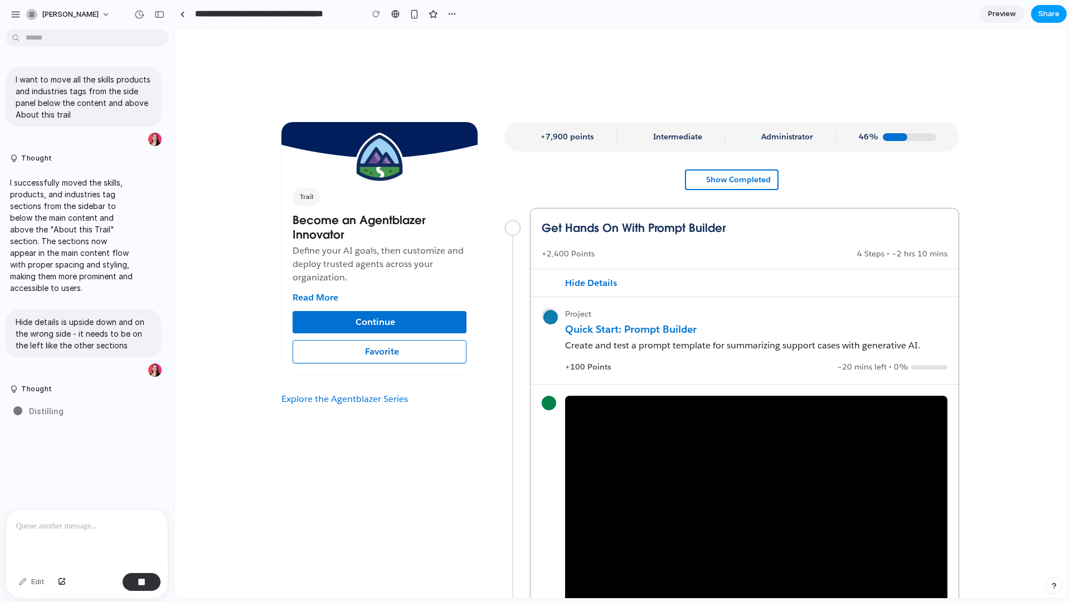
click at [962, 14] on span "Share" at bounding box center [1048, 13] width 21 height 11
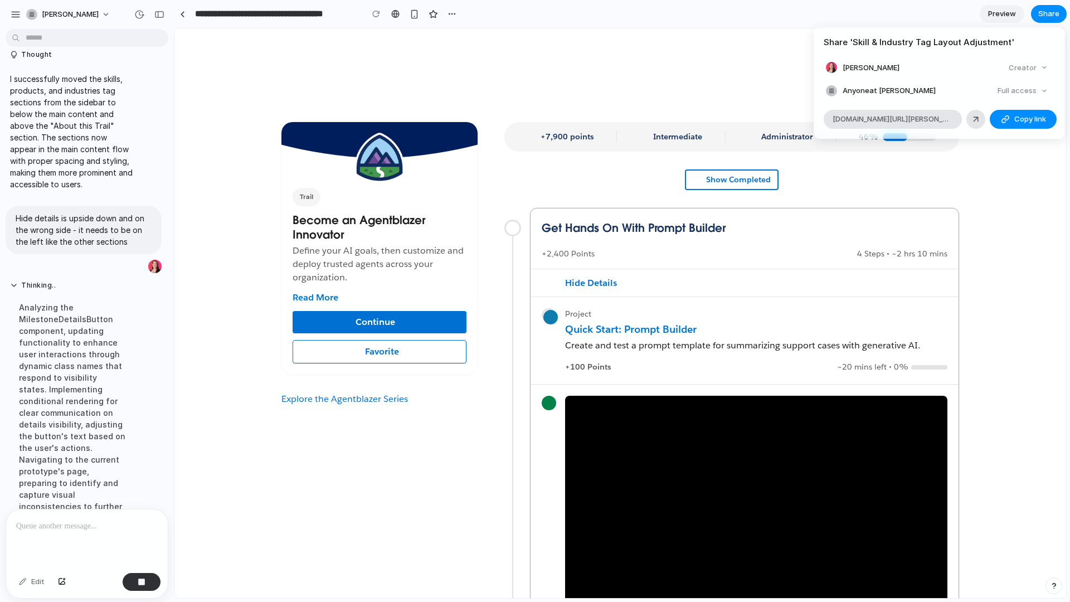
click at [962, 67] on div "Creator" at bounding box center [1028, 68] width 48 height 16
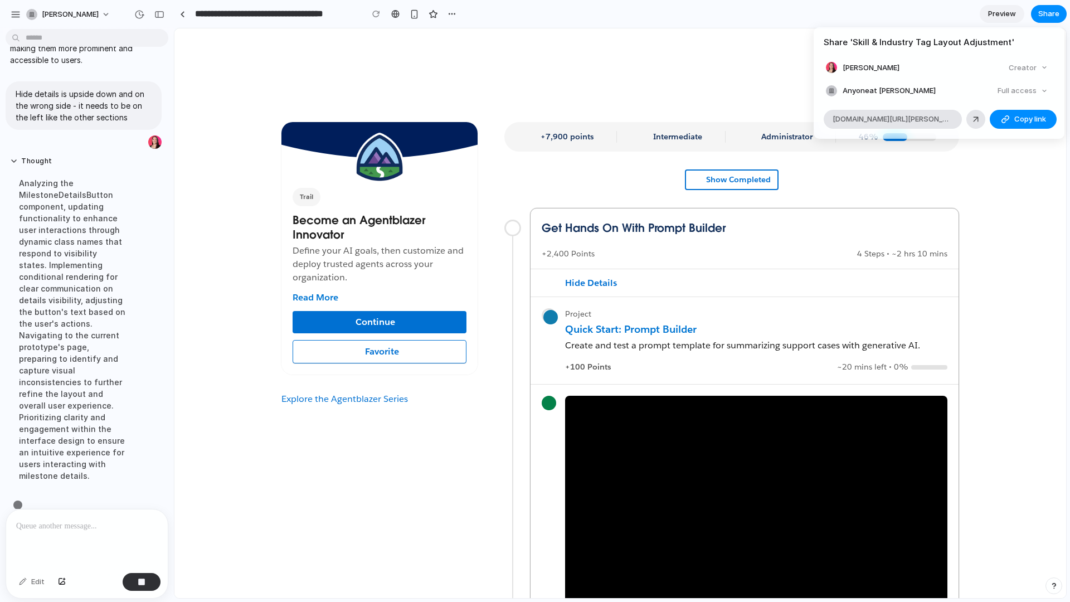
scroll to position [232, 0]
click at [935, 91] on span "Anyone at Jacquelyn-halpern" at bounding box center [888, 90] width 93 height 11
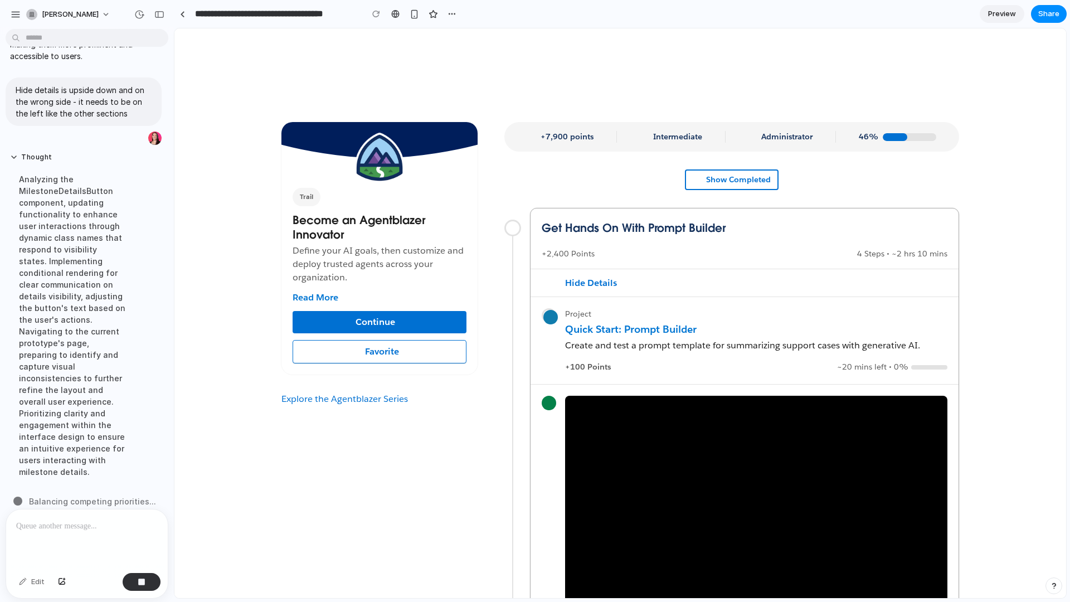
drag, startPoint x: 877, startPoint y: 135, endPoint x: 702, endPoint y: 106, distance: 176.7
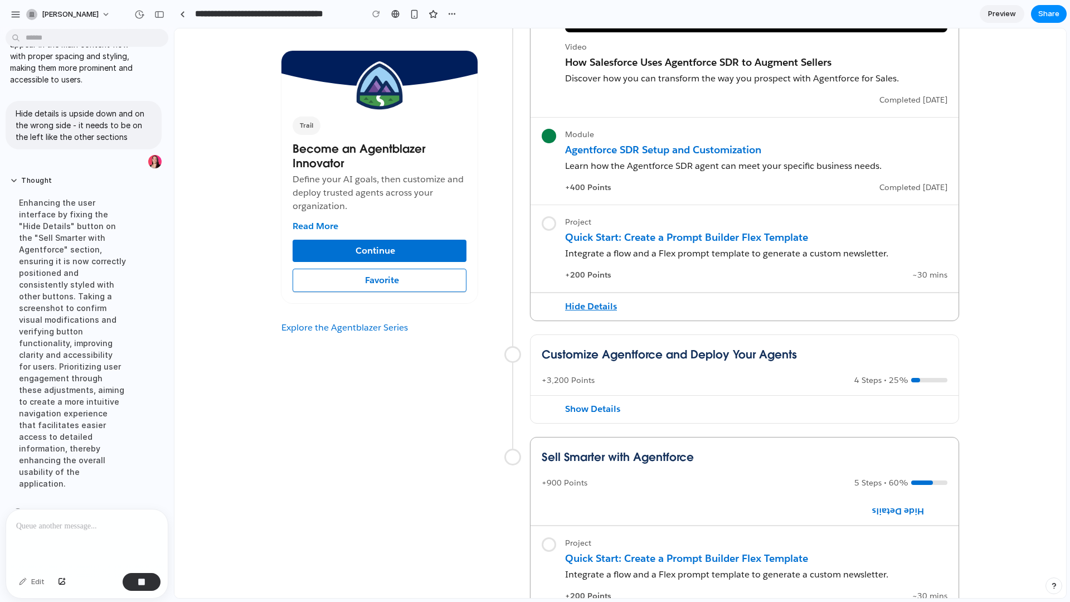
scroll to position [578, 0]
click at [587, 306] on button "Hide Details" at bounding box center [590, 307] width 61 height 17
click at [670, 310] on div "Hide Details" at bounding box center [744, 307] width 428 height 28
click at [597, 409] on button "Show Details" at bounding box center [592, 409] width 64 height 17
click at [676, 378] on div "+3,200 Points 4 Steps • 25%" at bounding box center [744, 381] width 406 height 12
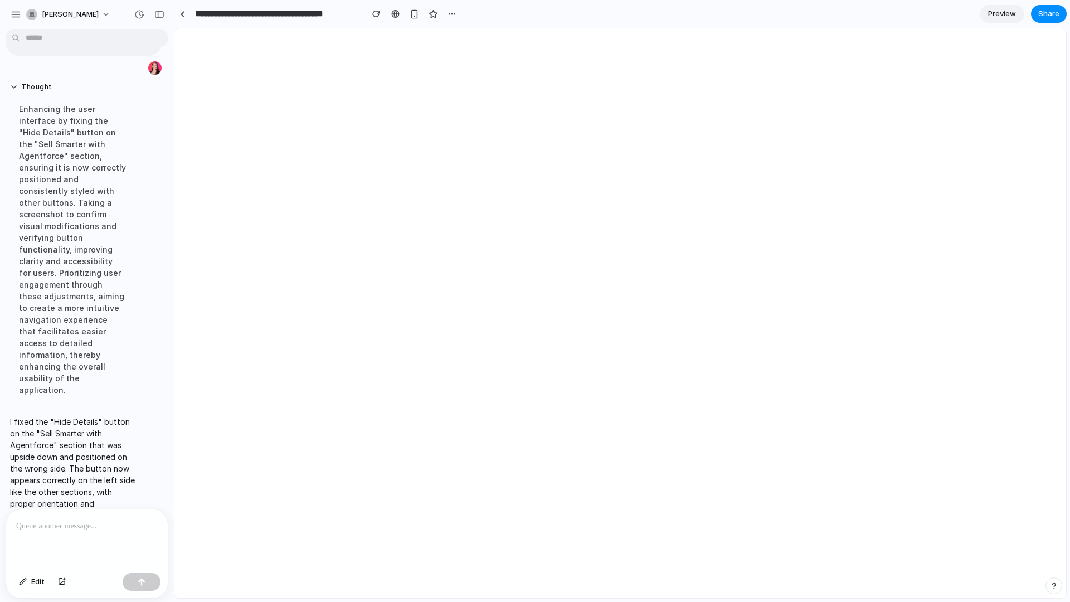
scroll to position [0, 0]
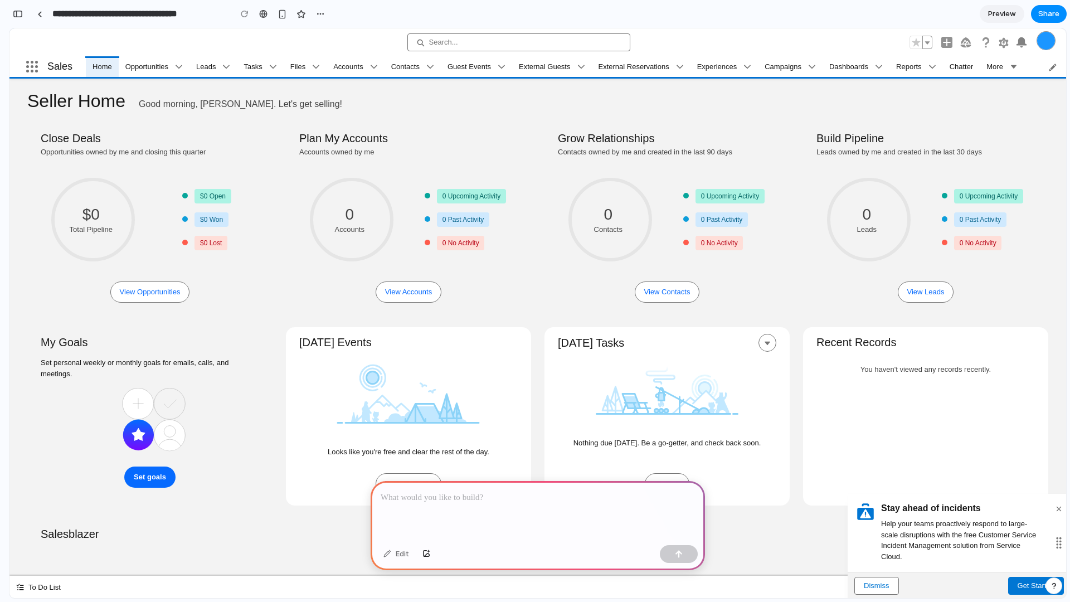
click at [1020, 43] on div "0" at bounding box center [1021, 42] width 11 height 11
click at [1005, 43] on div "Setup" at bounding box center [1003, 42] width 11 height 11
click at [970, 45] on button "Guidance Center" at bounding box center [965, 42] width 13 height 13
click at [984, 44] on div "Salesforce Help" at bounding box center [985, 42] width 11 height 11
click at [1005, 43] on div "Setup" at bounding box center [1003, 42] width 11 height 11
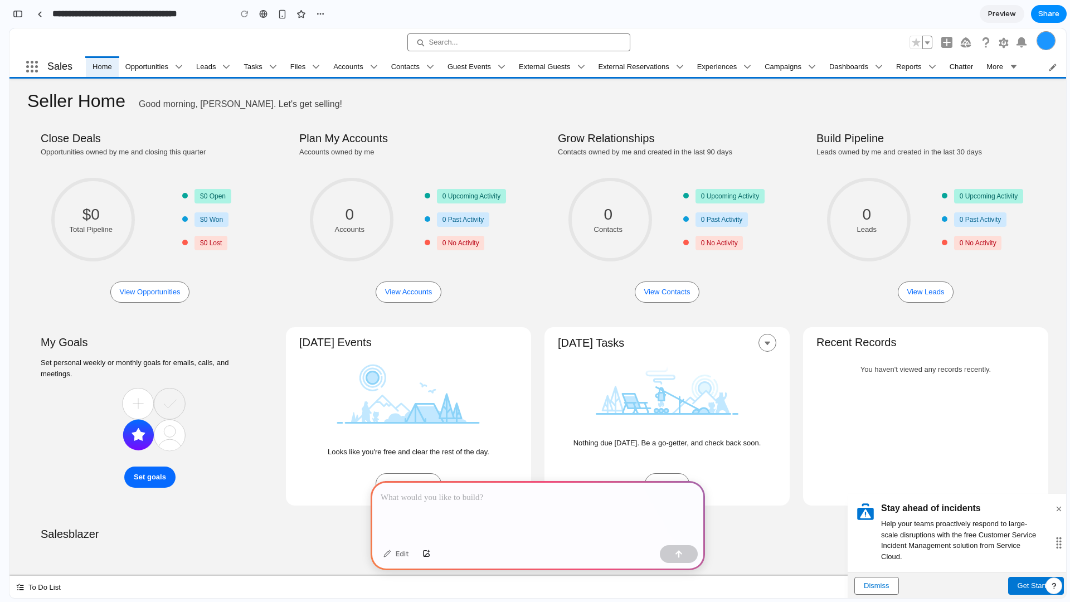
click at [929, 42] on div "Favorites list" at bounding box center [927, 42] width 7 height 7
click at [851, 47] on div "Sales Search... Sales This item doesn't support favorites 0 Favorites list Glob…" at bounding box center [537, 42] width 1056 height 28
click at [152, 65] on span "Opportunities" at bounding box center [146, 66] width 43 height 11
click at [183, 67] on icon "Global" at bounding box center [179, 67] width 8 height 8
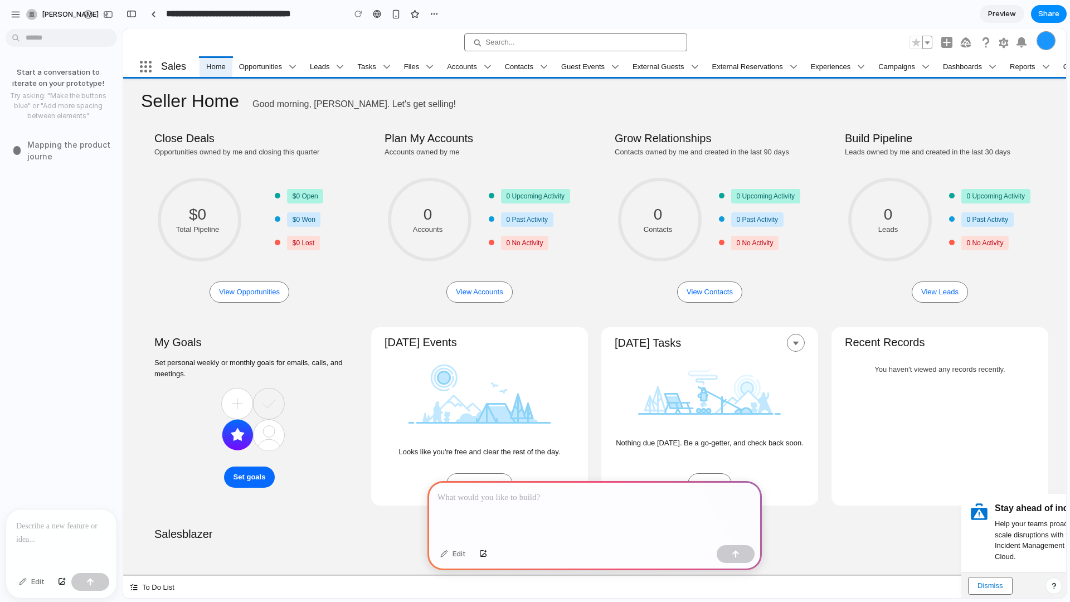
click at [160, 264] on div "$0 Total Pipeline $0 Open $0 Won $0 Lost" at bounding box center [249, 222] width 199 height 106
click at [39, 582] on div "Edit" at bounding box center [31, 582] width 37 height 18
click at [35, 583] on div "Edit" at bounding box center [31, 582] width 37 height 18
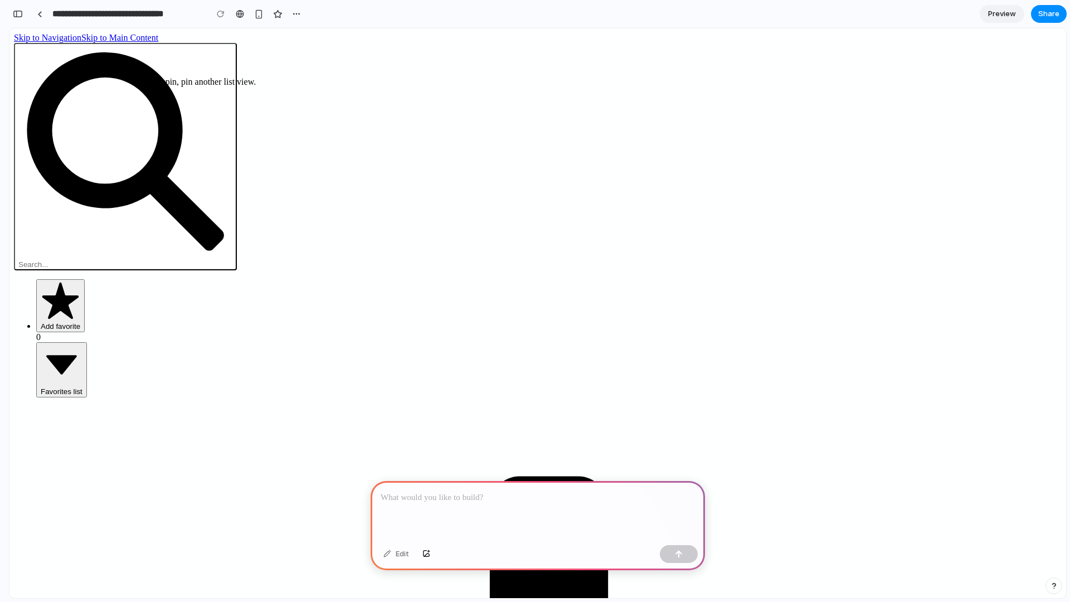
scroll to position [77, 0]
type input "*"
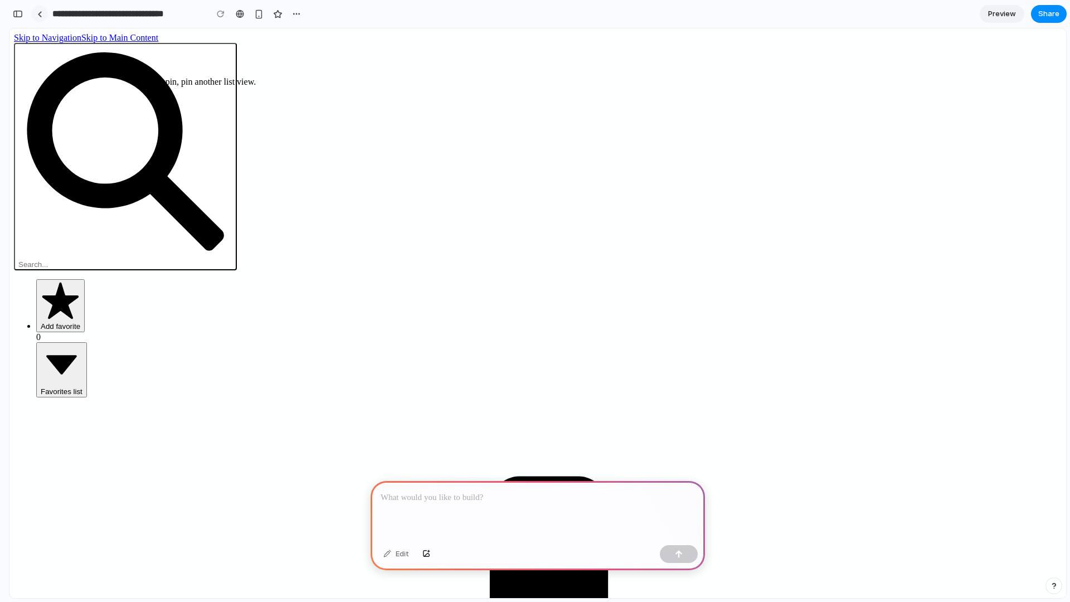
click at [41, 14] on div at bounding box center [39, 14] width 5 height 6
